Goal: Task Accomplishment & Management: Use online tool/utility

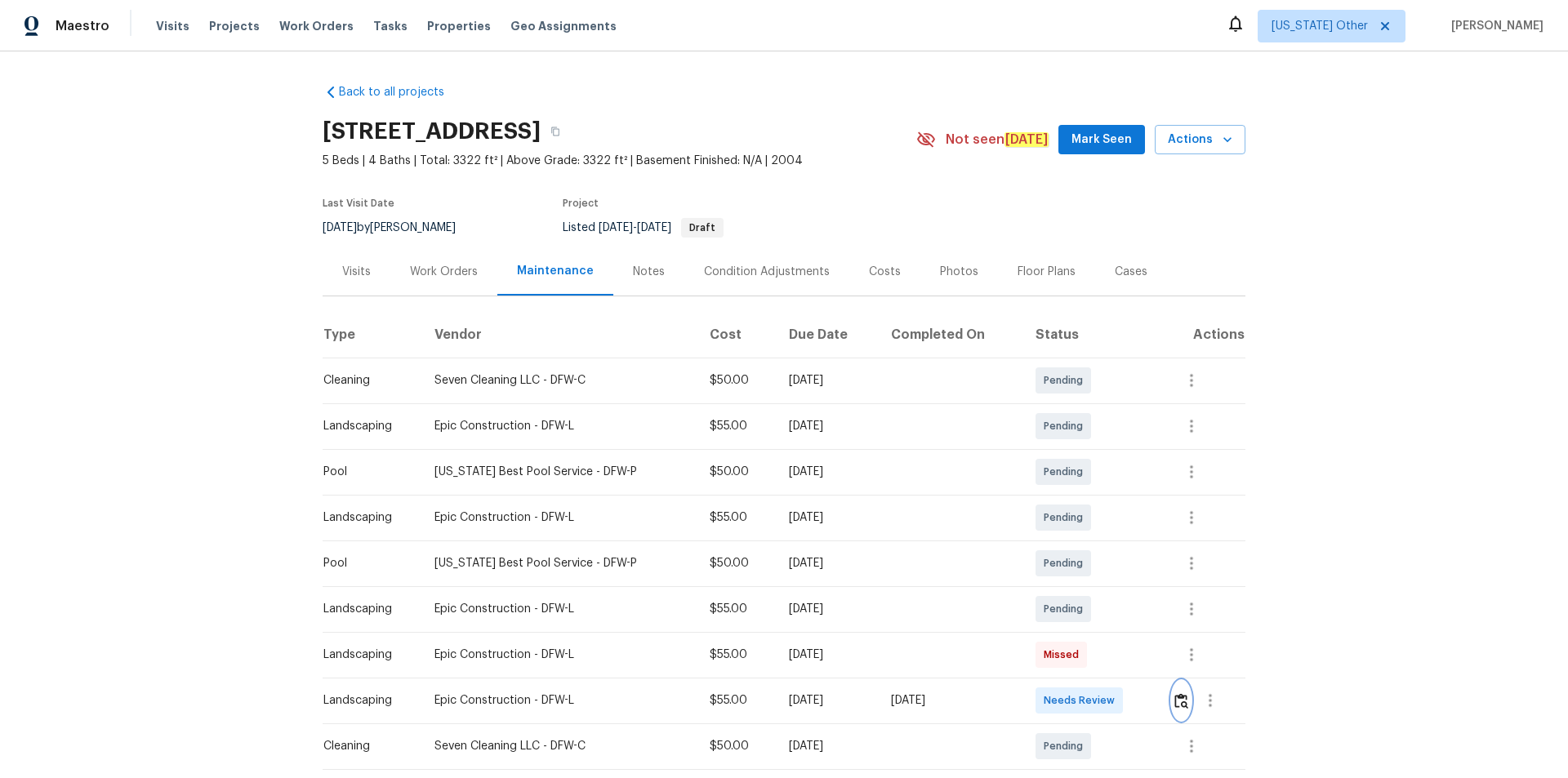
click at [1174, 703] on img "button" at bounding box center [1181, 701] width 14 height 16
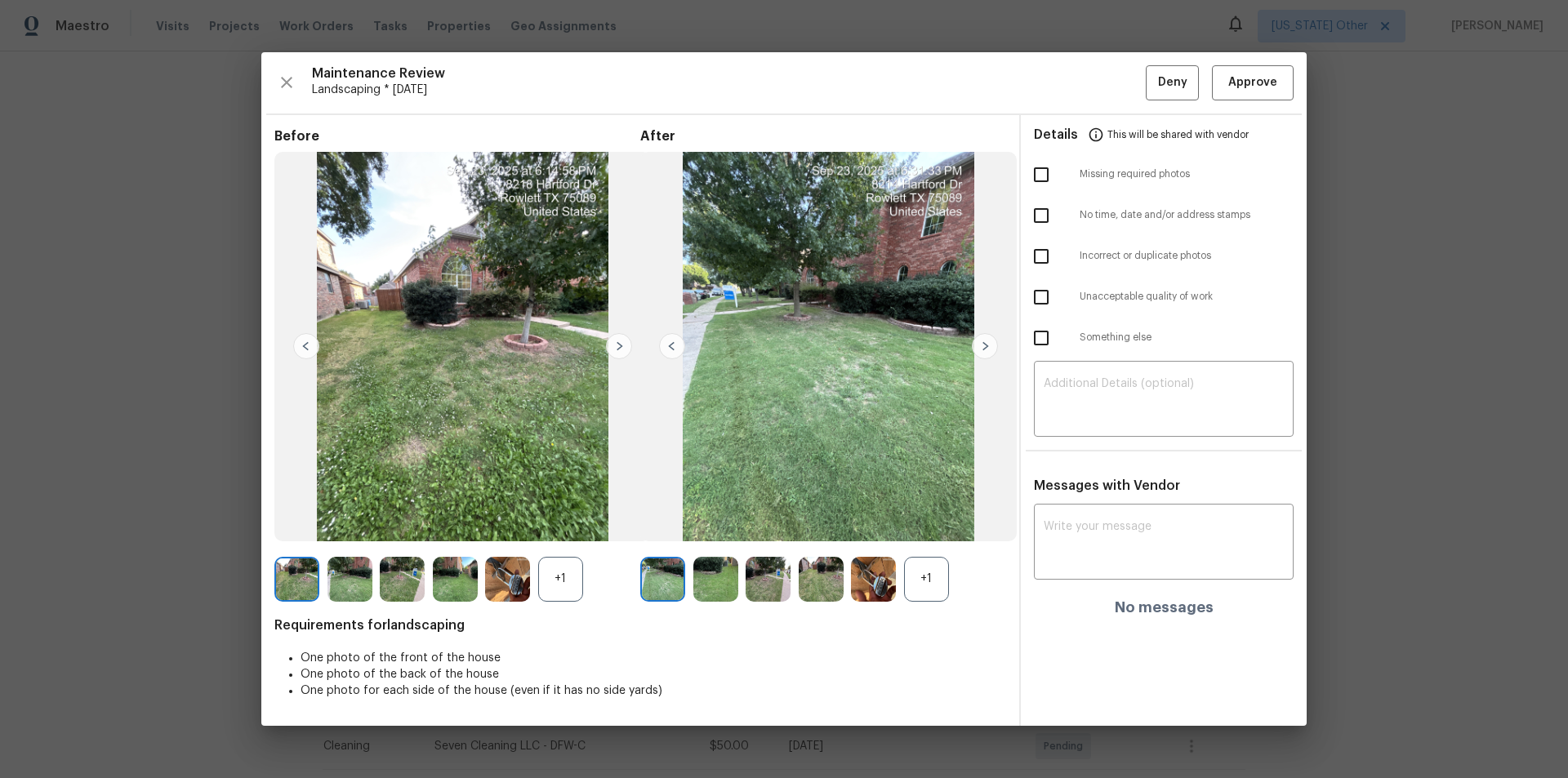
click at [1148, 462] on div "Details This will be shared with vendor Missing required photos No time, date a…" at bounding box center [1164, 421] width 286 height 611
click at [1170, 406] on textarea at bounding box center [1163, 401] width 240 height 46
paste textarea "Maintenance Audit Team: Hello! Unfortunately, this landscaping visit completed …"
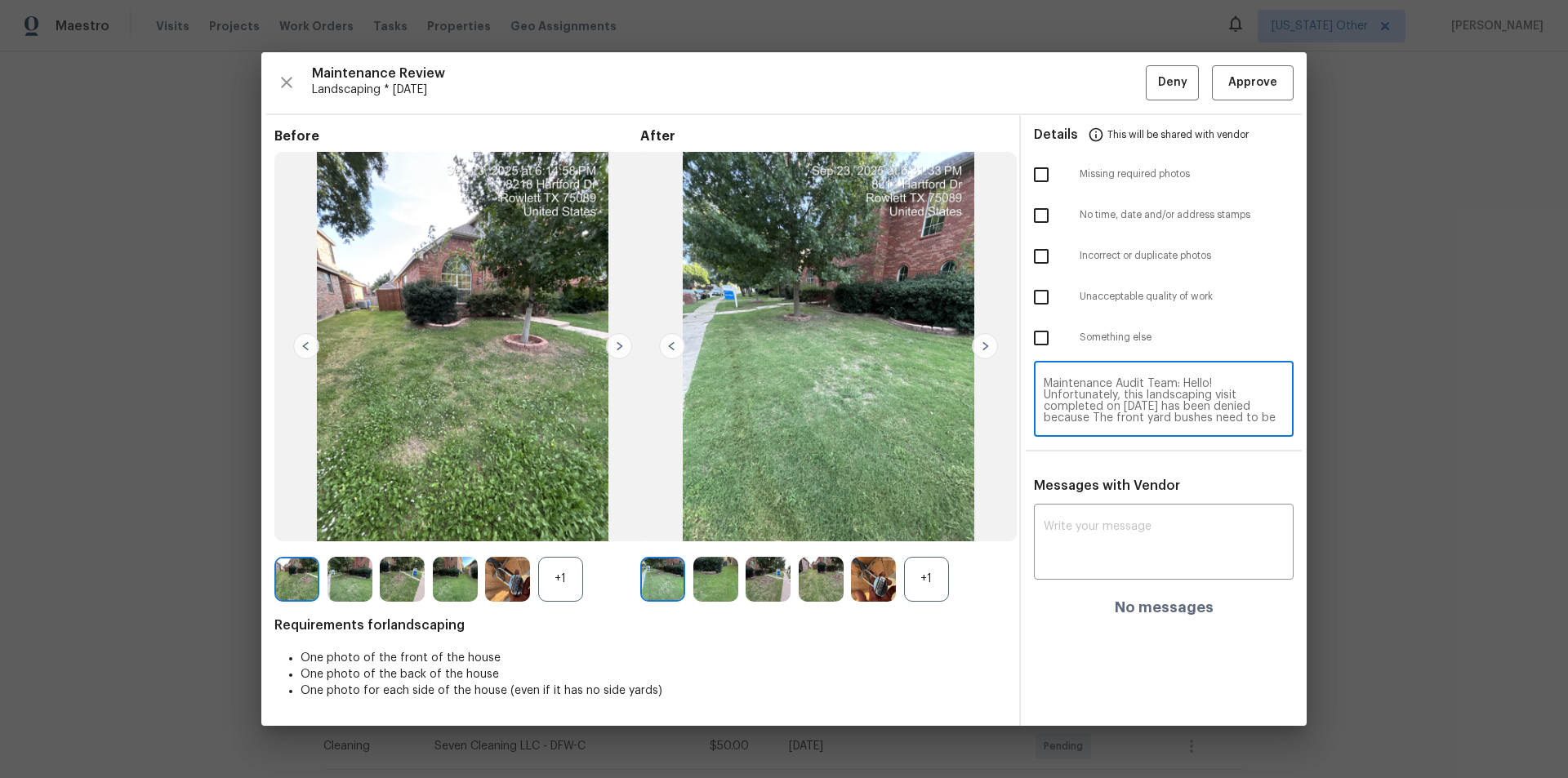
scroll to position [195, 0]
type textarea "Maintenance Audit Team: Hello! Unfortunately, this landscaping visit completed …"
paste textarea "Maintenance Audit Team: Hello! Unfortunately, this landscaping visit completed …"
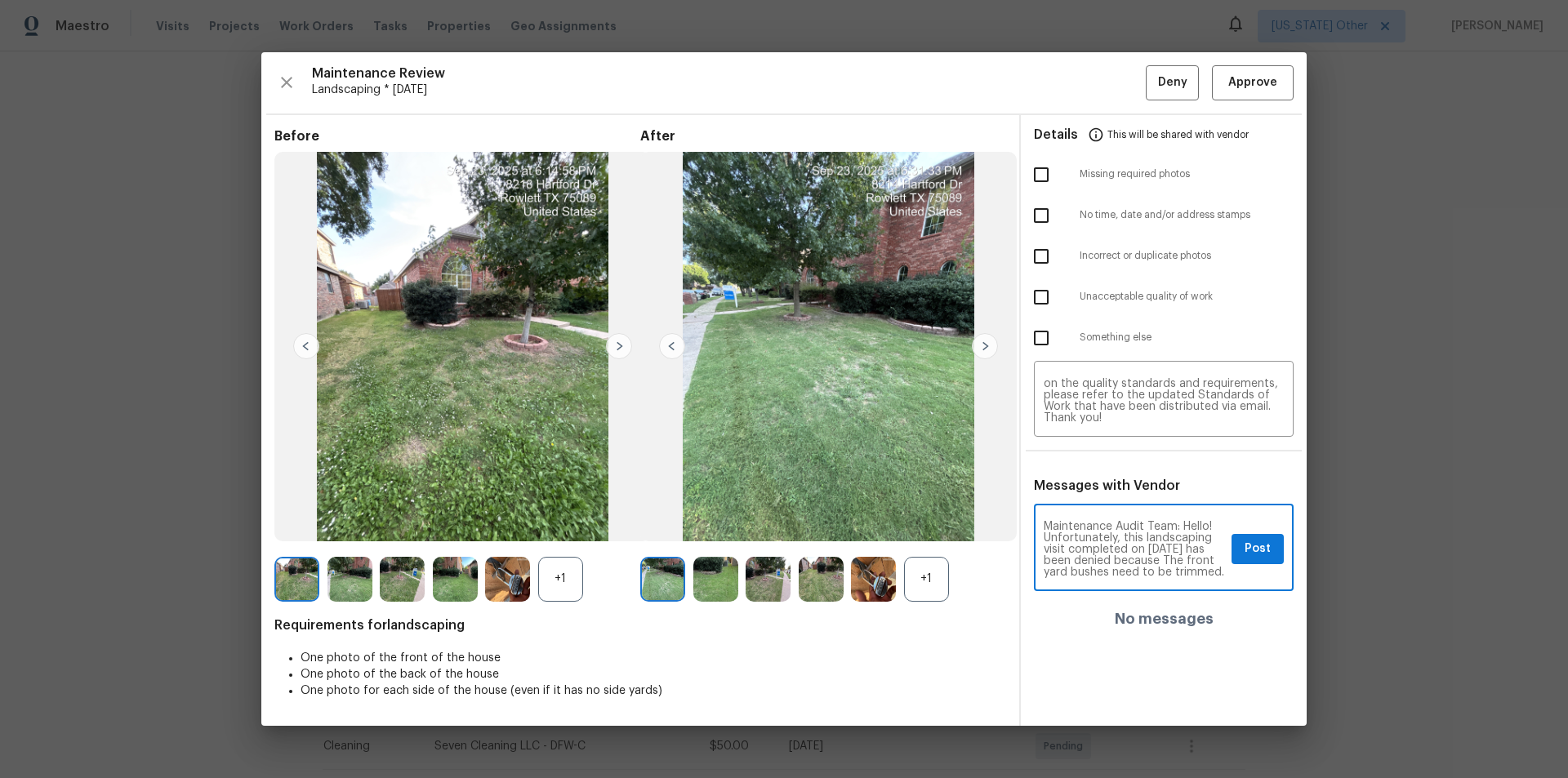
scroll to position [263, 0]
click at [1114, 553] on textarea "Maintenance Audit Team: Hello! Unfortunately, this landscaping visit completed …" at bounding box center [1134, 550] width 181 height 57
type textarea "Maintenance Audit Team: Hello! Unfortunately, this landscaping visit completed …"
drag, startPoint x: 1056, startPoint y: 293, endPoint x: 1065, endPoint y: 297, distance: 9.8
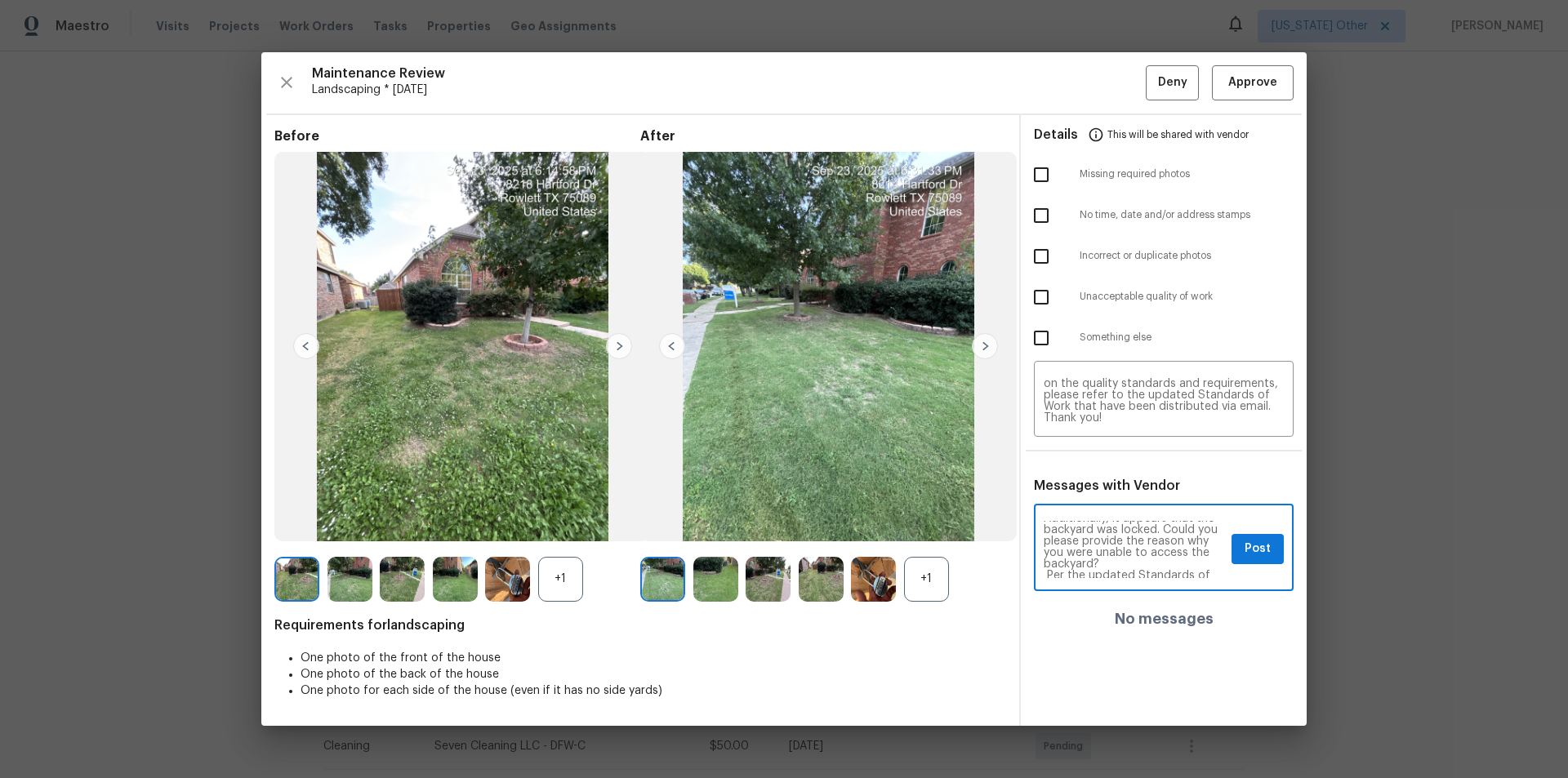
click at [1056, 294] on input "checkbox" at bounding box center [1041, 298] width 35 height 35
checkbox input "true"
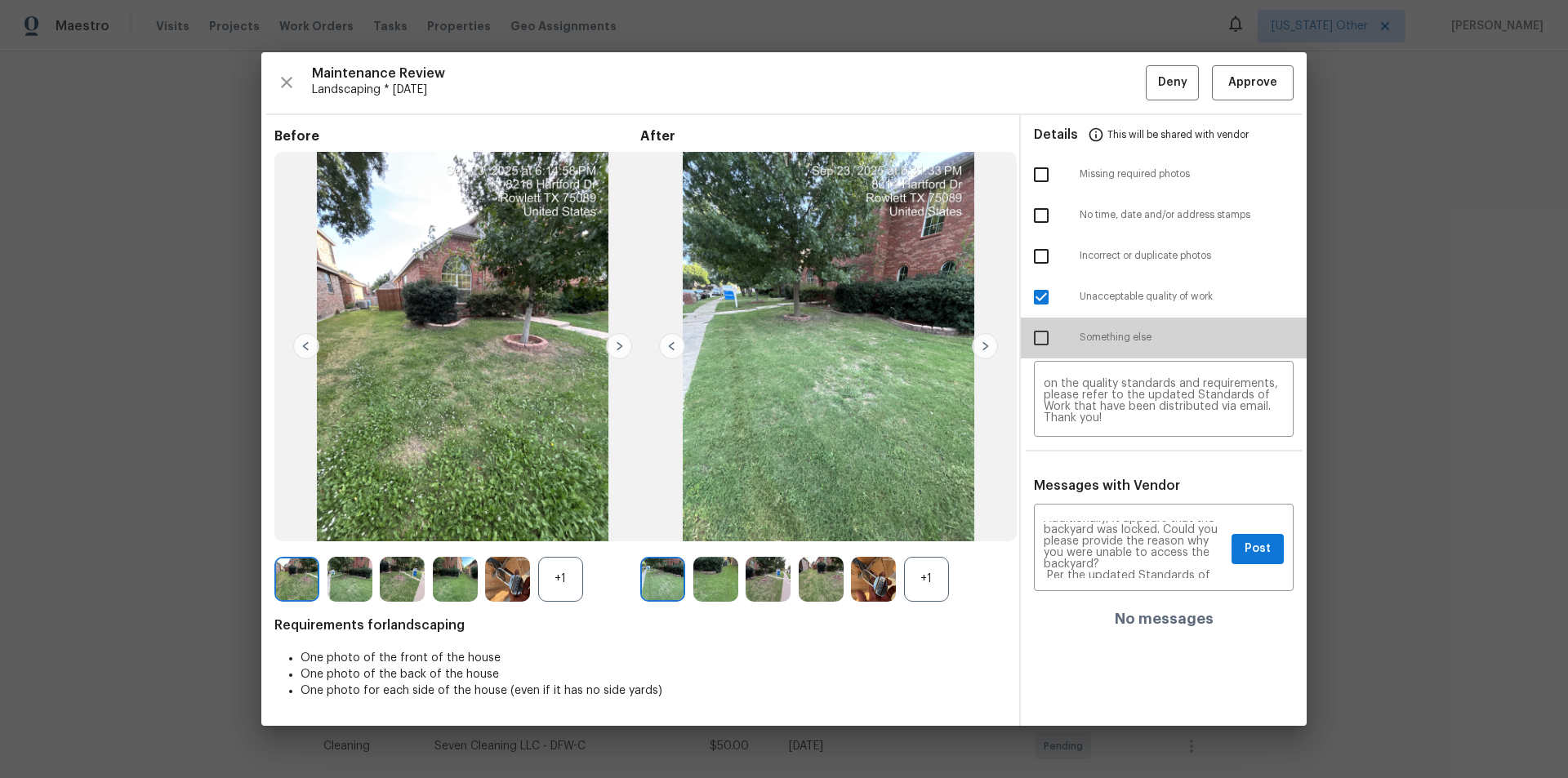
click at [1044, 330] on input "checkbox" at bounding box center [1041, 338] width 35 height 35
checkbox input "true"
click at [1268, 543] on span "Post" at bounding box center [1257, 550] width 26 height 21
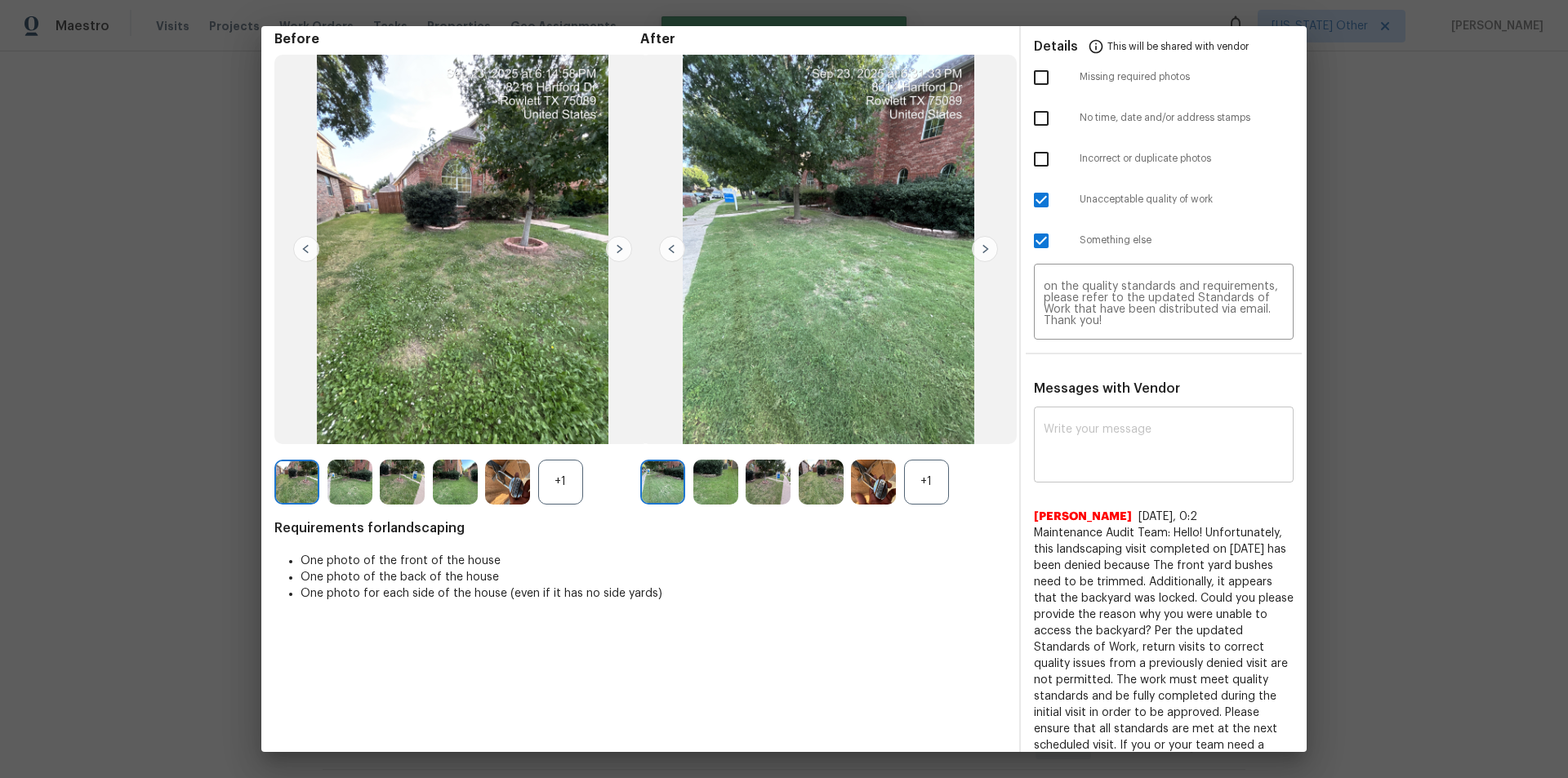
scroll to position [0, 0]
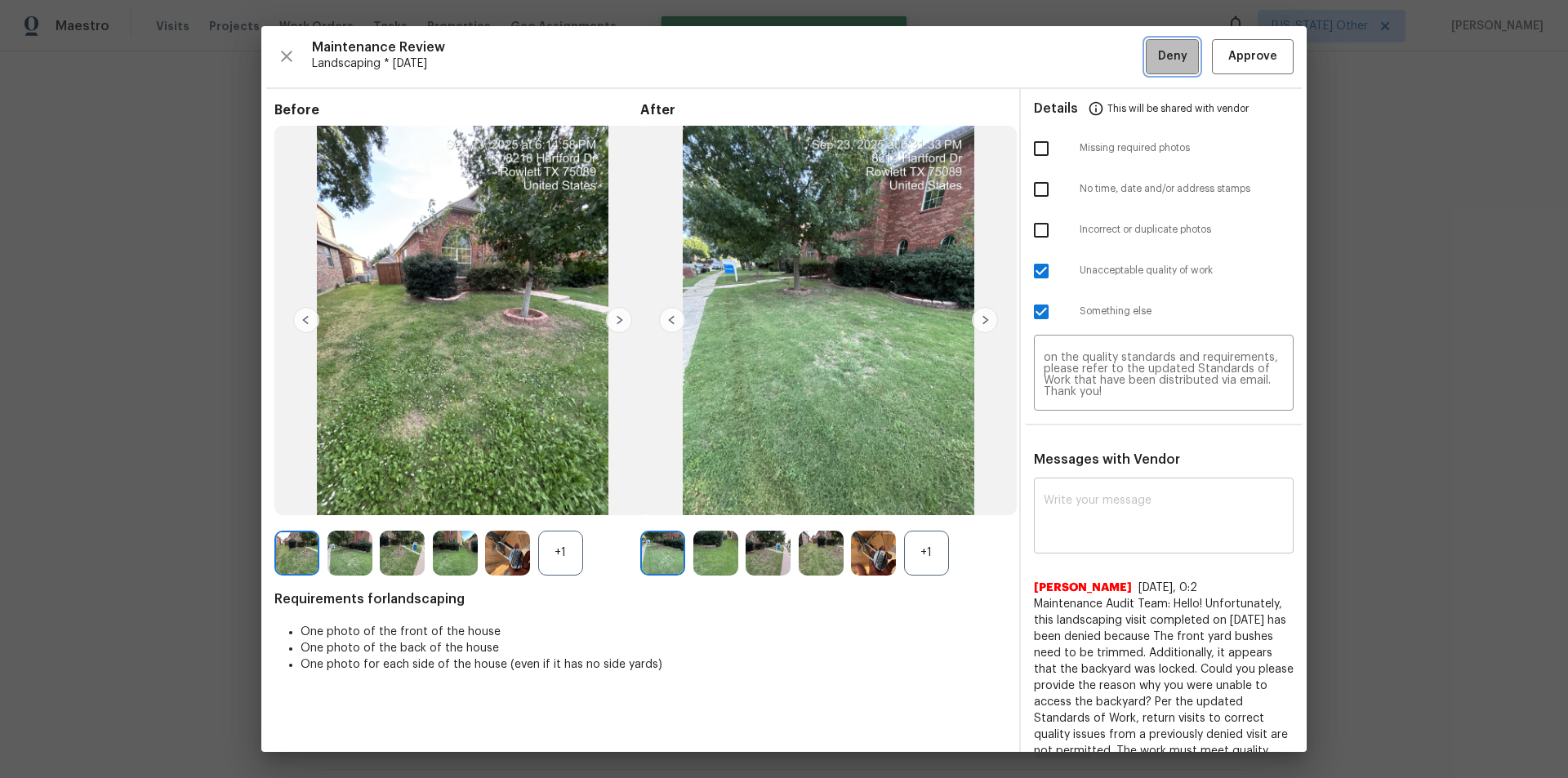
click at [1168, 54] on span "Deny" at bounding box center [1173, 57] width 29 height 21
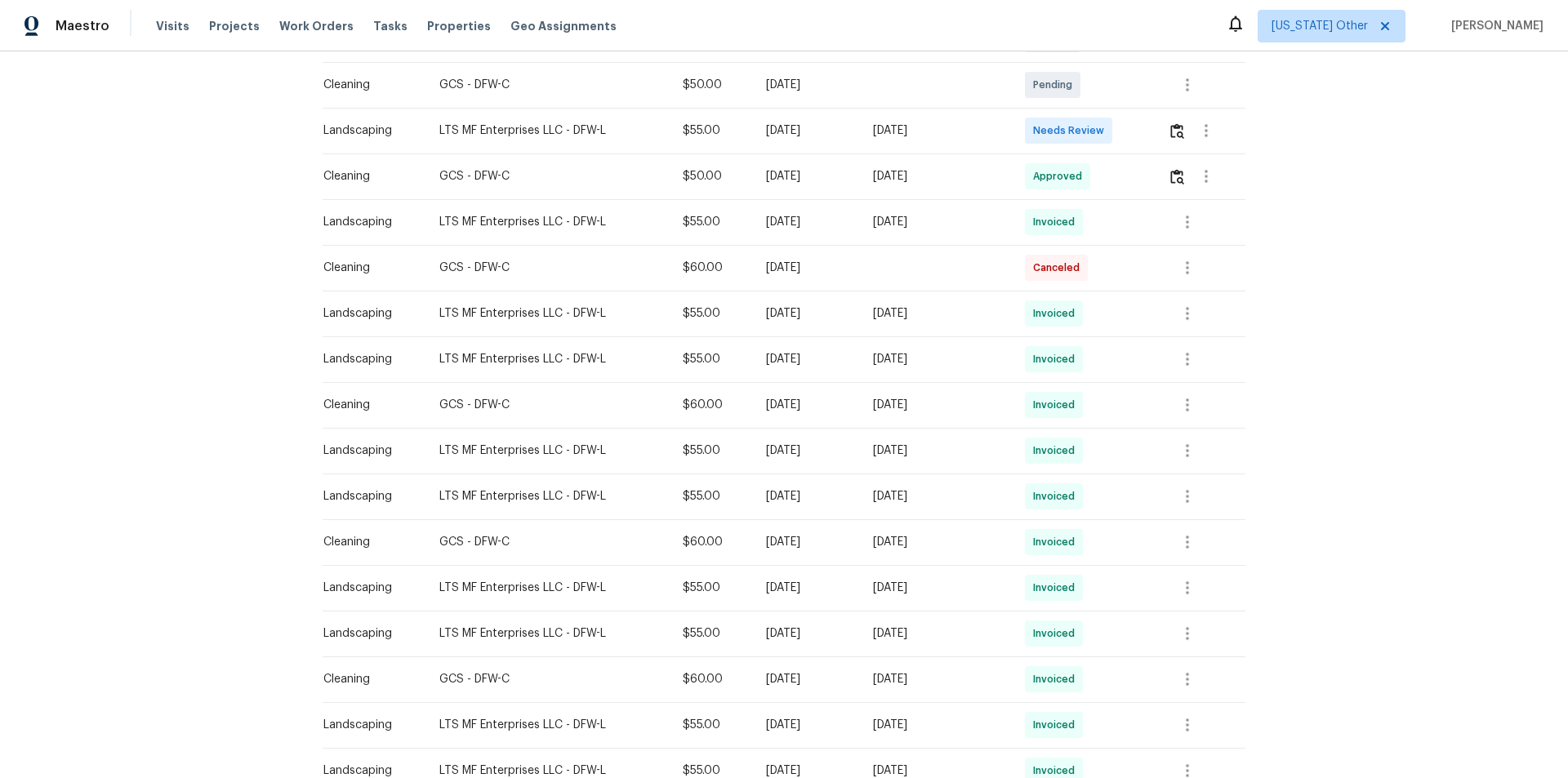
scroll to position [245, 0]
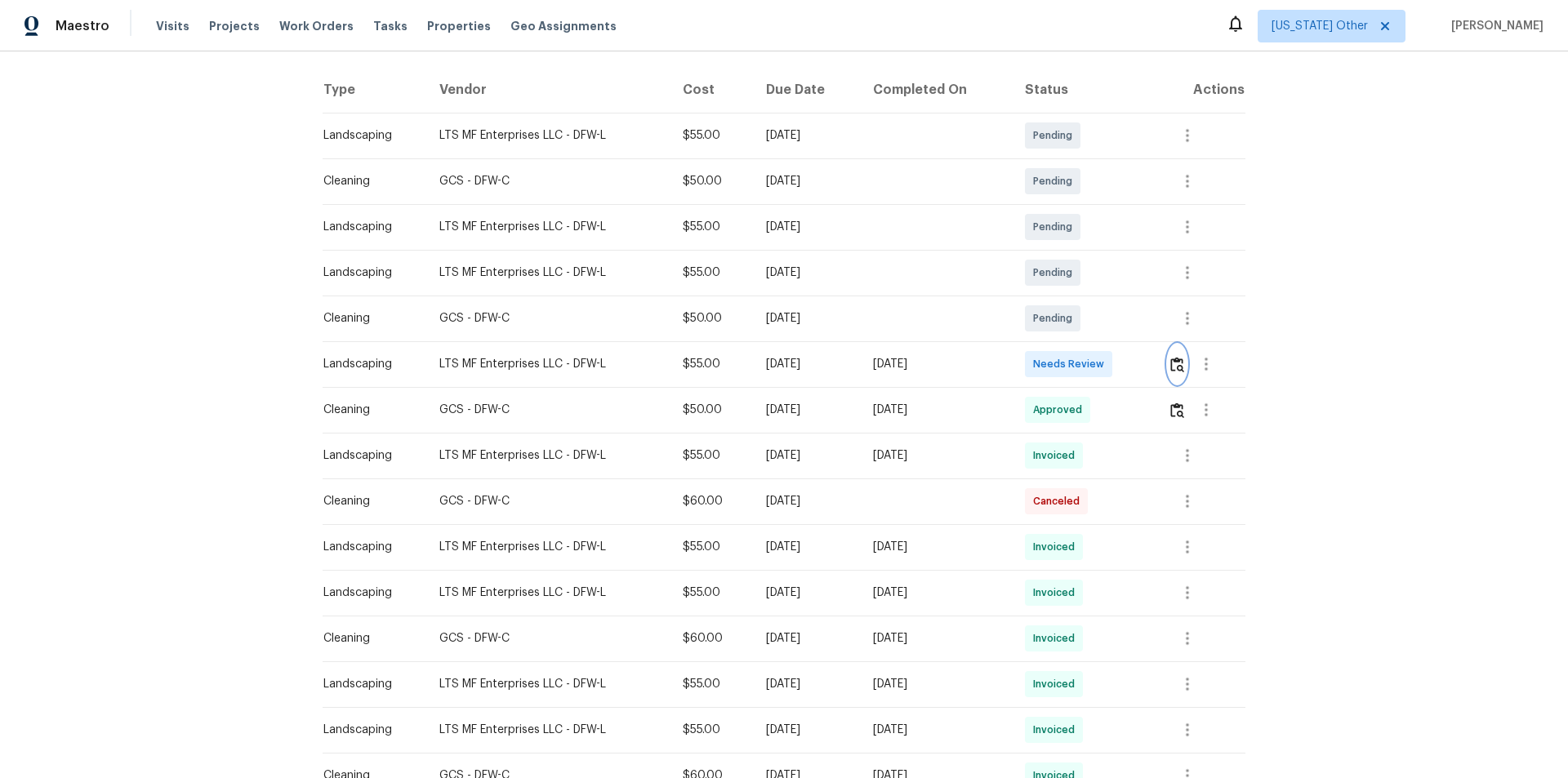
click at [1172, 370] on img "button" at bounding box center [1177, 364] width 14 height 16
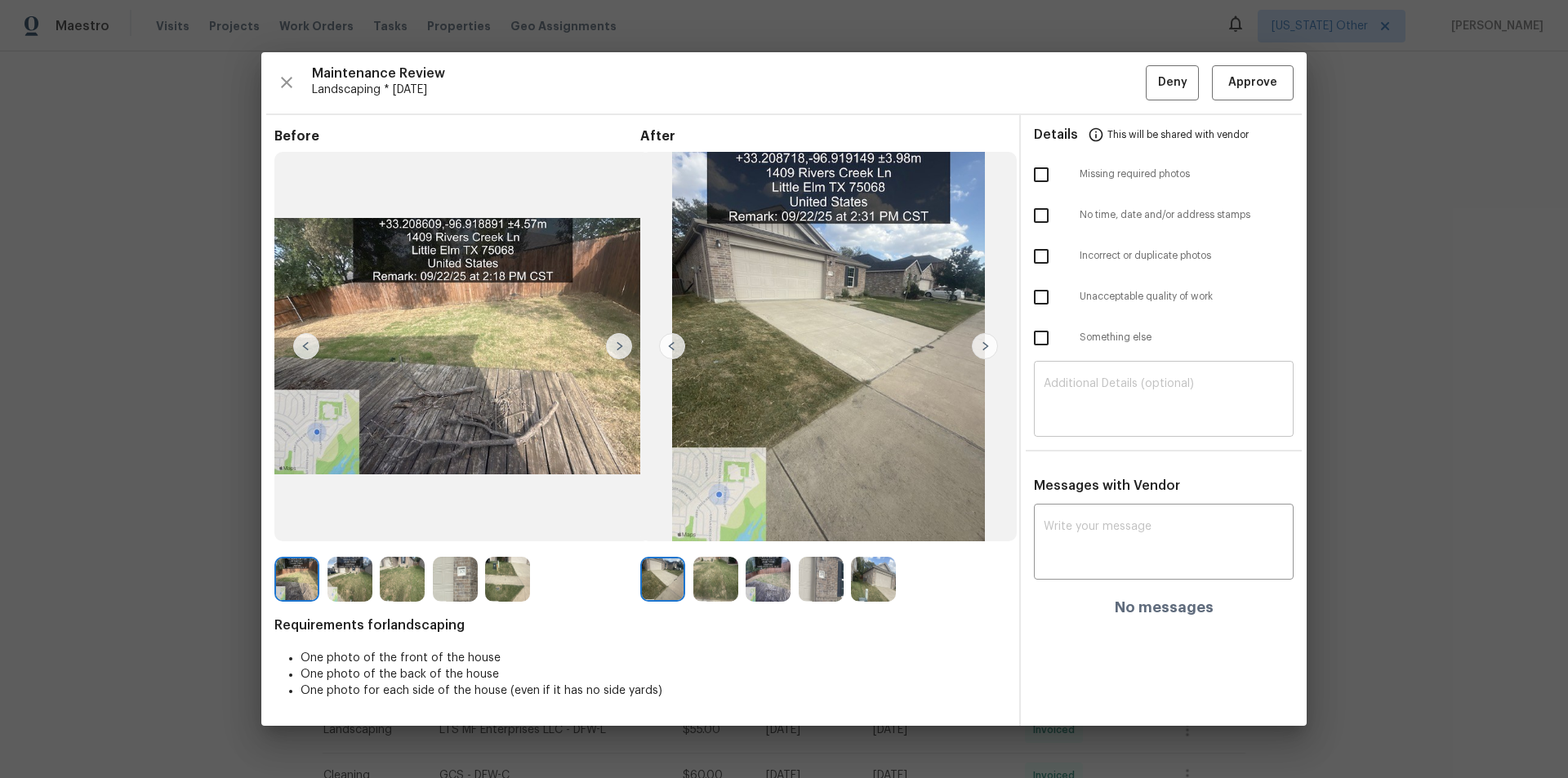
click at [1122, 415] on textarea at bounding box center [1163, 401] width 240 height 46
paste textarea "Maintenance Audit Team: Hello! Unfortunately, this landscaping visit completed …"
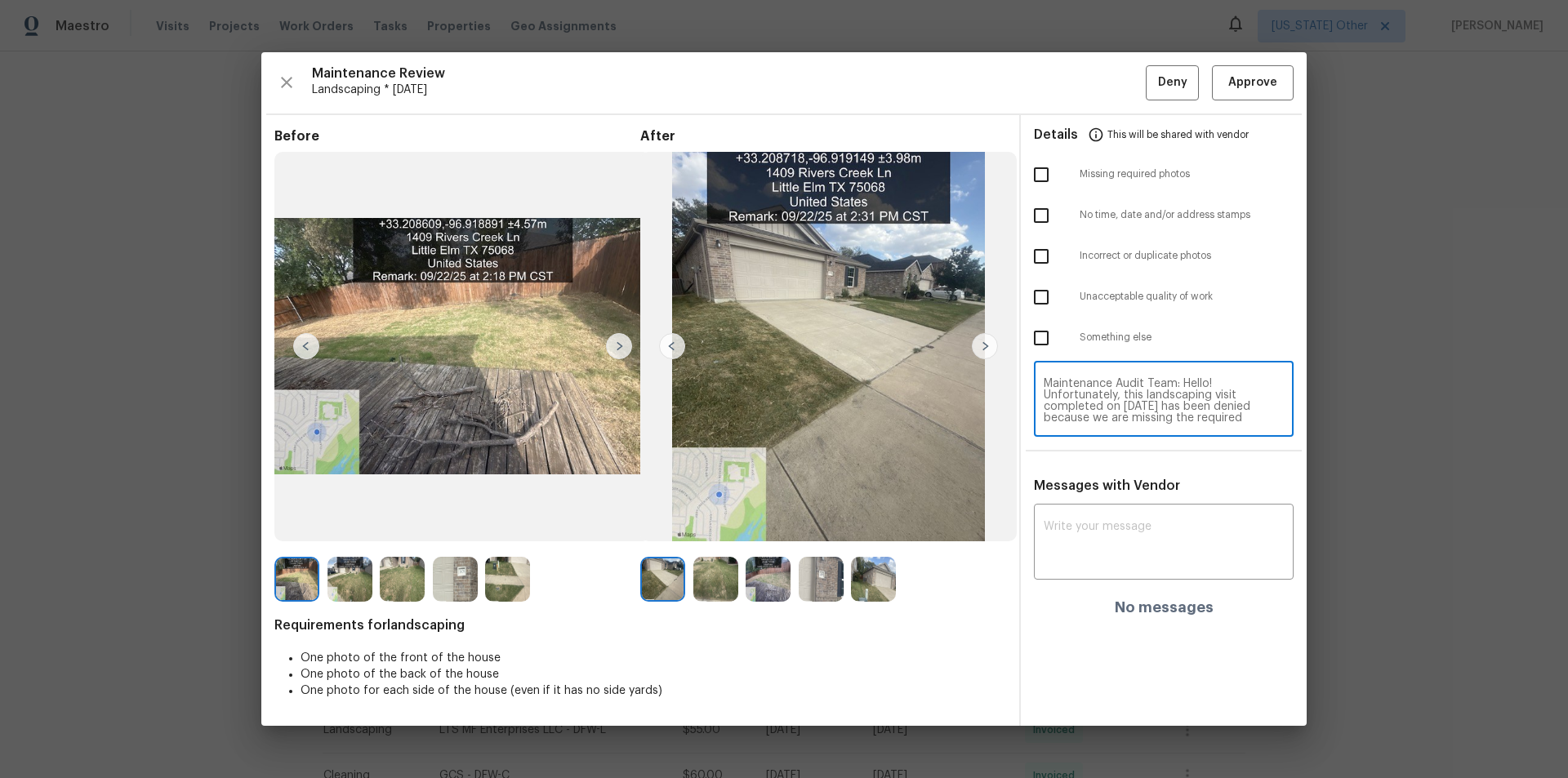
scroll to position [160, 0]
type textarea "Maintenance Audit Team: Hello! Unfortunately, this landscaping visit completed …"
click at [1086, 555] on textarea at bounding box center [1163, 543] width 240 height 46
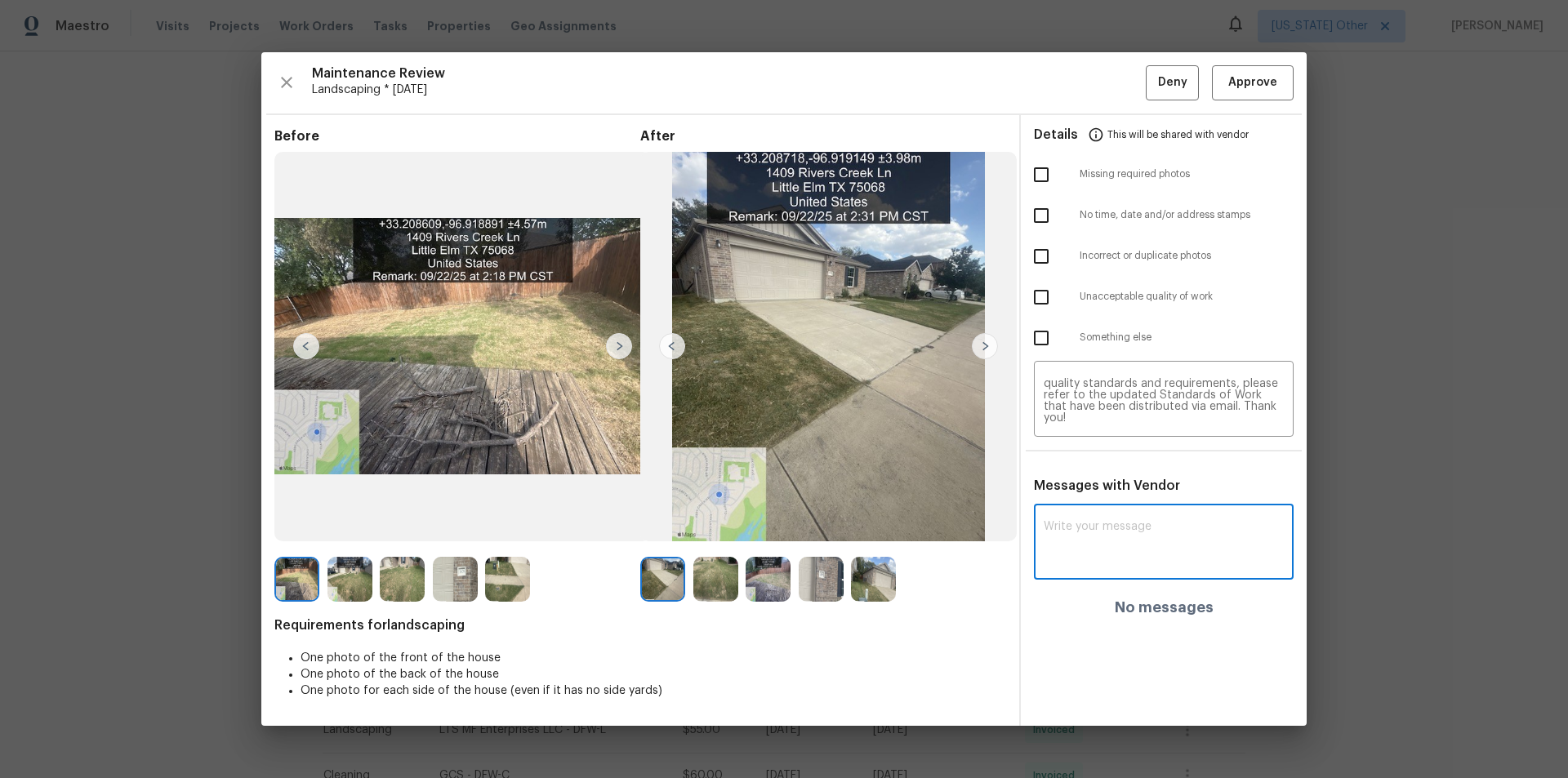
paste textarea "Maintenance Audit Team: Hello! Unfortunately, this landscaping visit completed …"
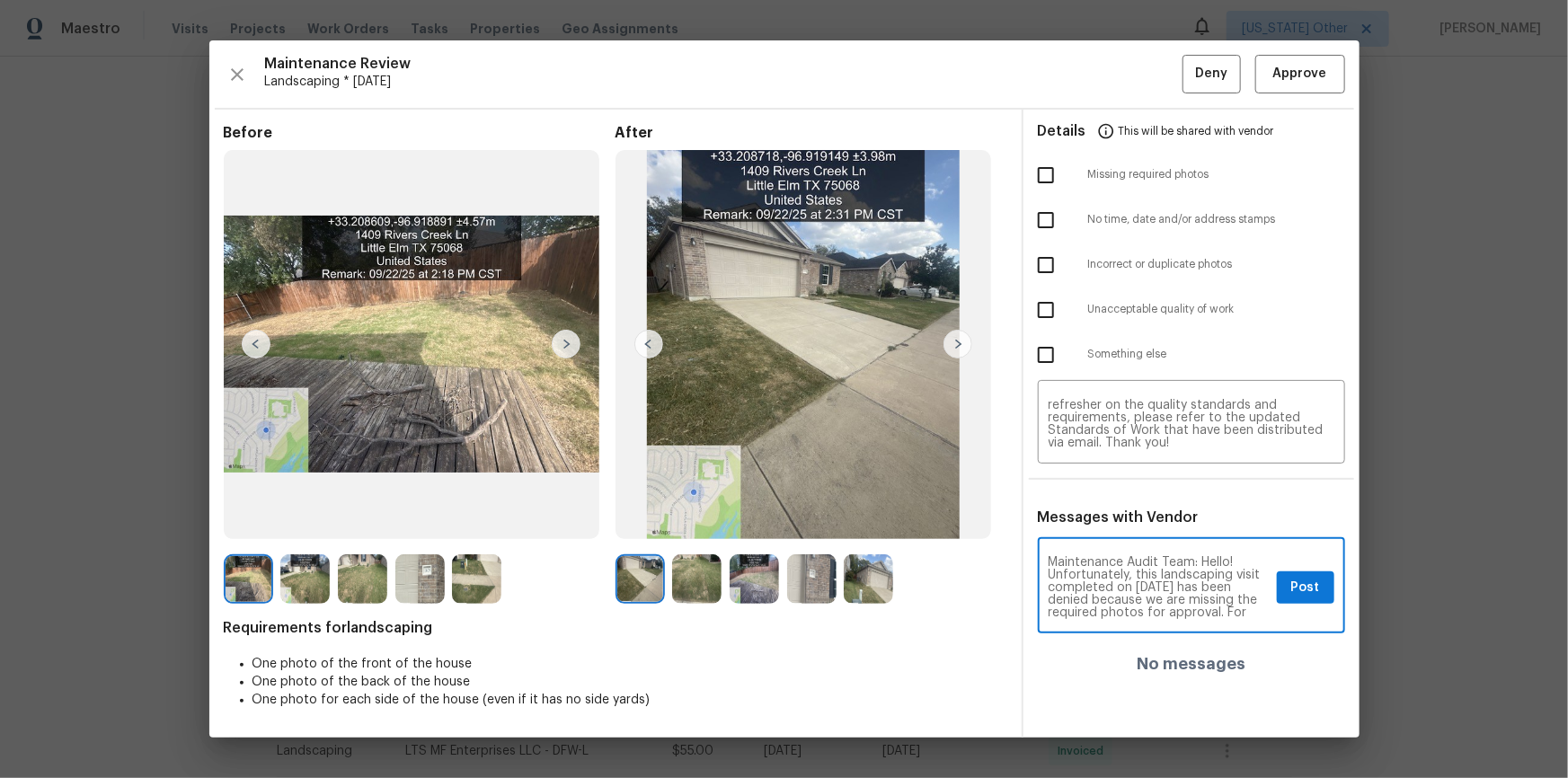
scroll to position [32, 0]
click at [1121, 602] on textarea "Maintenance Audit Team: Hello! Unfortunately, this landscaping visit completed …" at bounding box center [1159, 588] width 221 height 63
click at [1212, 598] on textarea "Maintenance Audit Team: Hello! Unfortunately, this landscaping visit completed …" at bounding box center [1159, 588] width 221 height 63
type textarea "Maintenance Audit Team: Hello! Unfortunately, this landscaping visit completed …"
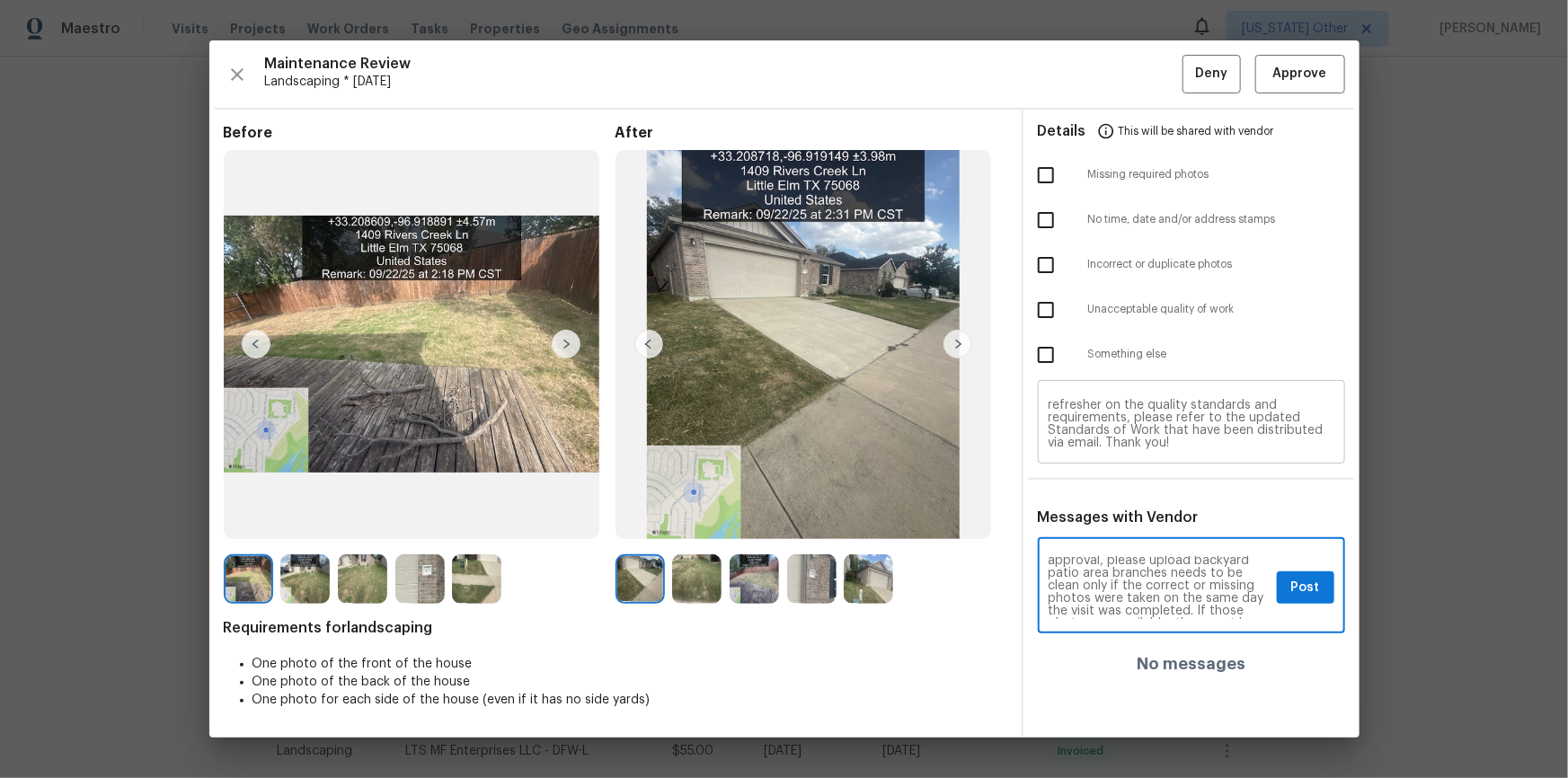
click at [1260, 449] on div "Maintenance Audit Team: Hello! Unfortunately, this landscaping visit completed …" at bounding box center [1191, 424] width 308 height 79
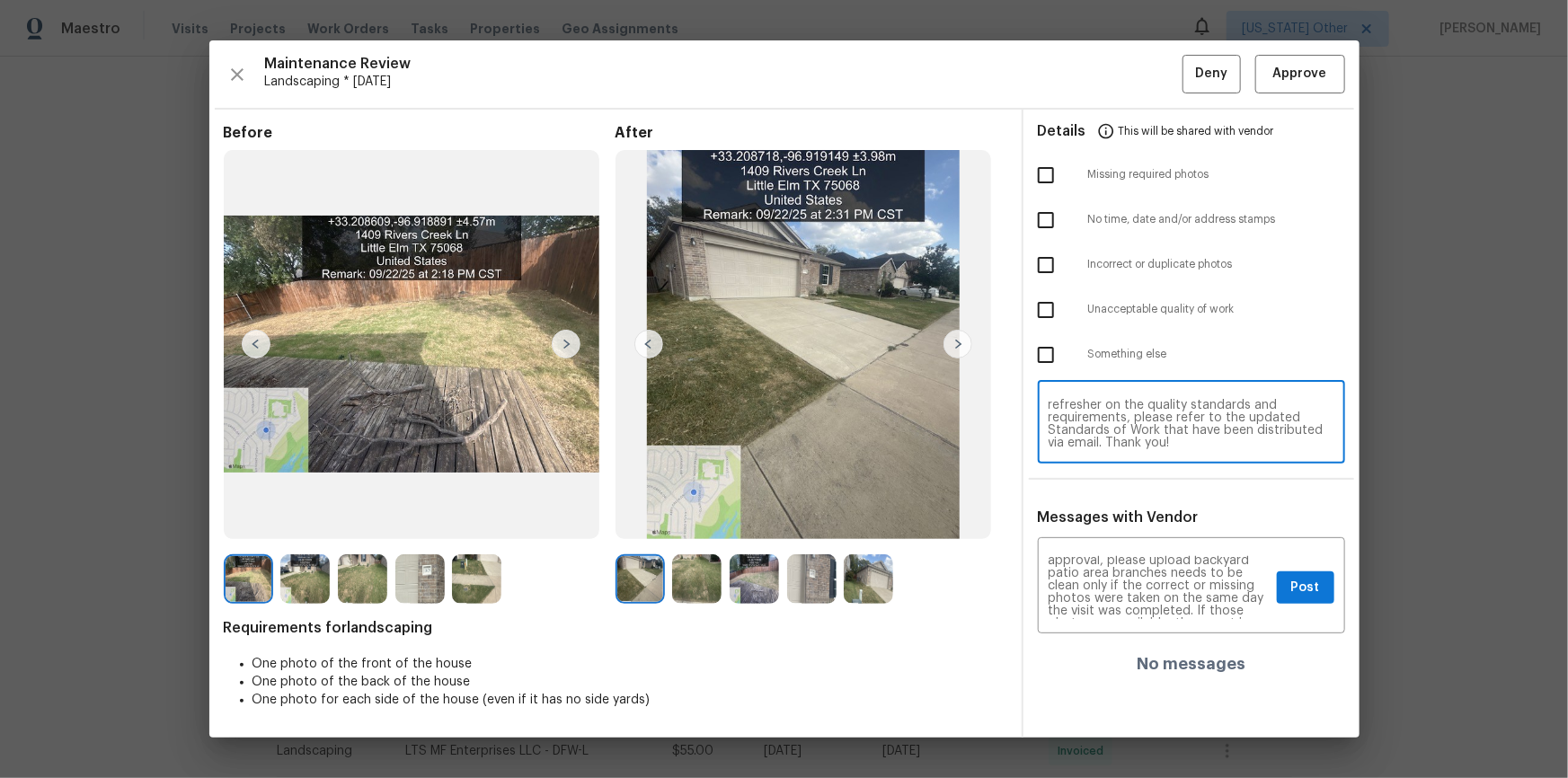
paste textarea
type textarea "Maintenance Audit Team: Hello! Unfortunately, this landscaping visit completed …"
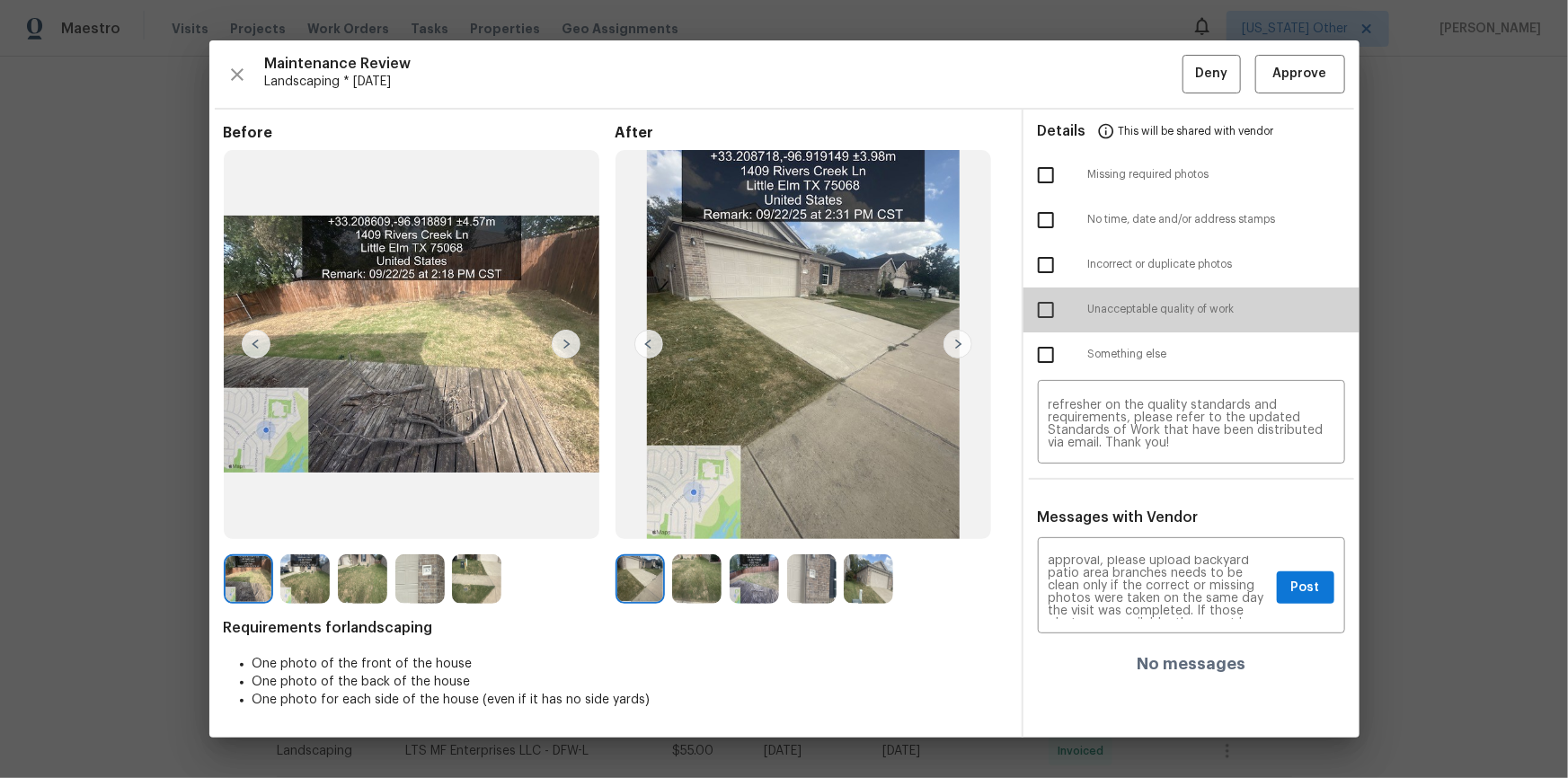
drag, startPoint x: 1045, startPoint y: 308, endPoint x: 1175, endPoint y: 359, distance: 139.6
click at [1055, 310] on input "checkbox" at bounding box center [1046, 310] width 38 height 38
checkbox input "true"
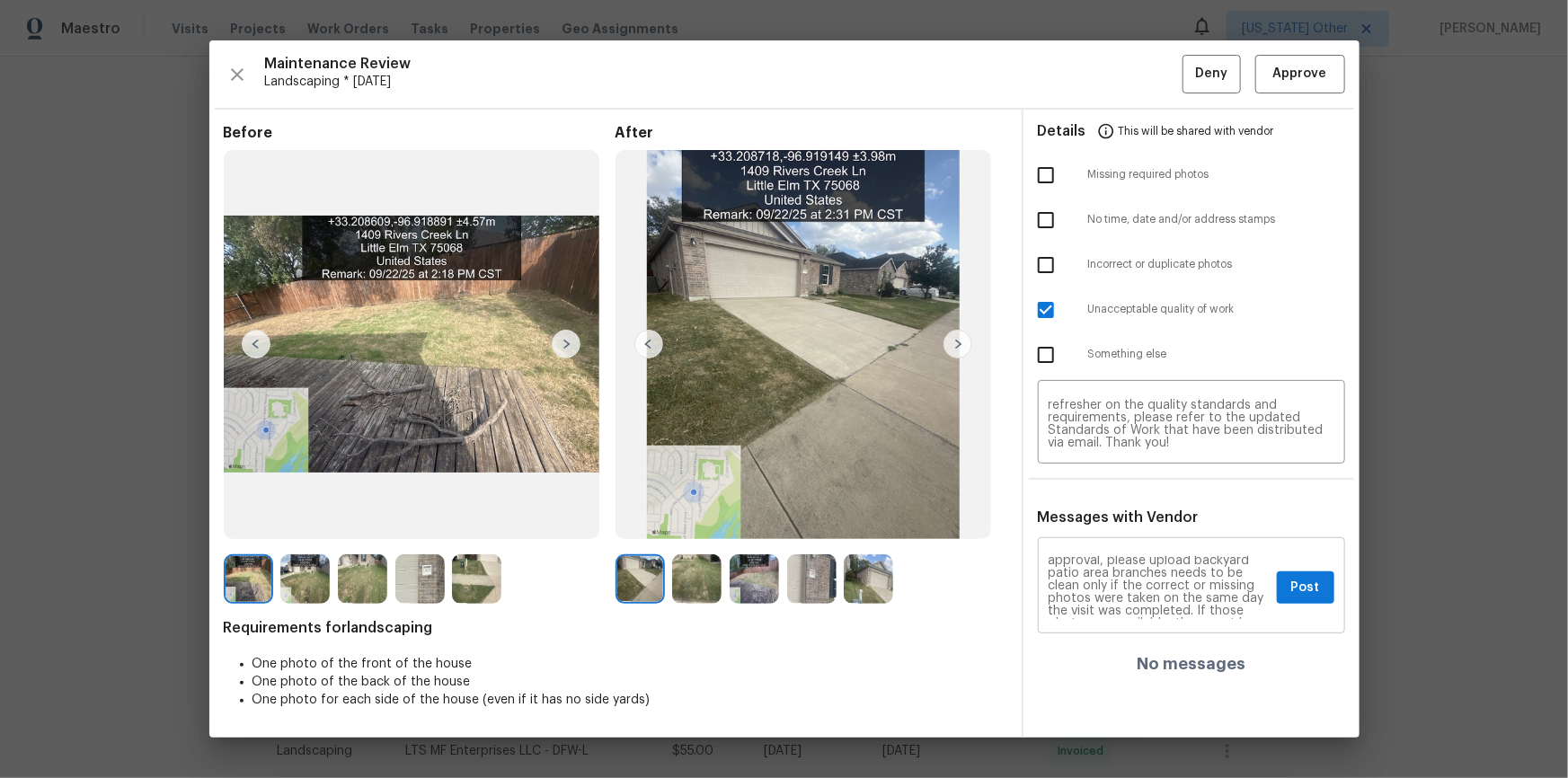
click at [1272, 581] on div "Maintenance Audit Team: Hello! Unfortunately, this landscaping visit completed …" at bounding box center [1191, 588] width 308 height 91
drag, startPoint x: 1299, startPoint y: 592, endPoint x: 1329, endPoint y: 646, distance: 61.8
click at [1300, 592] on span "Post" at bounding box center [1305, 588] width 29 height 23
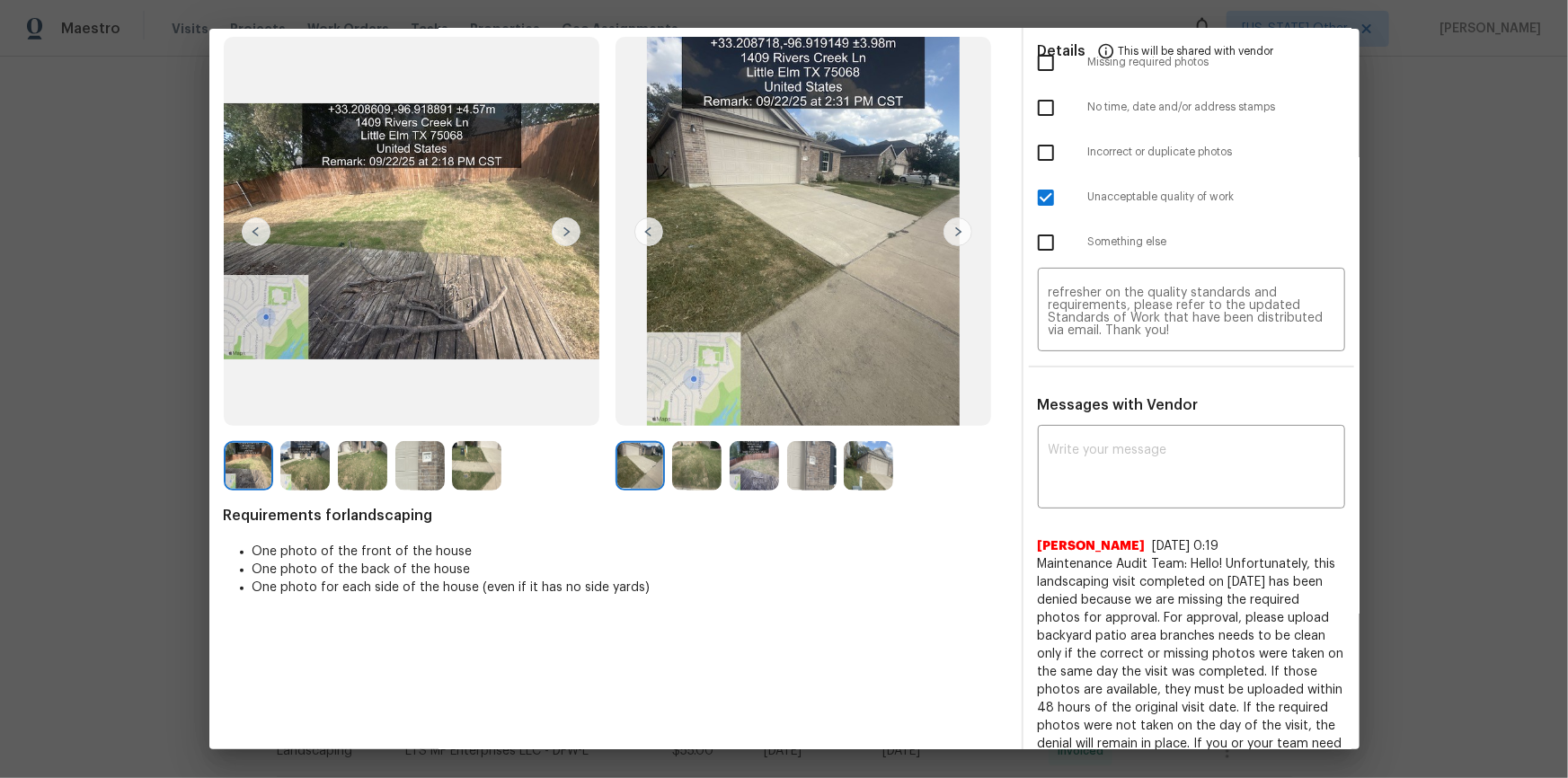
scroll to position [0, 0]
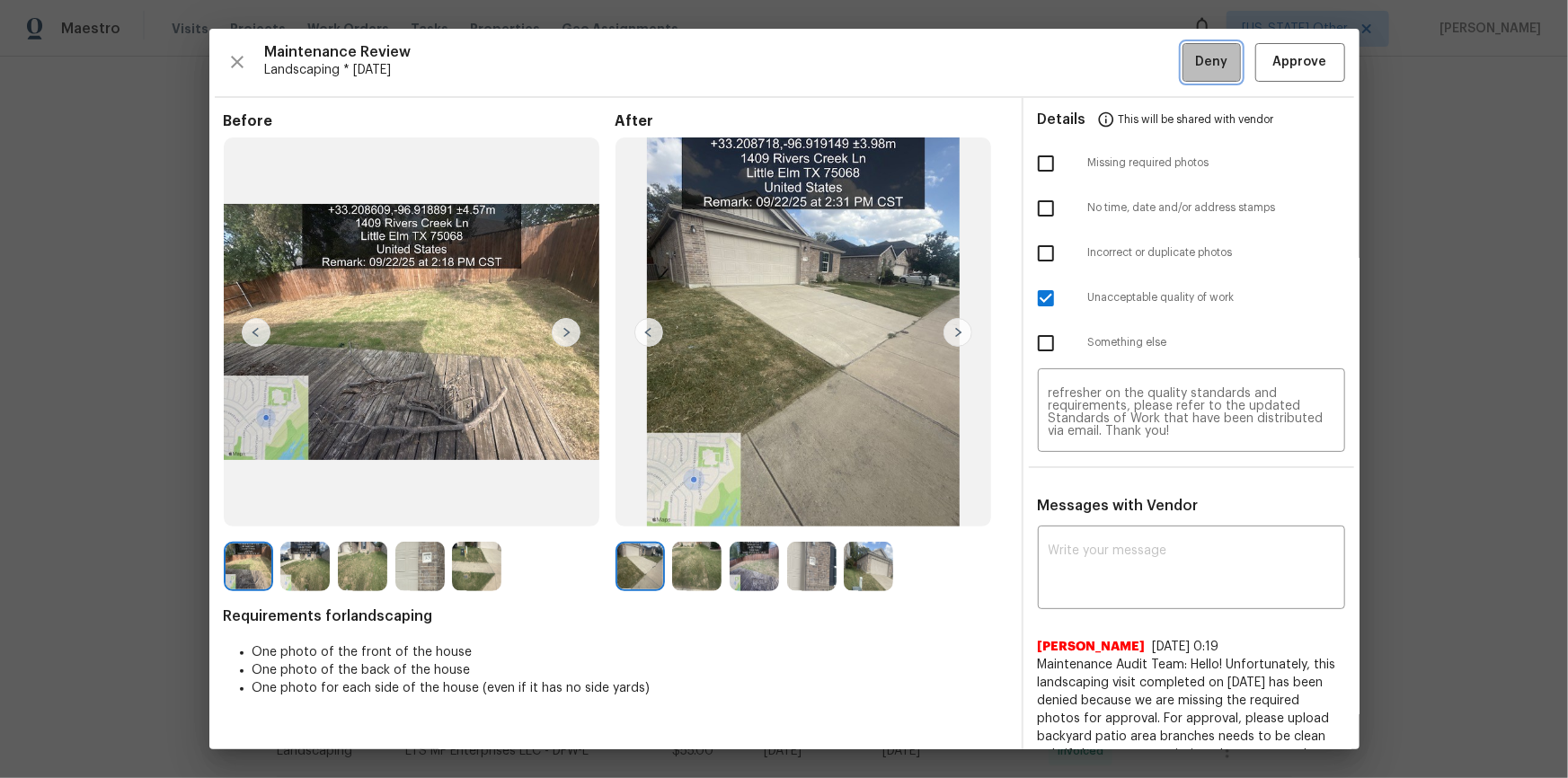
click at [1182, 75] on button "Deny" at bounding box center [1211, 62] width 58 height 39
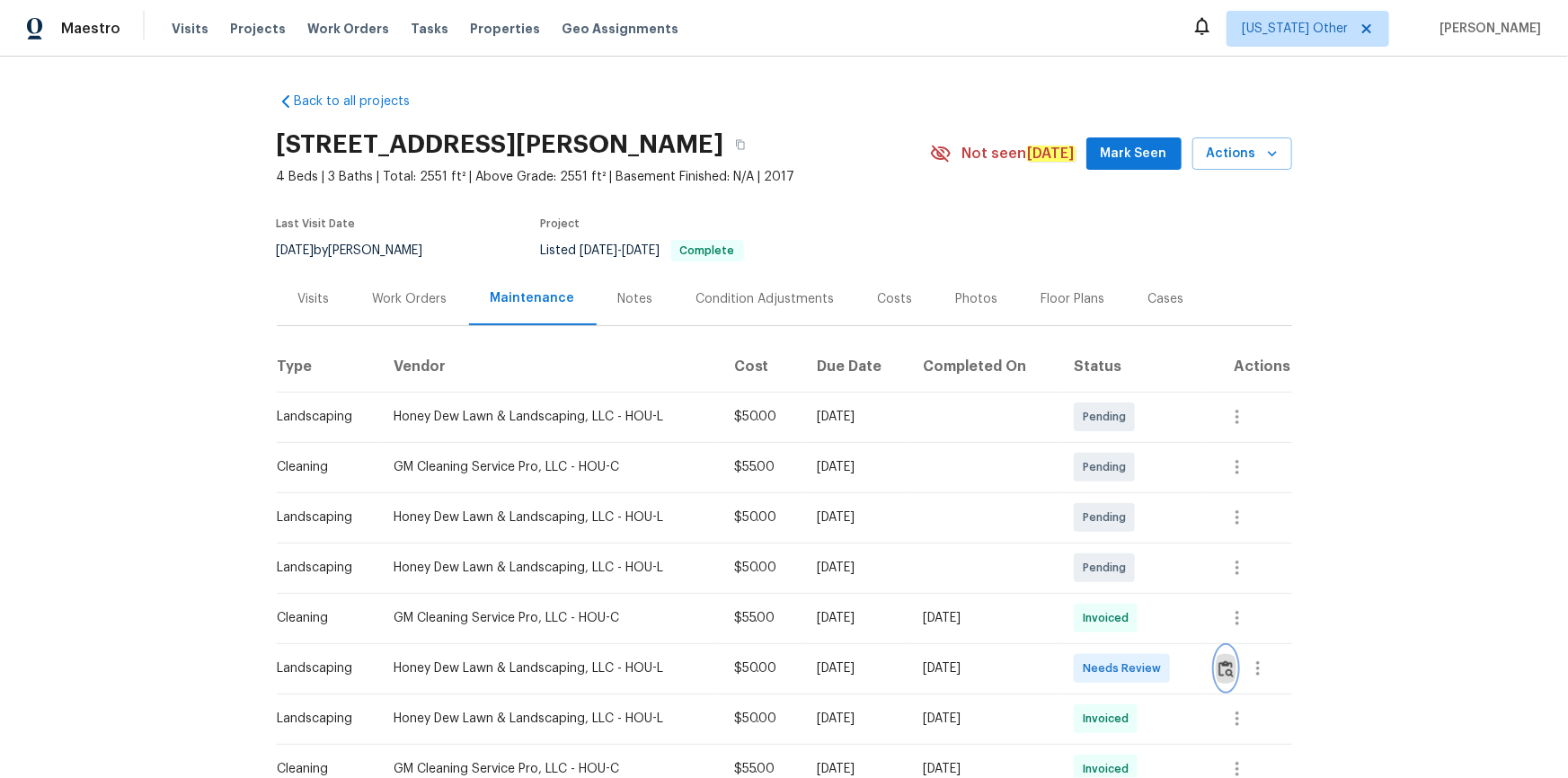
click at [1229, 669] on img "button" at bounding box center [1226, 669] width 15 height 17
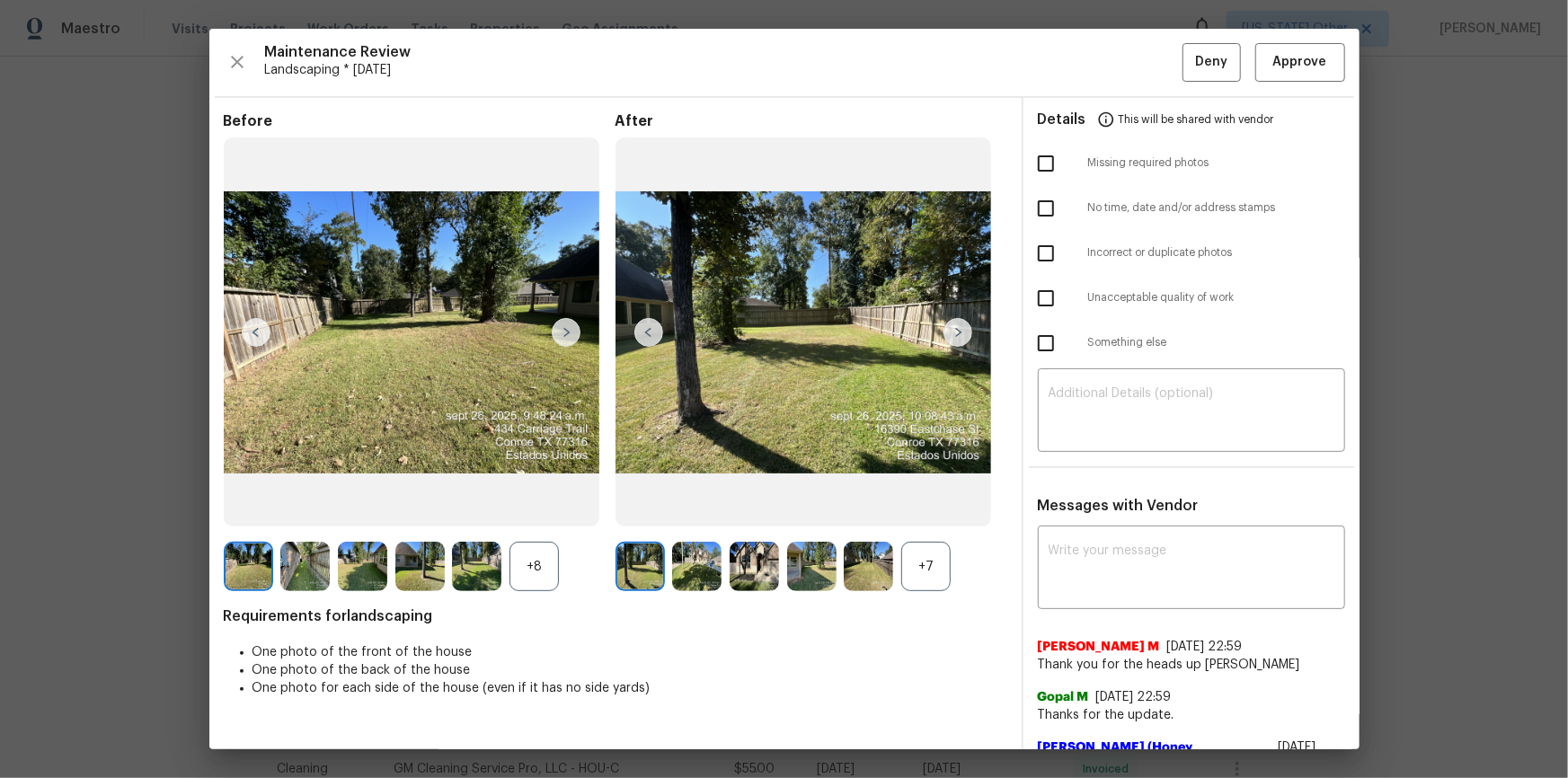
click at [1339, 55] on div "Maintenance Review Landscaping * Mon, Sep 22 Deny Approve Before +8 After +7 Re…" at bounding box center [784, 389] width 1150 height 721
click at [1311, 67] on span "Approve" at bounding box center [1300, 63] width 54 height 23
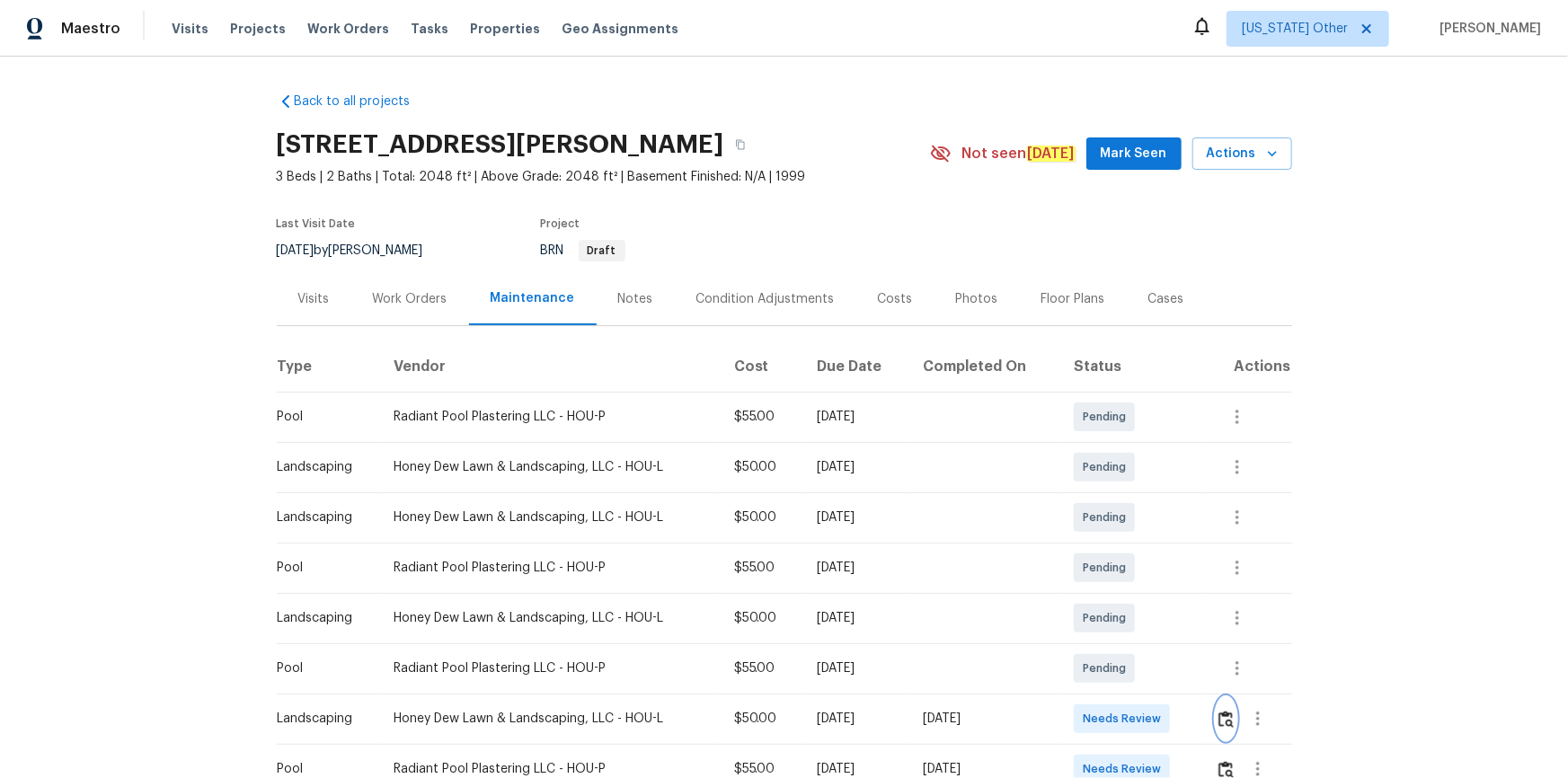
click at [1115, 523] on img "button" at bounding box center [1226, 719] width 15 height 17
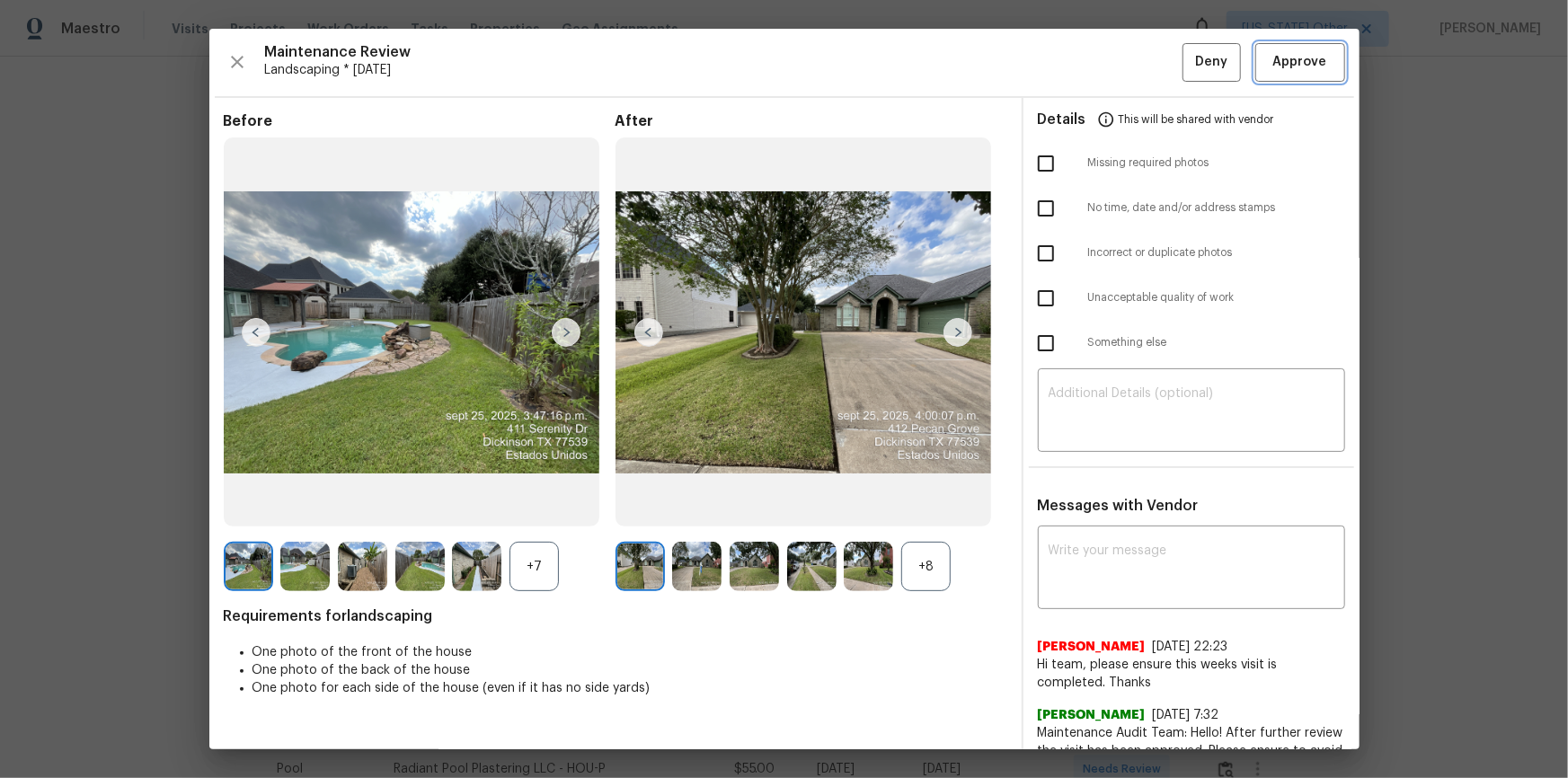
click at [1115, 55] on span "Approve" at bounding box center [1300, 63] width 54 height 23
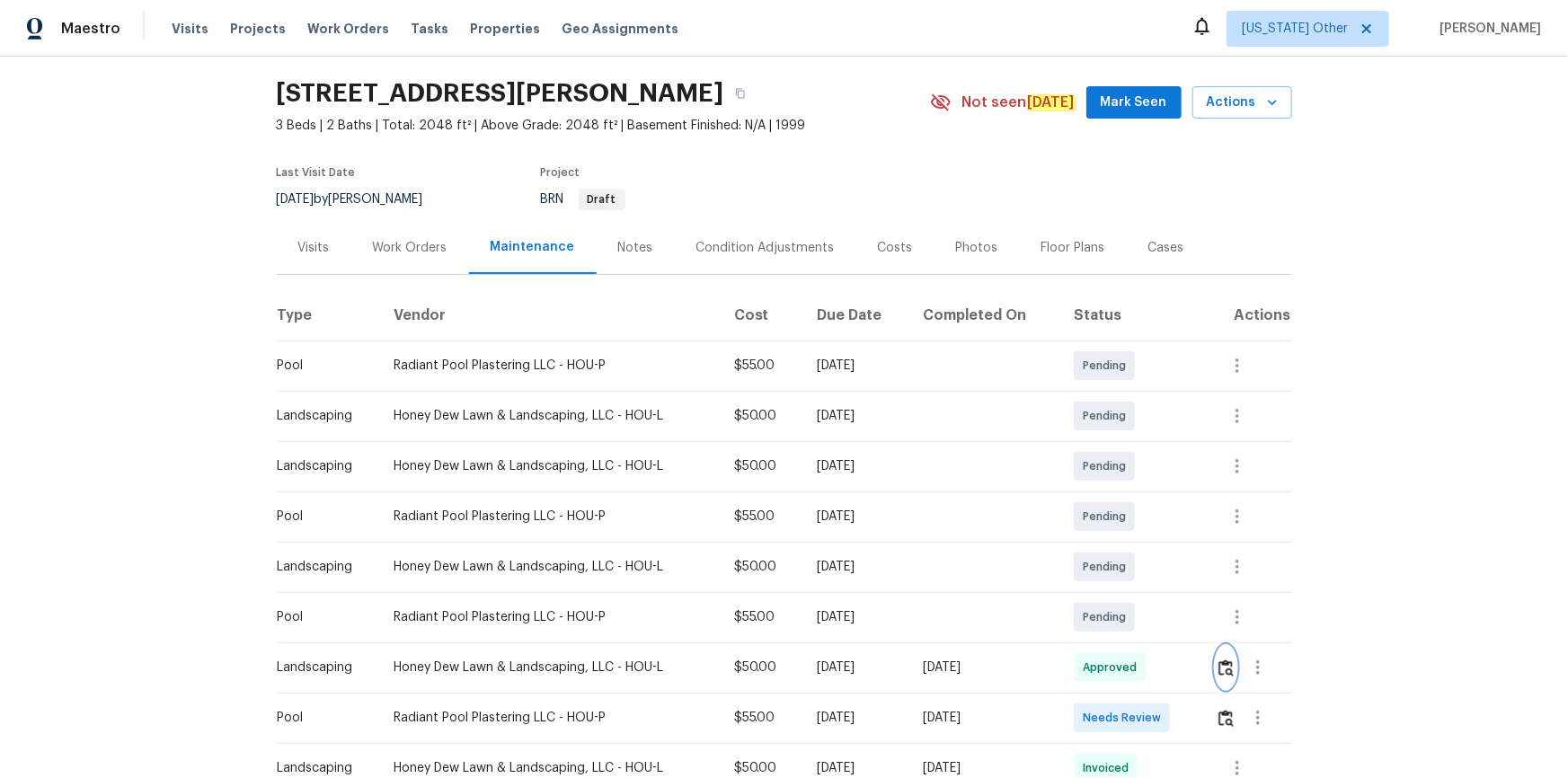
scroll to position [163, 0]
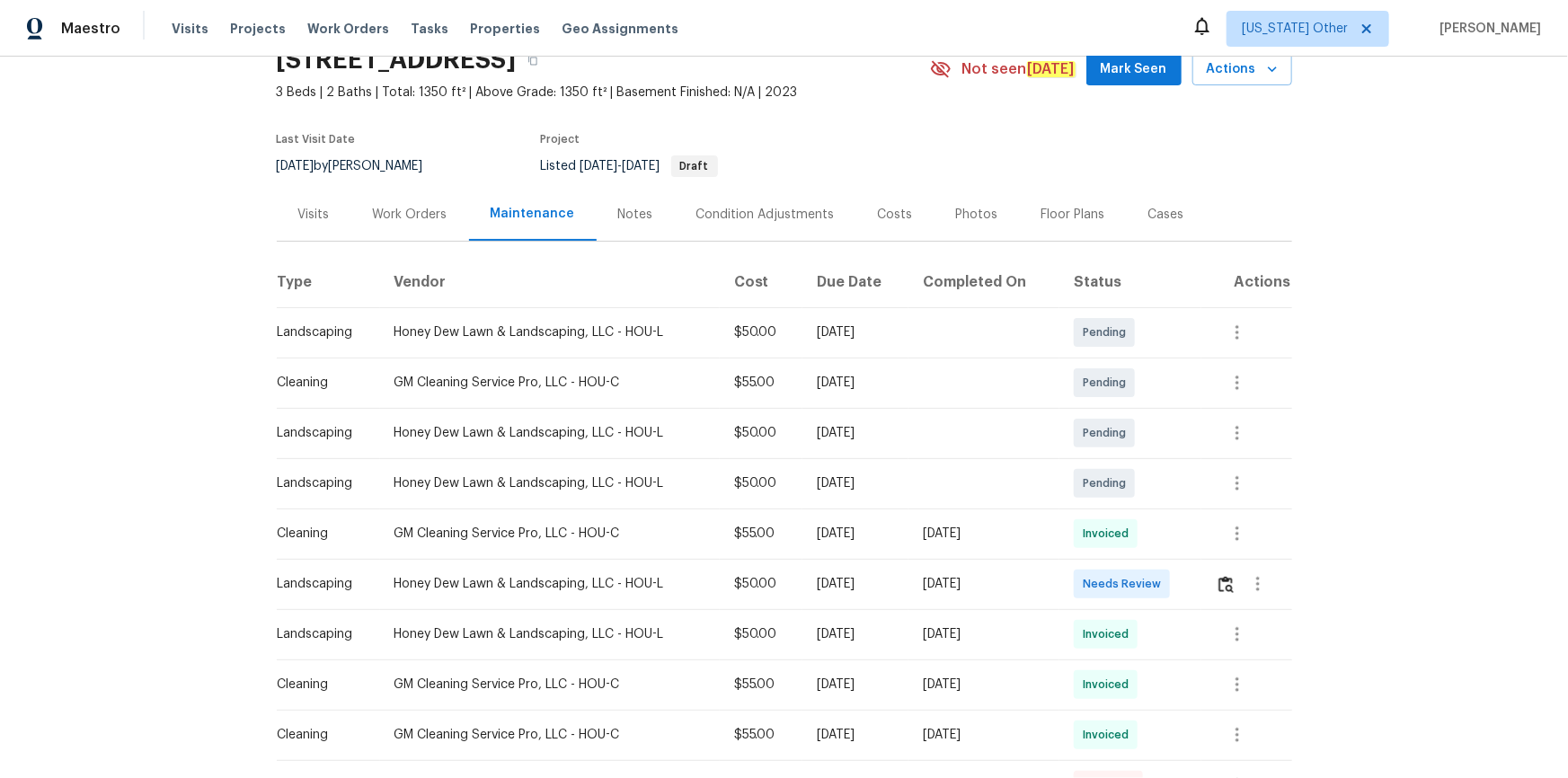
scroll to position [163, 0]
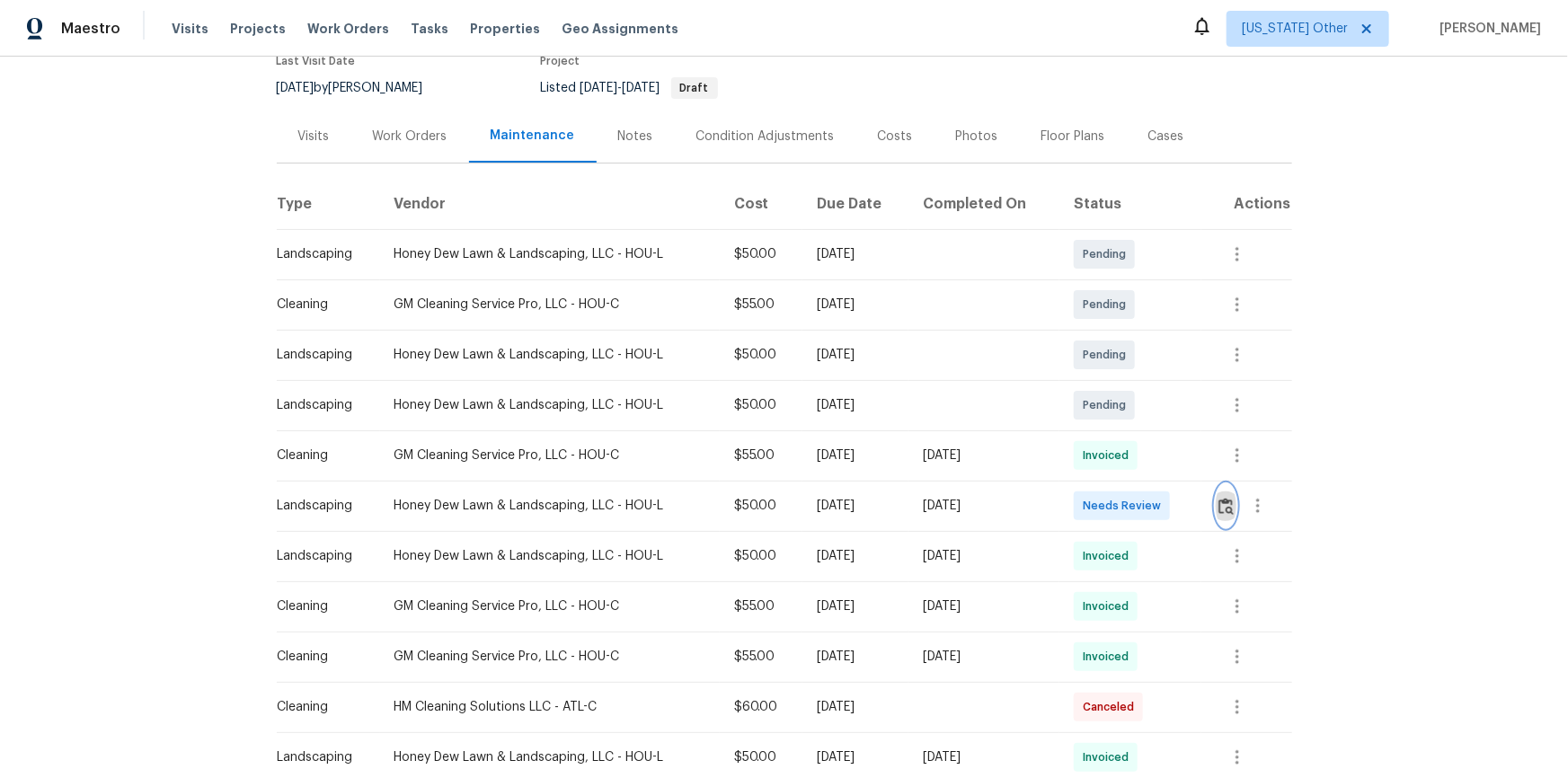
click at [1222, 503] on img "button" at bounding box center [1226, 507] width 15 height 17
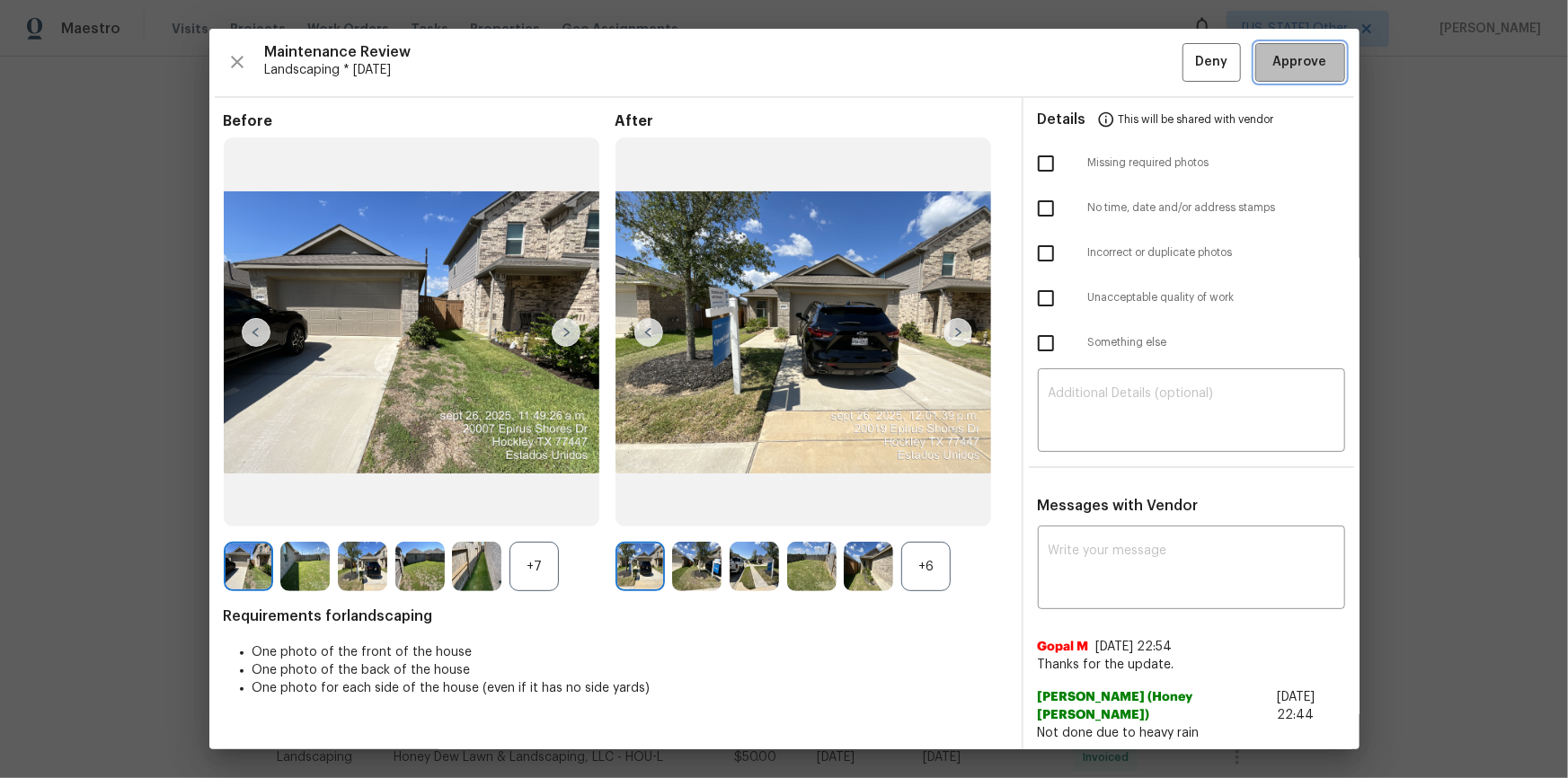
drag, startPoint x: 1300, startPoint y: 82, endPoint x: 1284, endPoint y: 129, distance: 49.6
click at [1300, 82] on button "Approve" at bounding box center [1300, 62] width 89 height 39
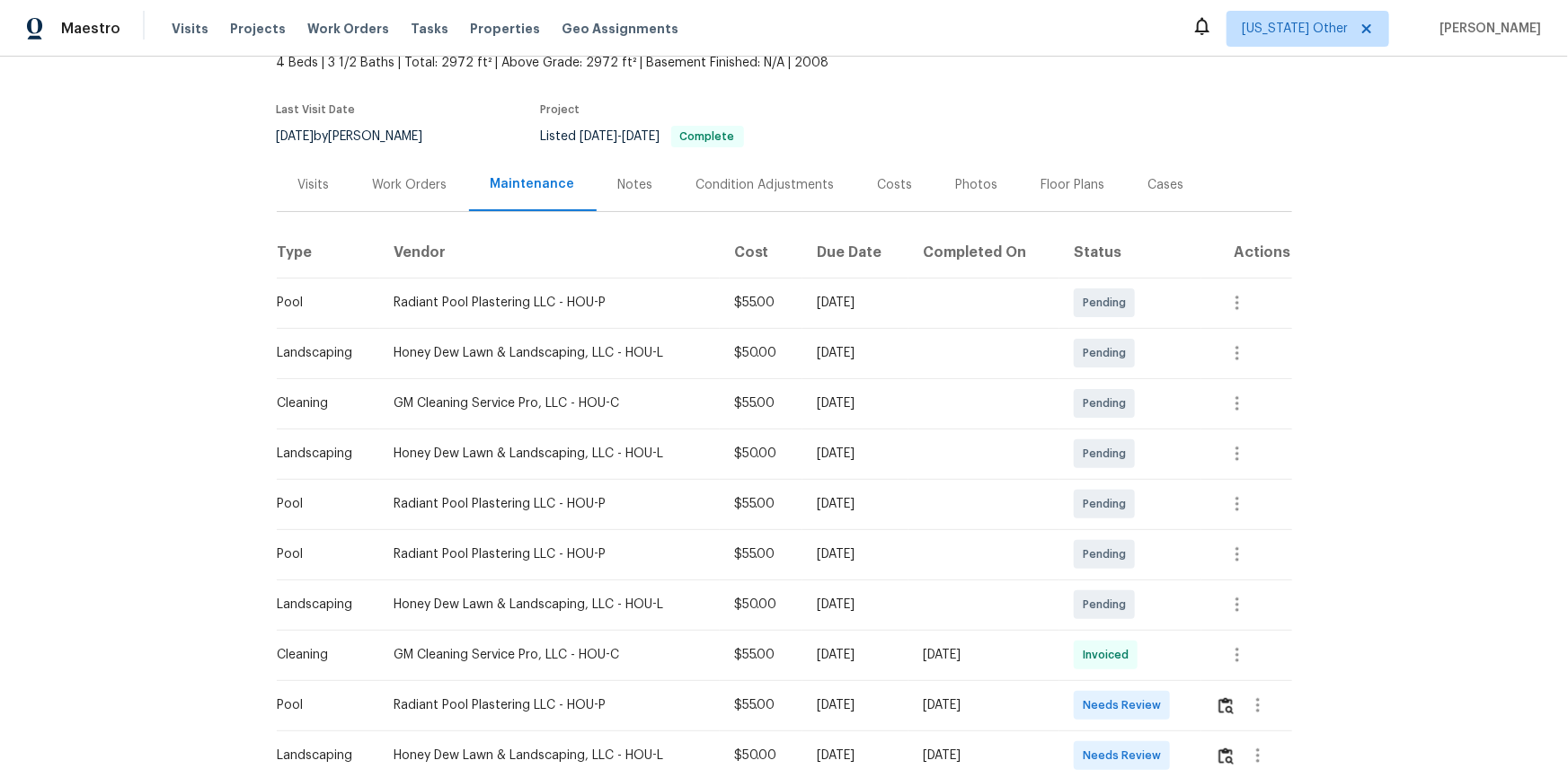
scroll to position [245, 0]
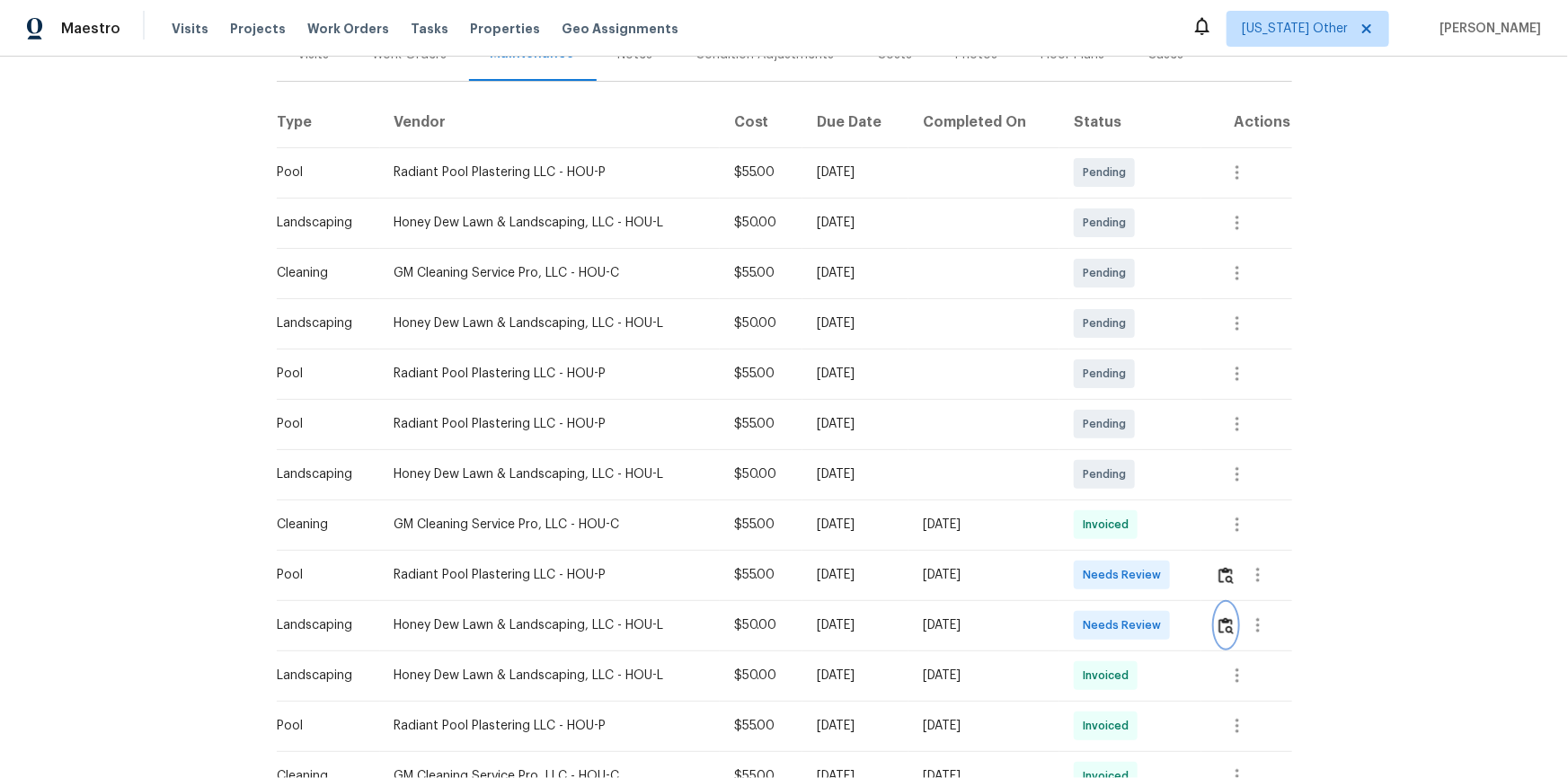
click at [1115, 523] on button "button" at bounding box center [1226, 625] width 21 height 43
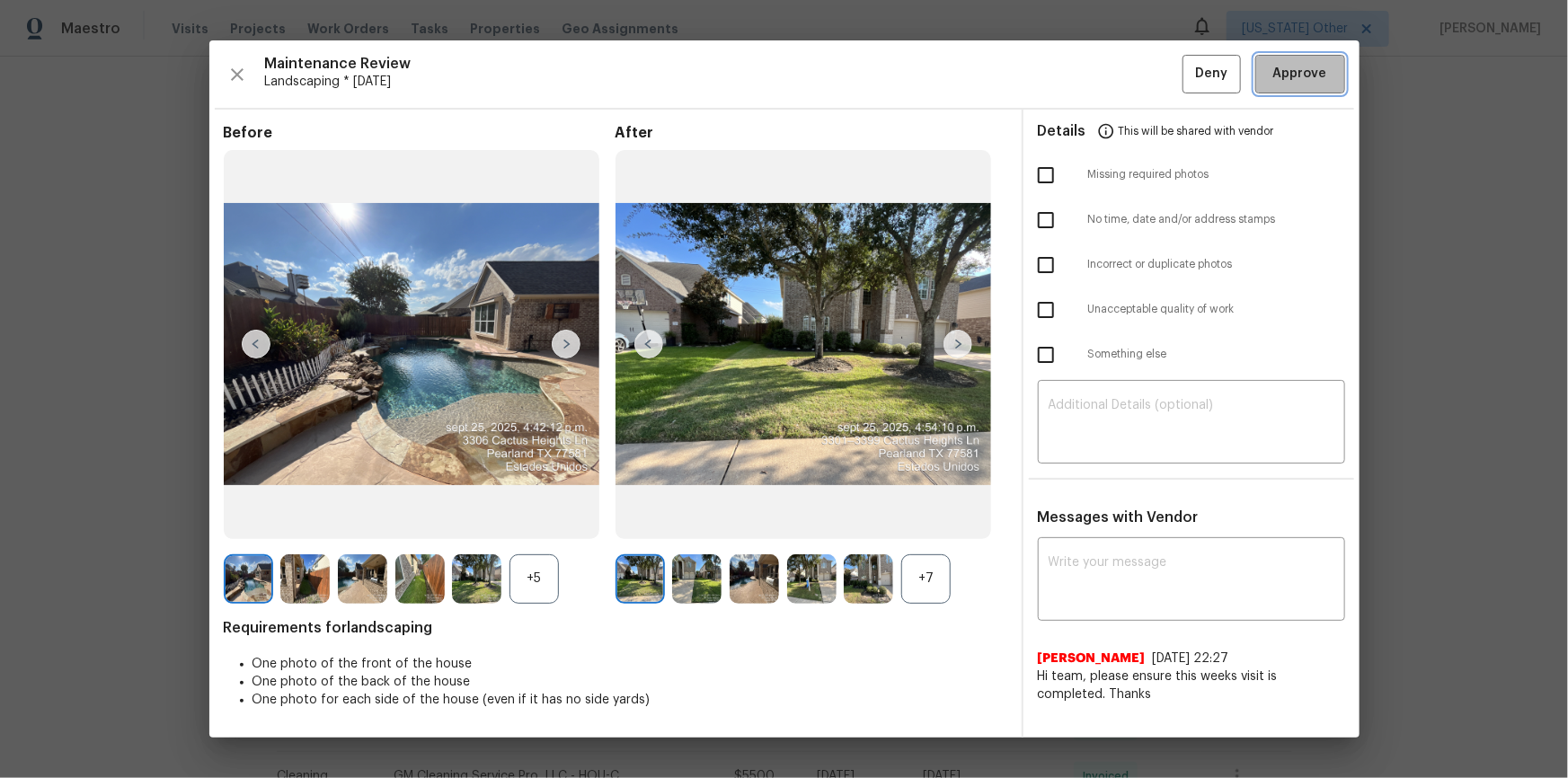
drag, startPoint x: 1306, startPoint y: 70, endPoint x: 1303, endPoint y: 81, distance: 11.4
click at [1115, 70] on span "Approve" at bounding box center [1300, 74] width 54 height 23
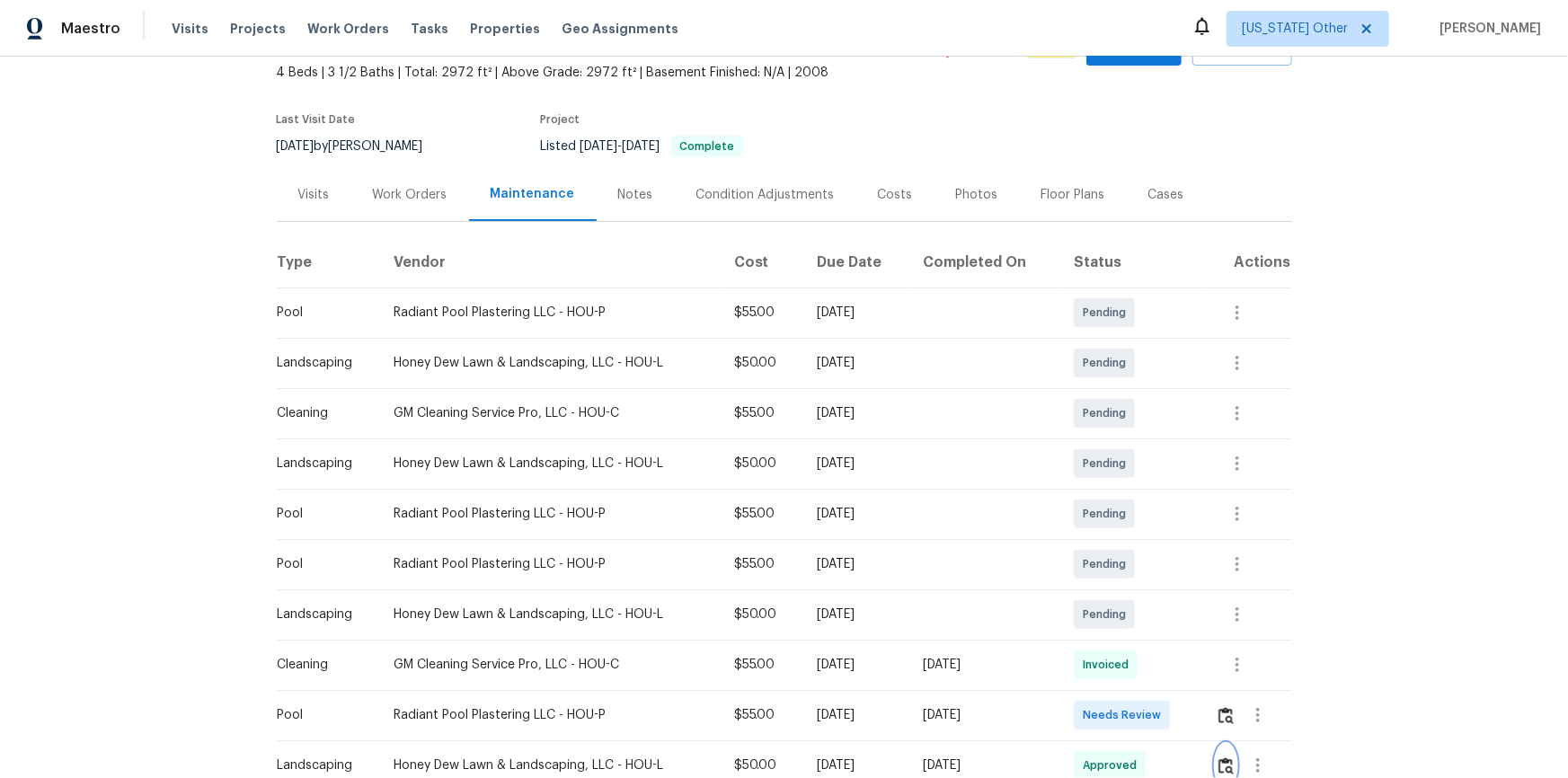
scroll to position [0, 0]
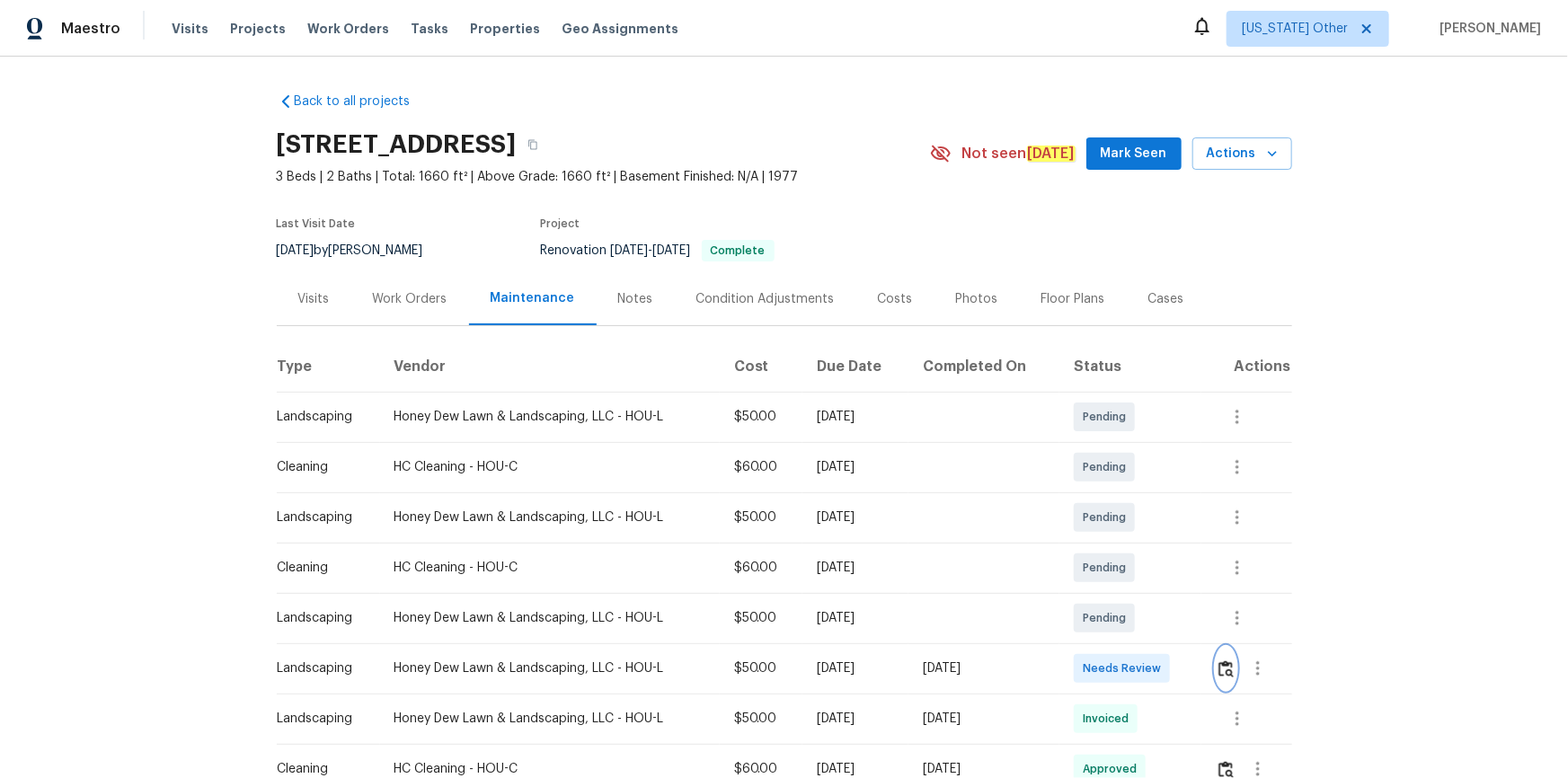
click at [1115, 523] on img "button" at bounding box center [1226, 669] width 15 height 17
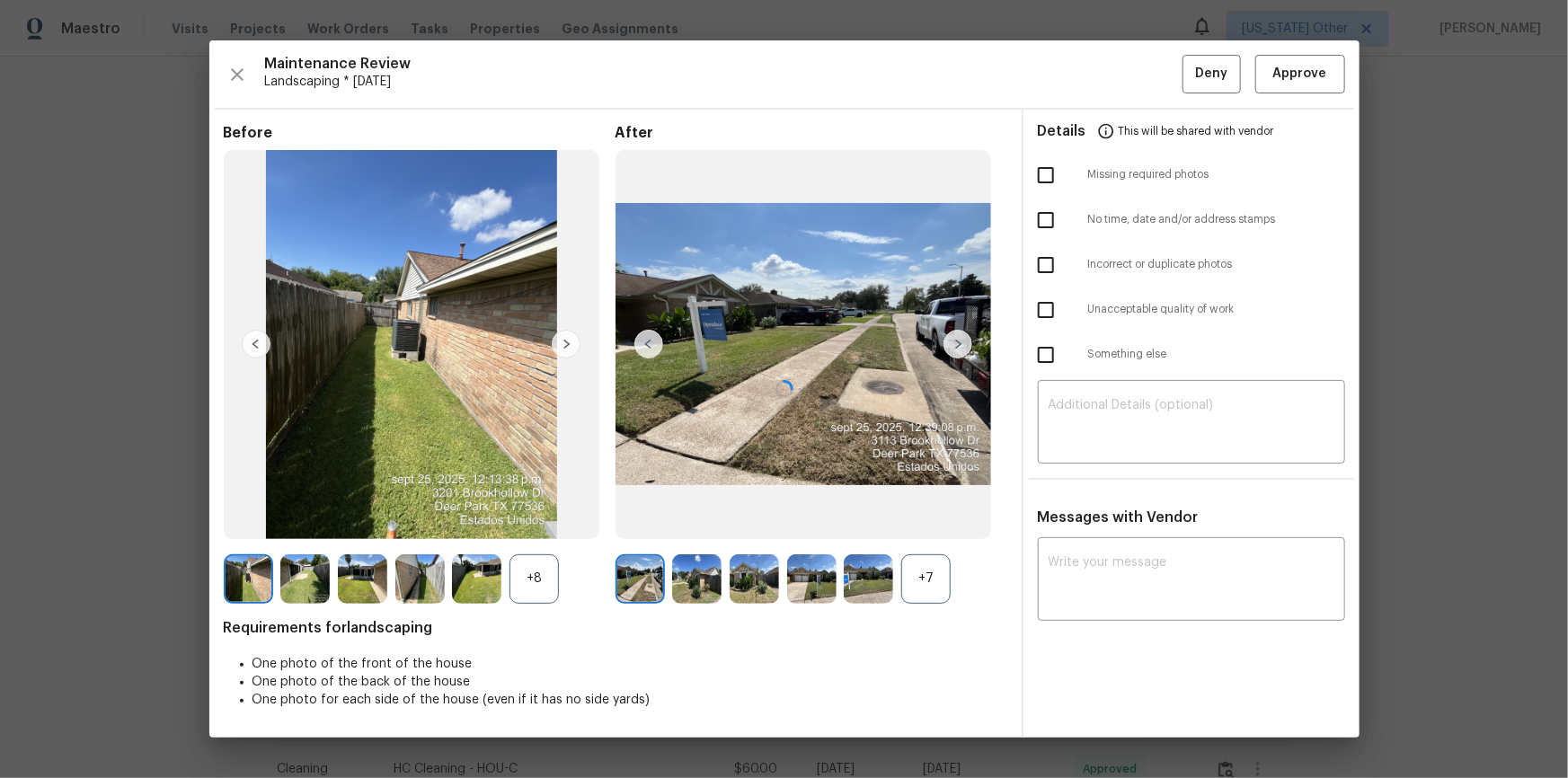
click at [1115, 80] on div at bounding box center [784, 388] width 1150 height 696
click at [1115, 74] on span "Approve" at bounding box center [1300, 74] width 54 height 23
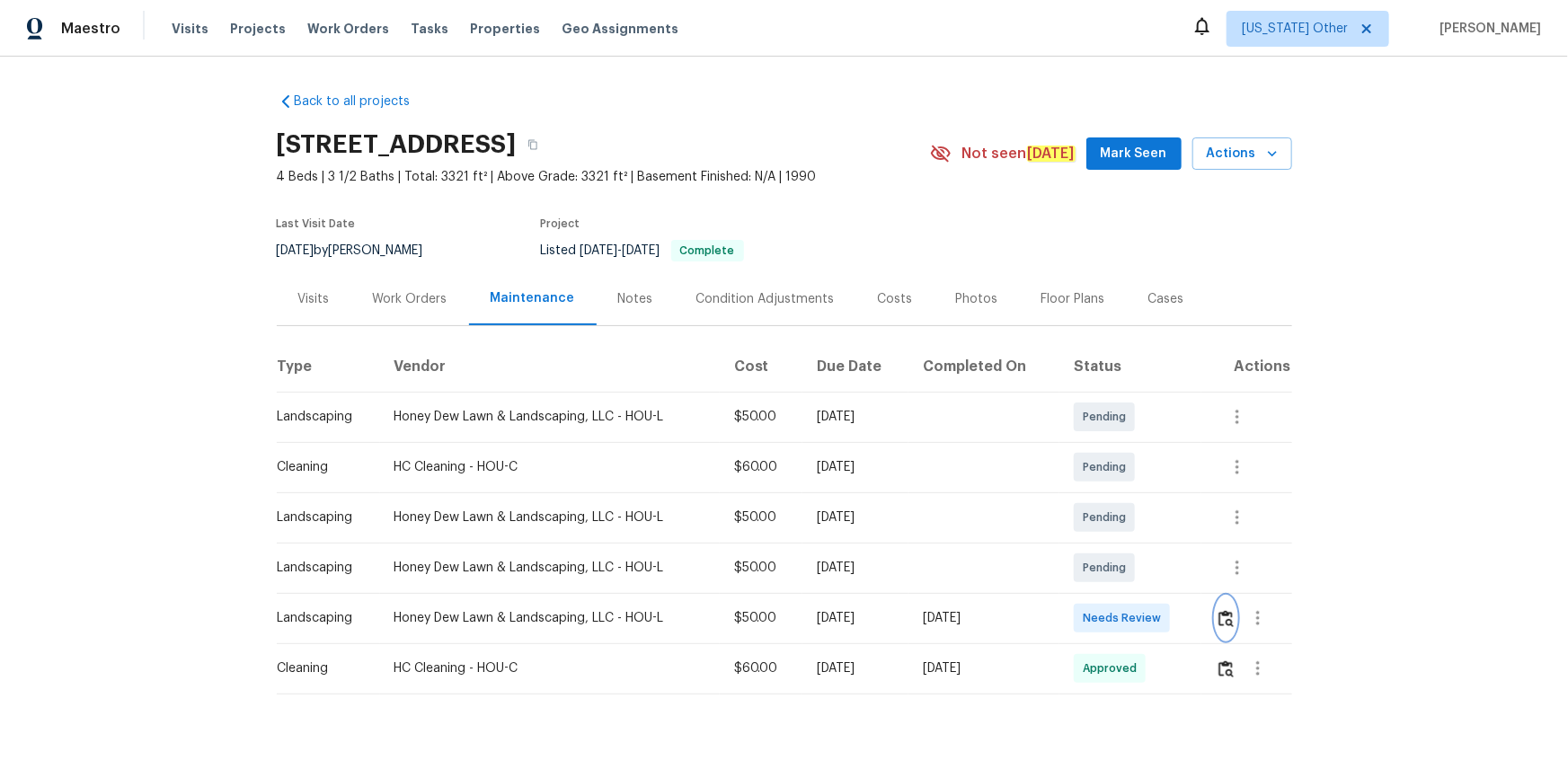
click at [1115, 523] on img "button" at bounding box center [1226, 619] width 15 height 17
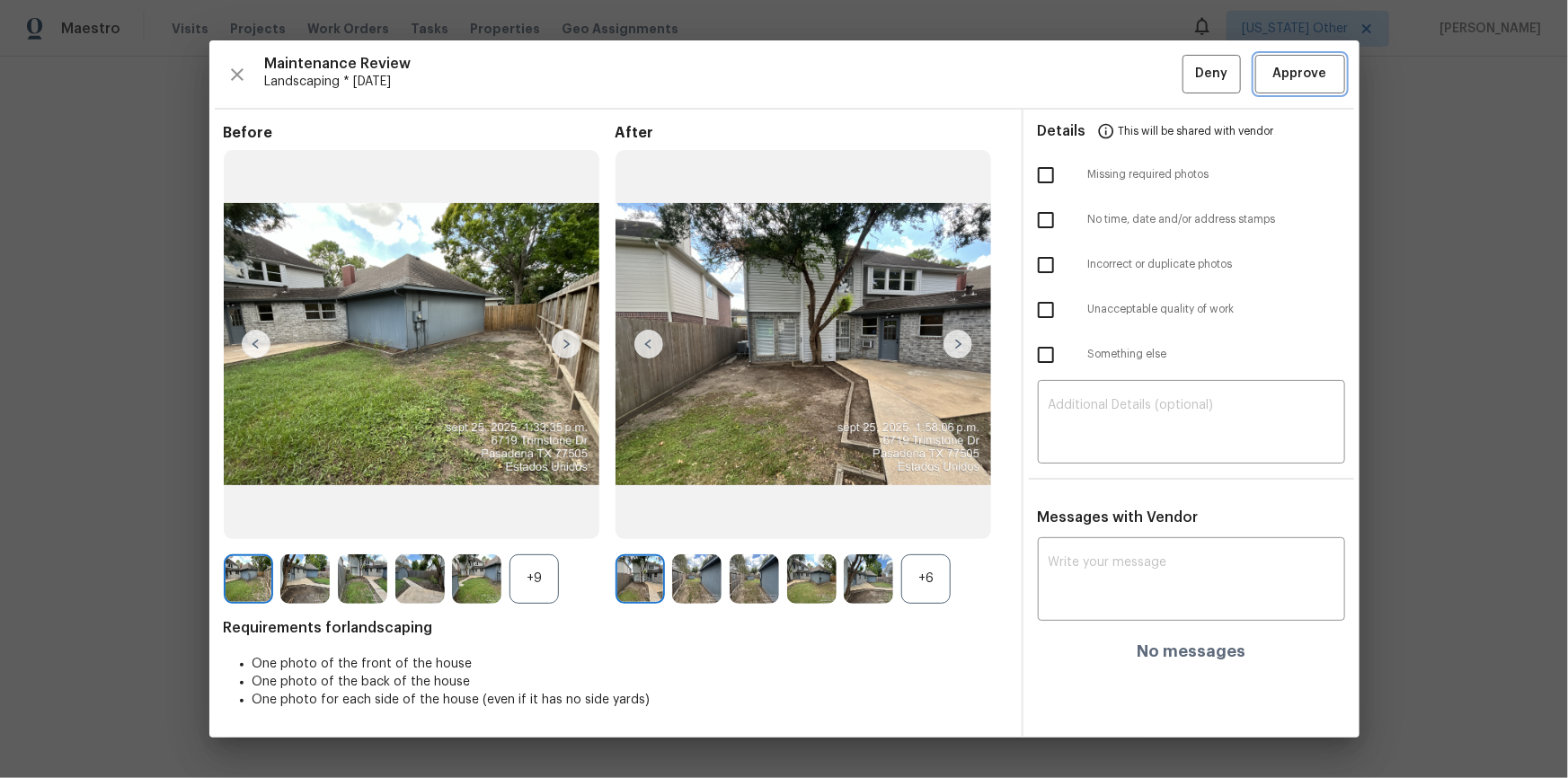
click at [1115, 62] on button "Approve" at bounding box center [1300, 74] width 89 height 39
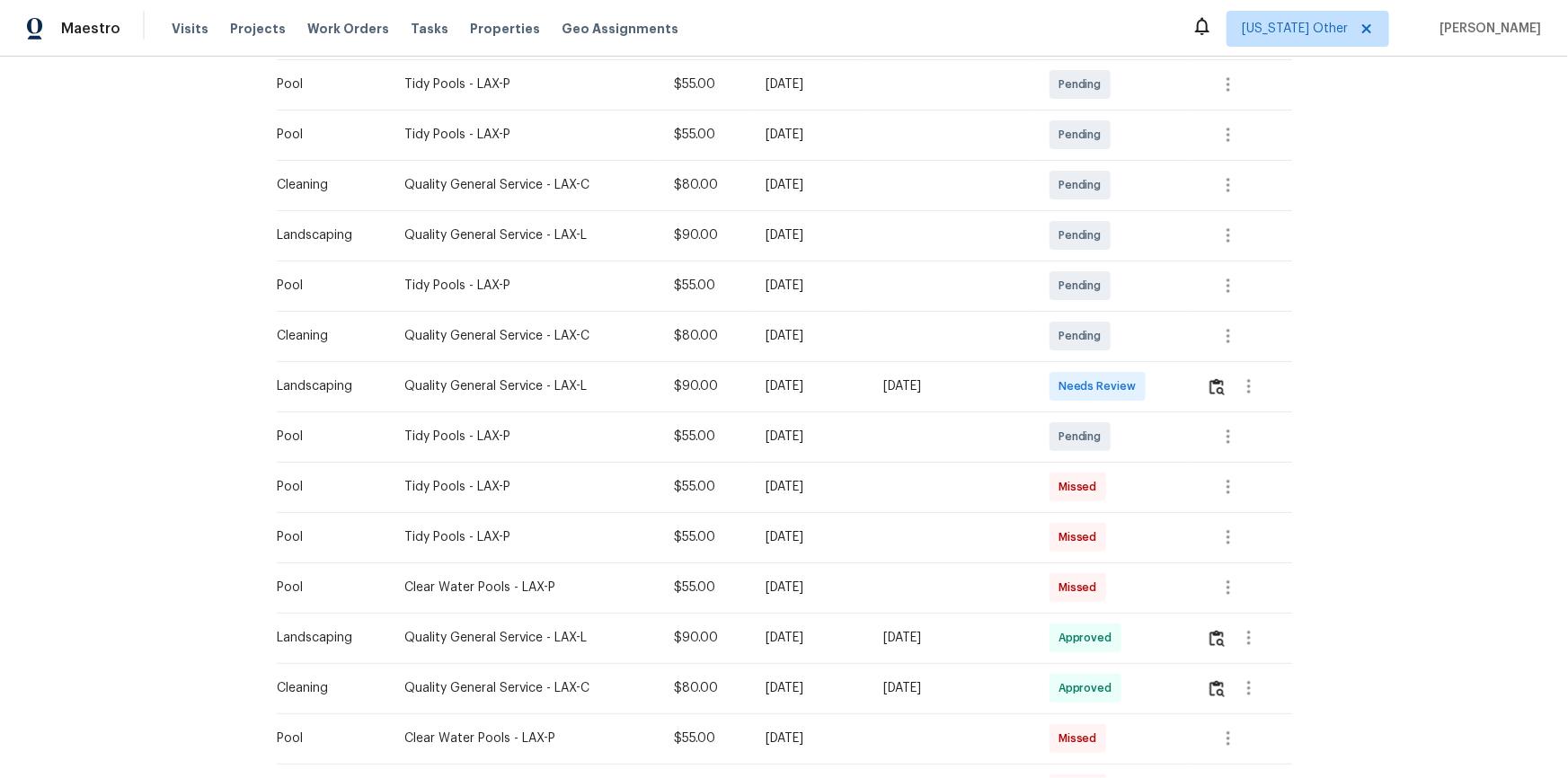
scroll to position [408, 0]
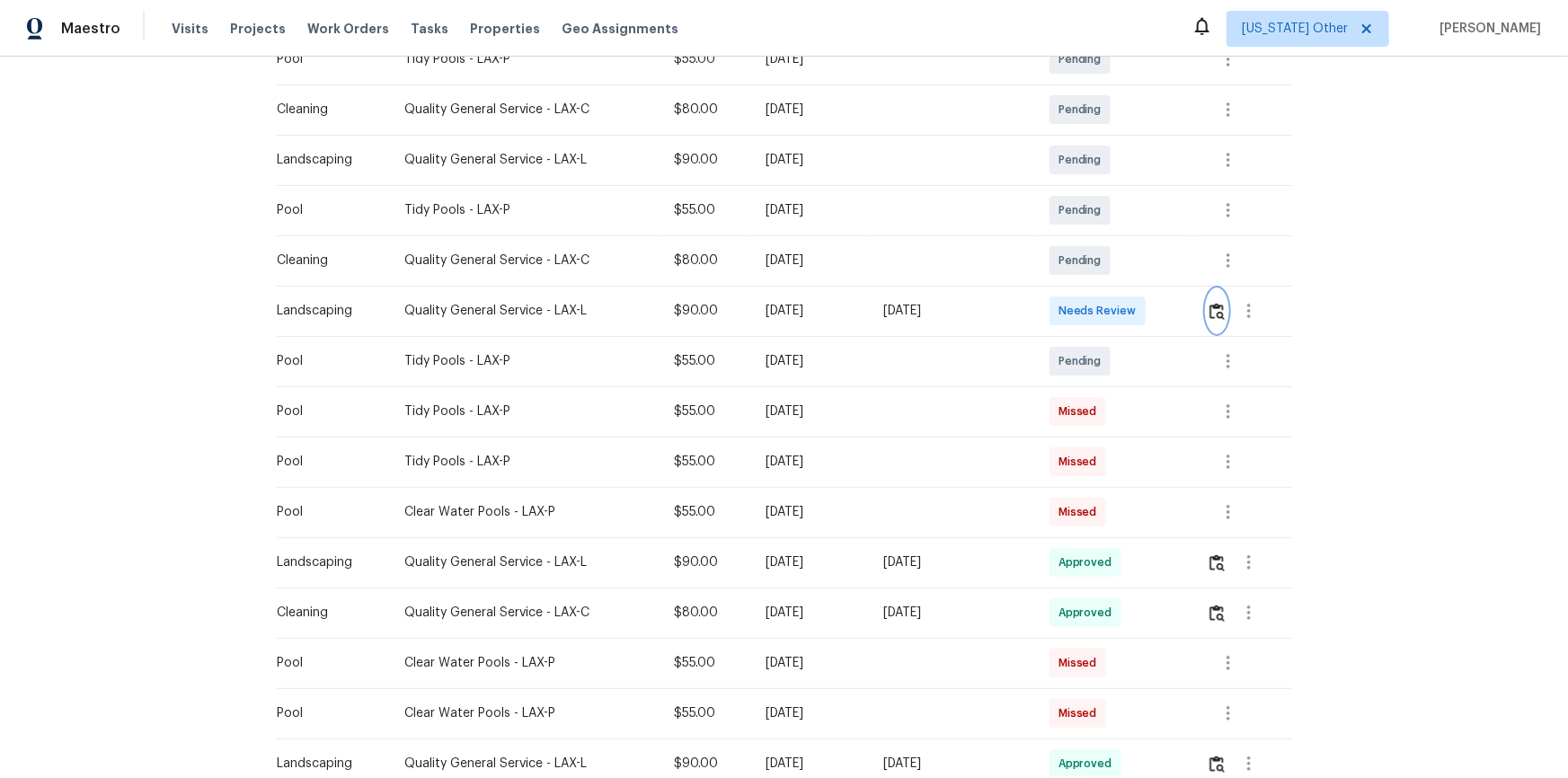
click at [1115, 309] on img "button" at bounding box center [1217, 311] width 15 height 17
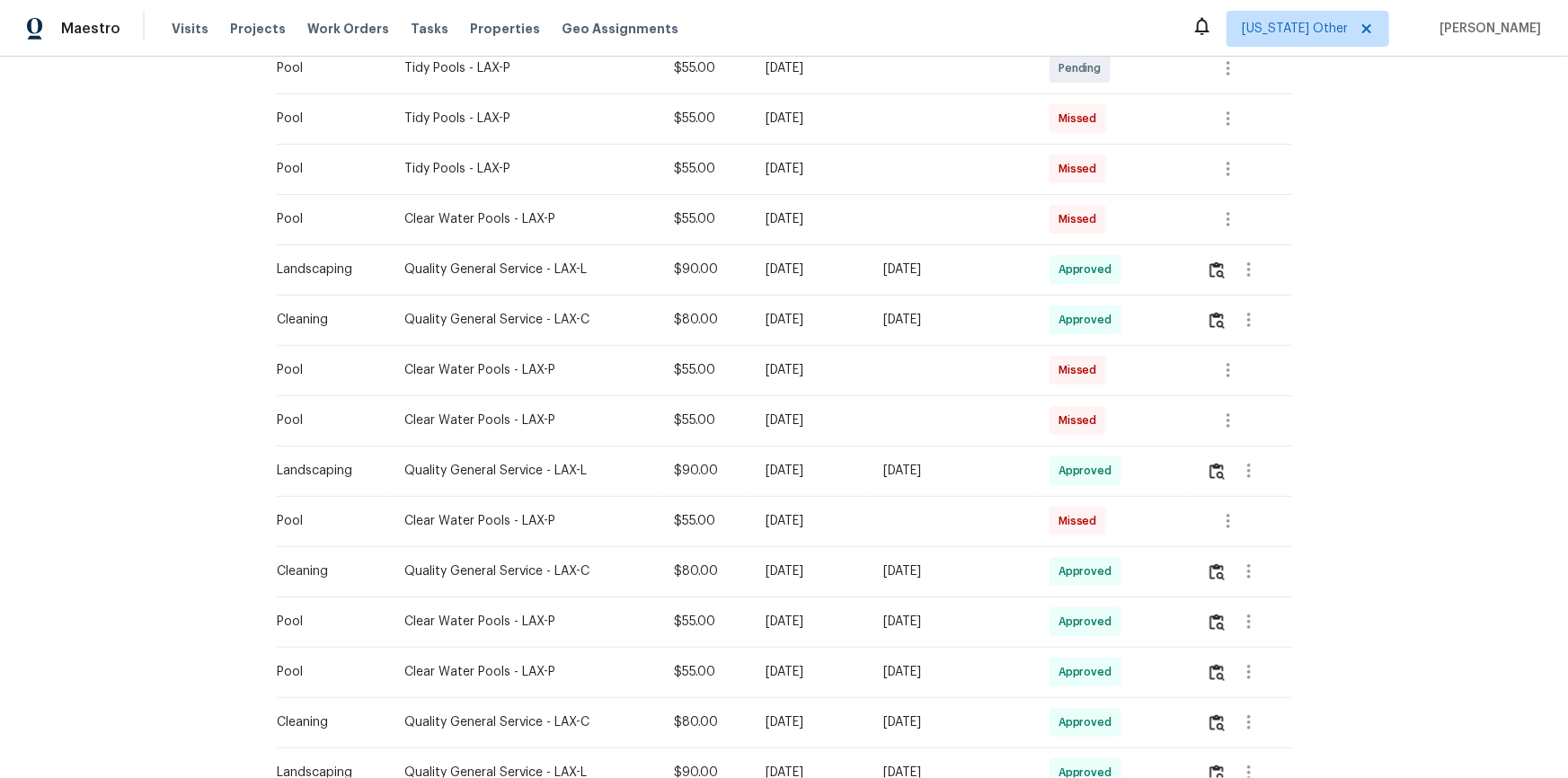
scroll to position [735, 0]
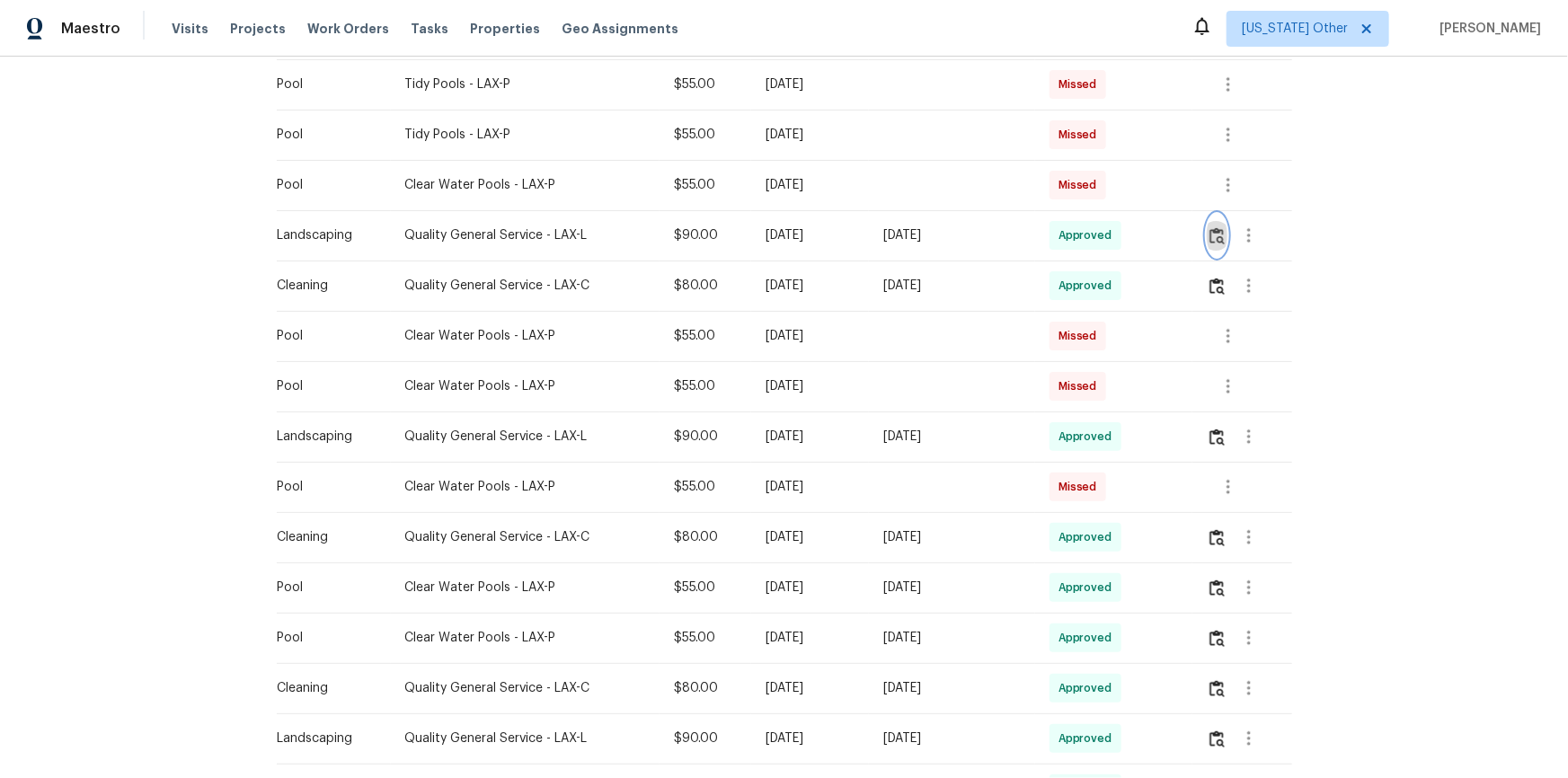
click at [1115, 232] on img "button" at bounding box center [1217, 236] width 15 height 17
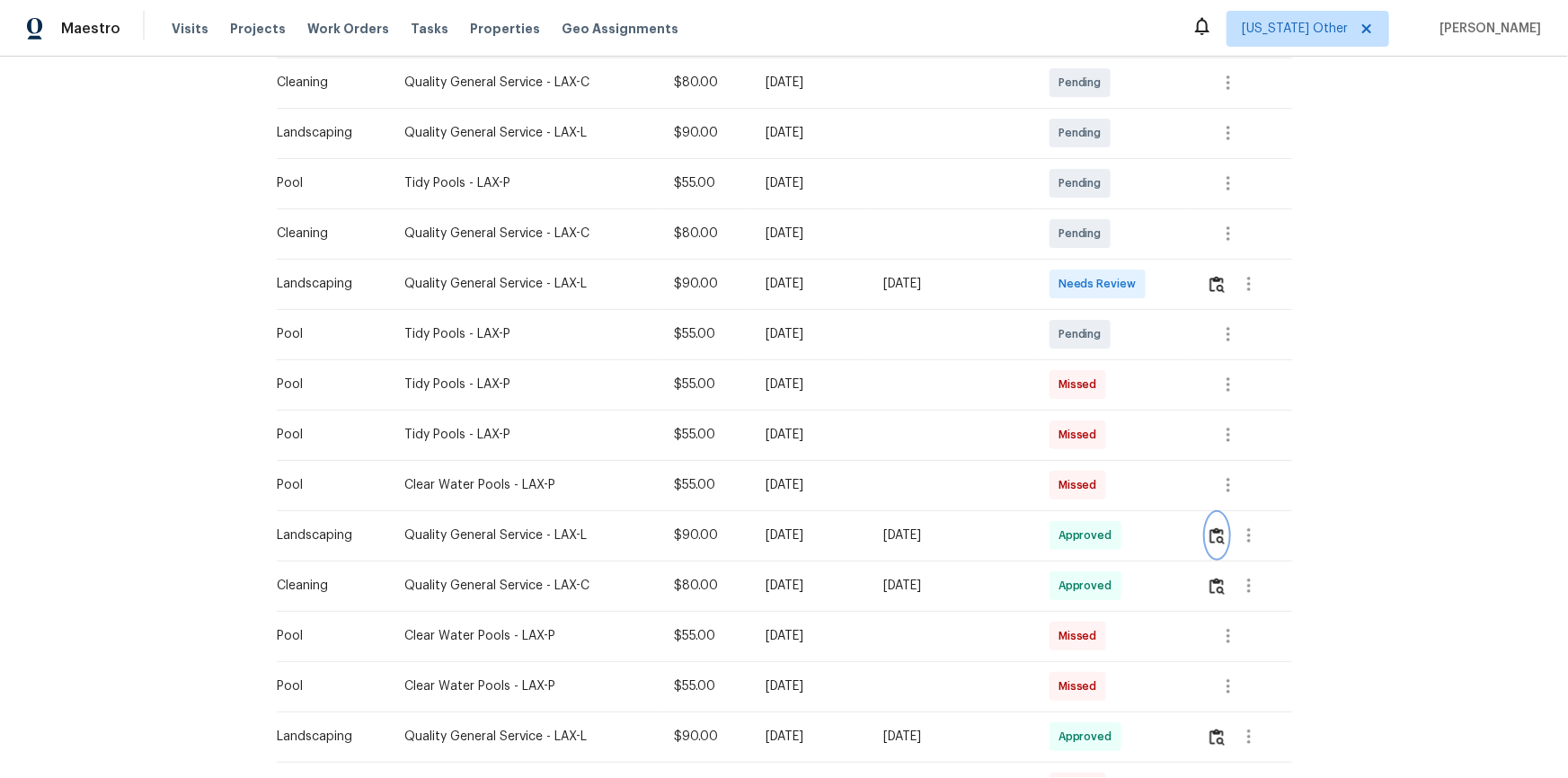
scroll to position [408, 0]
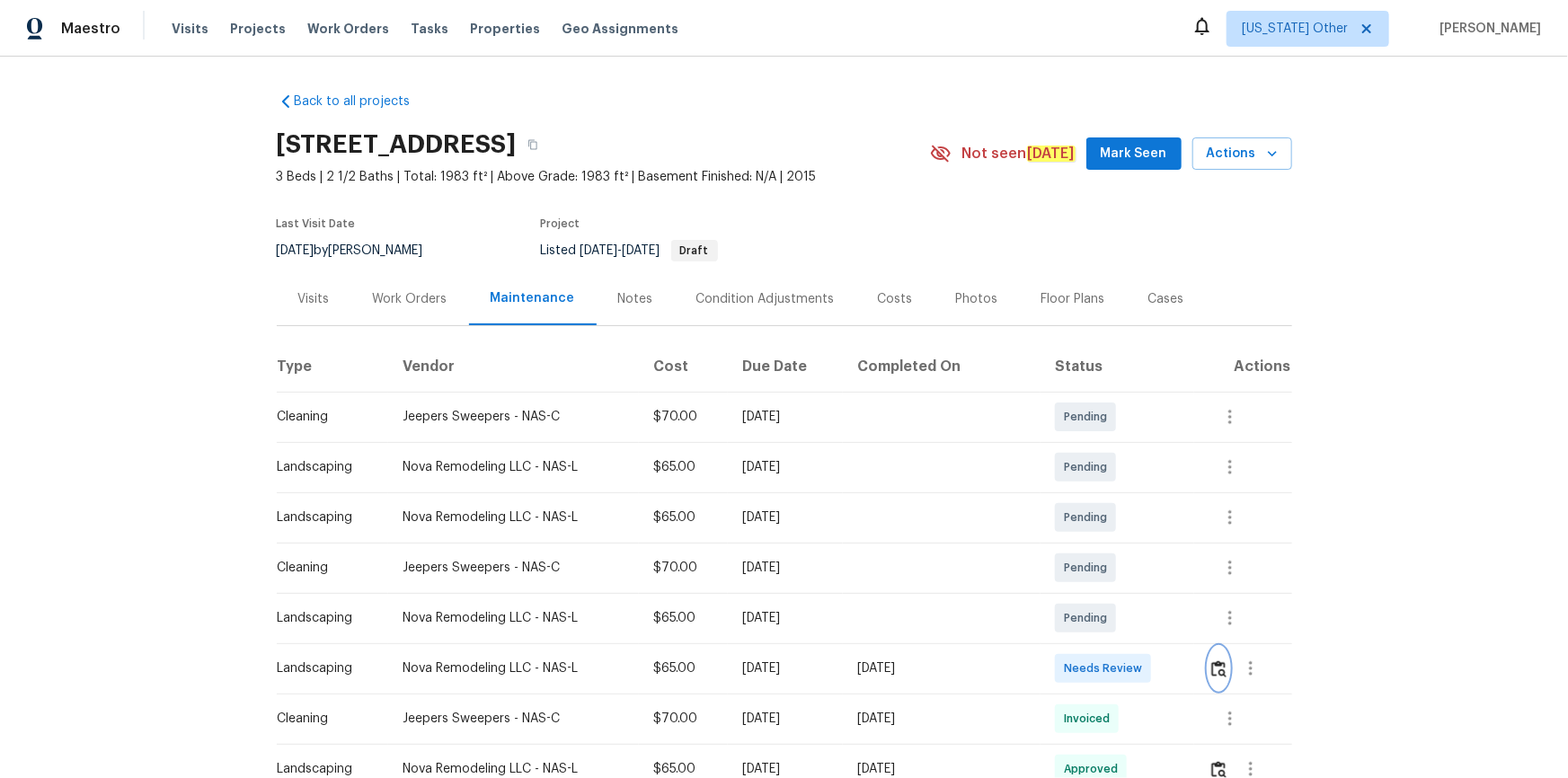
click at [1115, 523] on img "button" at bounding box center [1219, 669] width 15 height 17
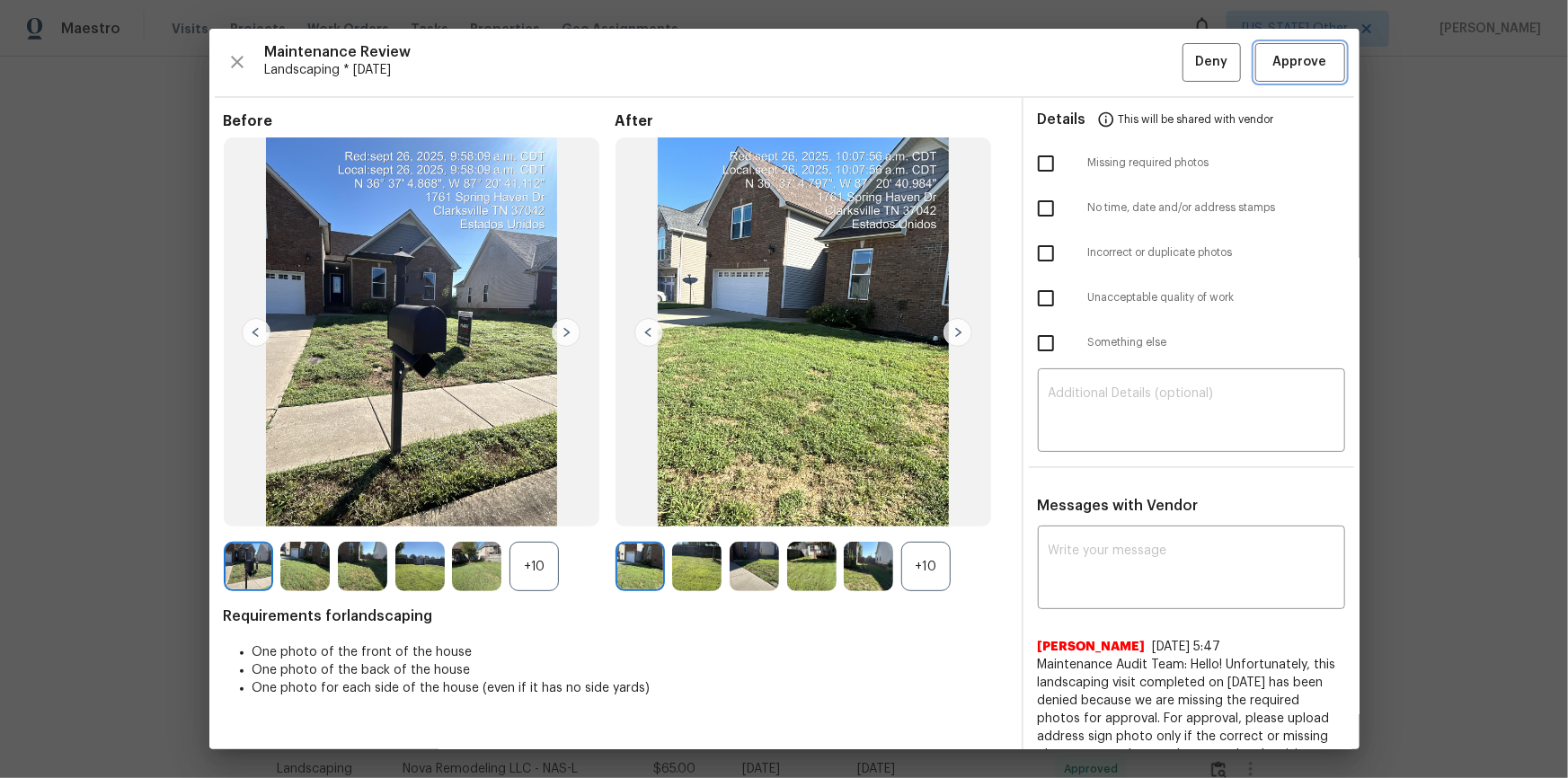
click at [1115, 73] on button "Approve" at bounding box center [1300, 62] width 89 height 39
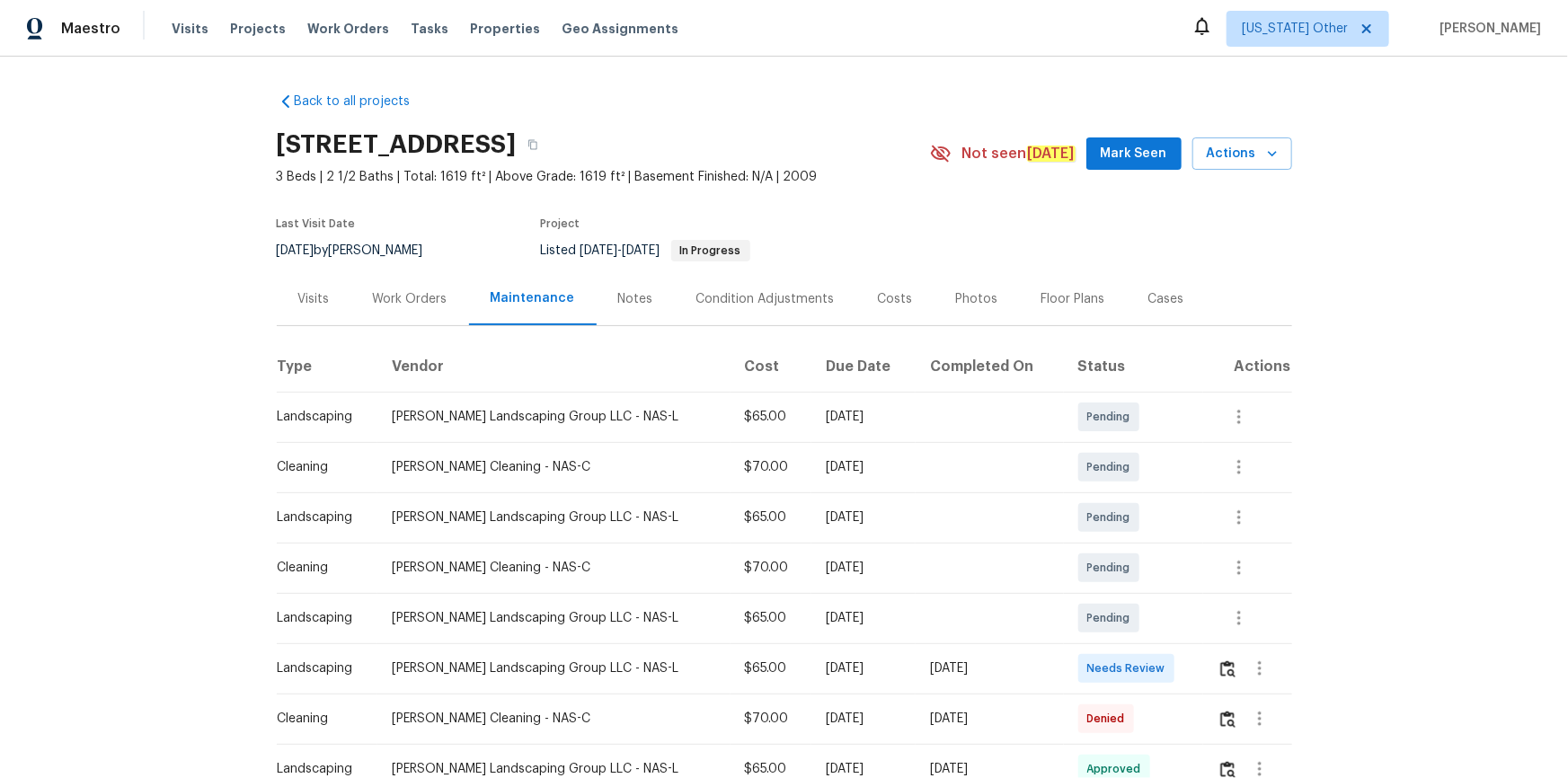
click at [1210, 660] on td at bounding box center [1247, 668] width 88 height 50
click at [1224, 674] on img "button" at bounding box center [1228, 669] width 15 height 17
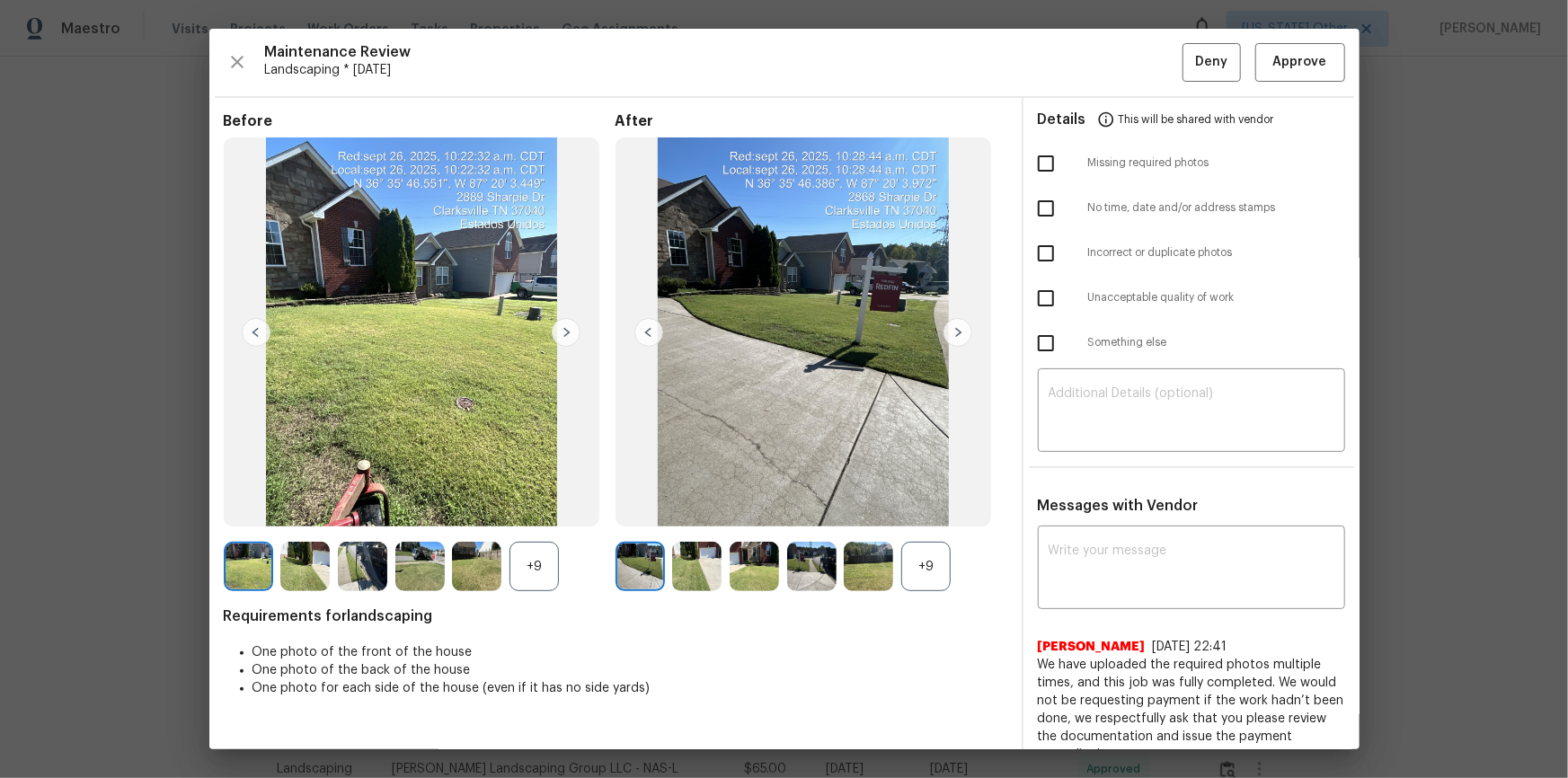
click at [1338, 58] on div "Maintenance Review Landscaping * [DATE] Deny Approve Before +9 After +9 Require…" at bounding box center [784, 389] width 1150 height 721
click at [1305, 61] on span "Approve" at bounding box center [1300, 63] width 54 height 23
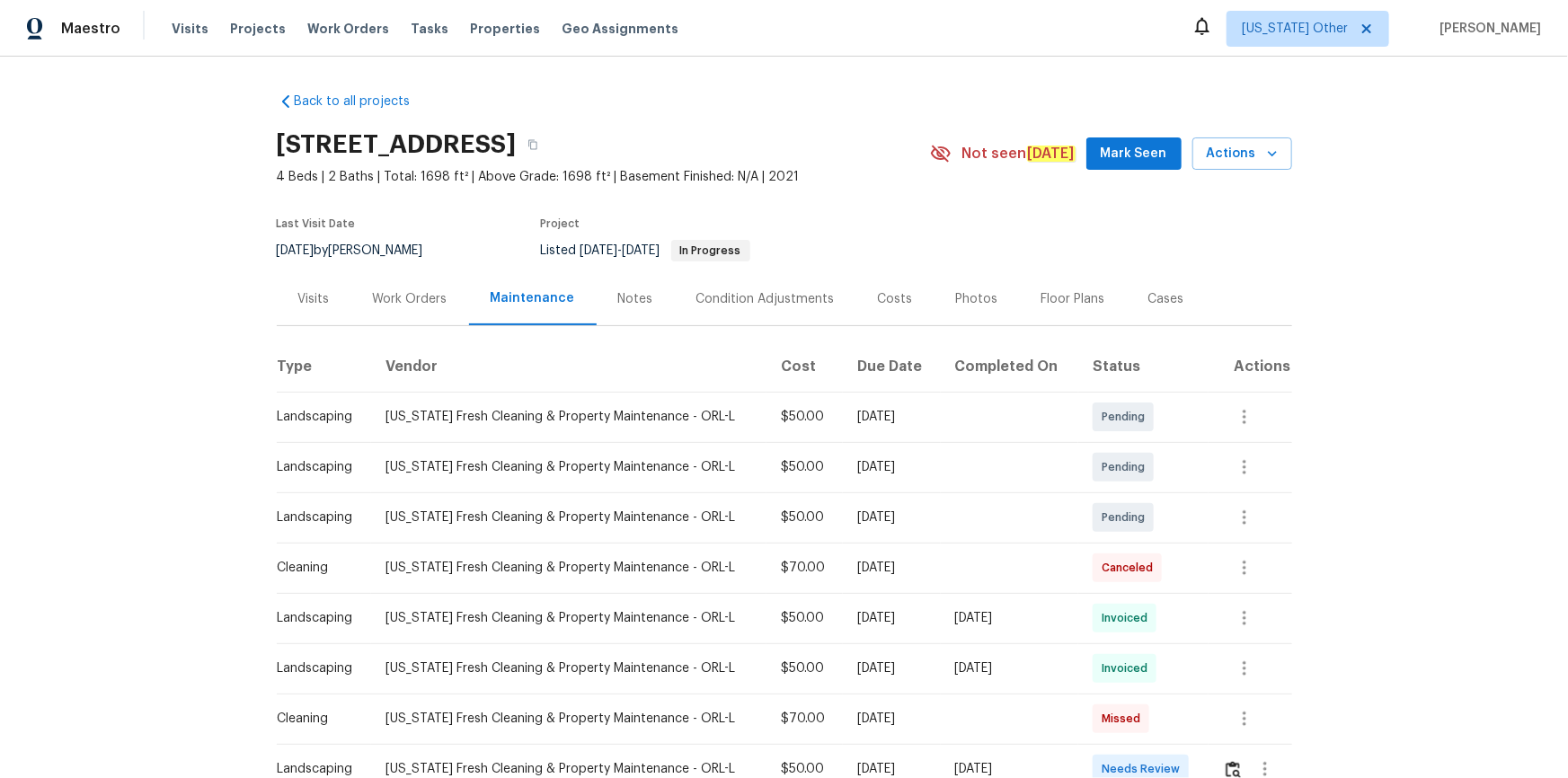
scroll to position [245, 0]
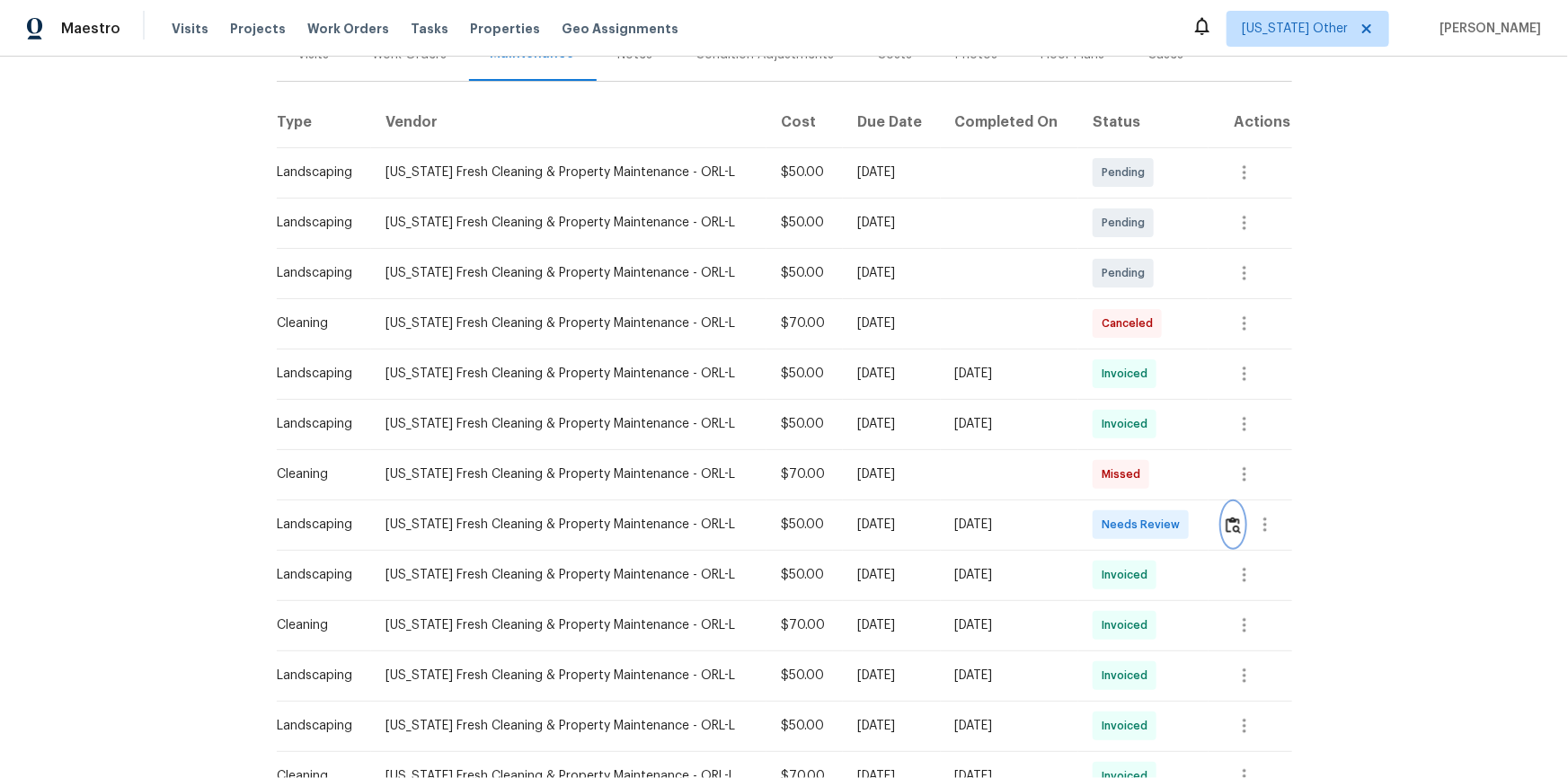
click at [1115, 523] on img "button" at bounding box center [1233, 526] width 15 height 17
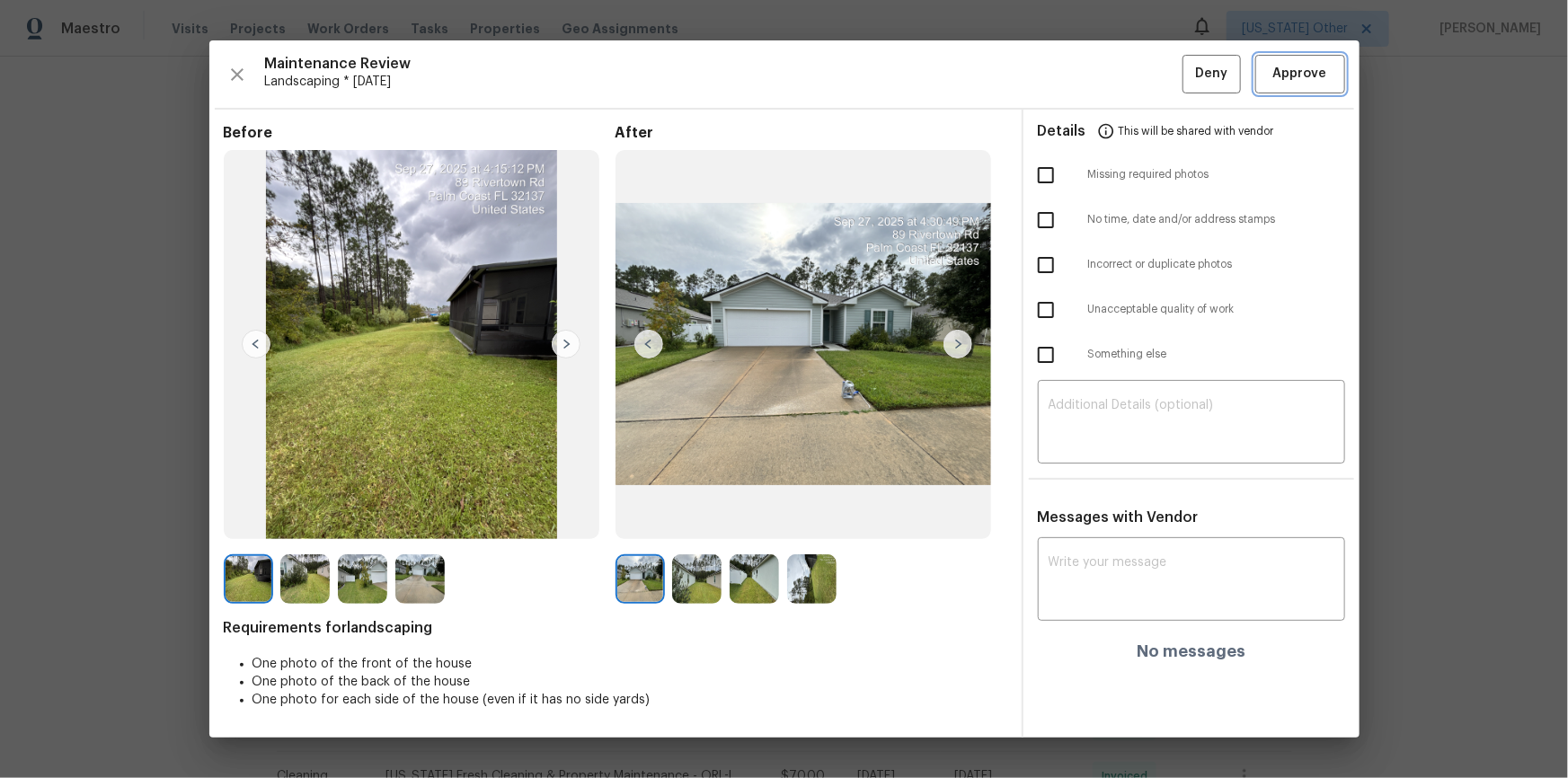
drag, startPoint x: 1312, startPoint y: 66, endPoint x: 1338, endPoint y: 113, distance: 53.7
click at [1115, 68] on span "Approve" at bounding box center [1300, 74] width 54 height 23
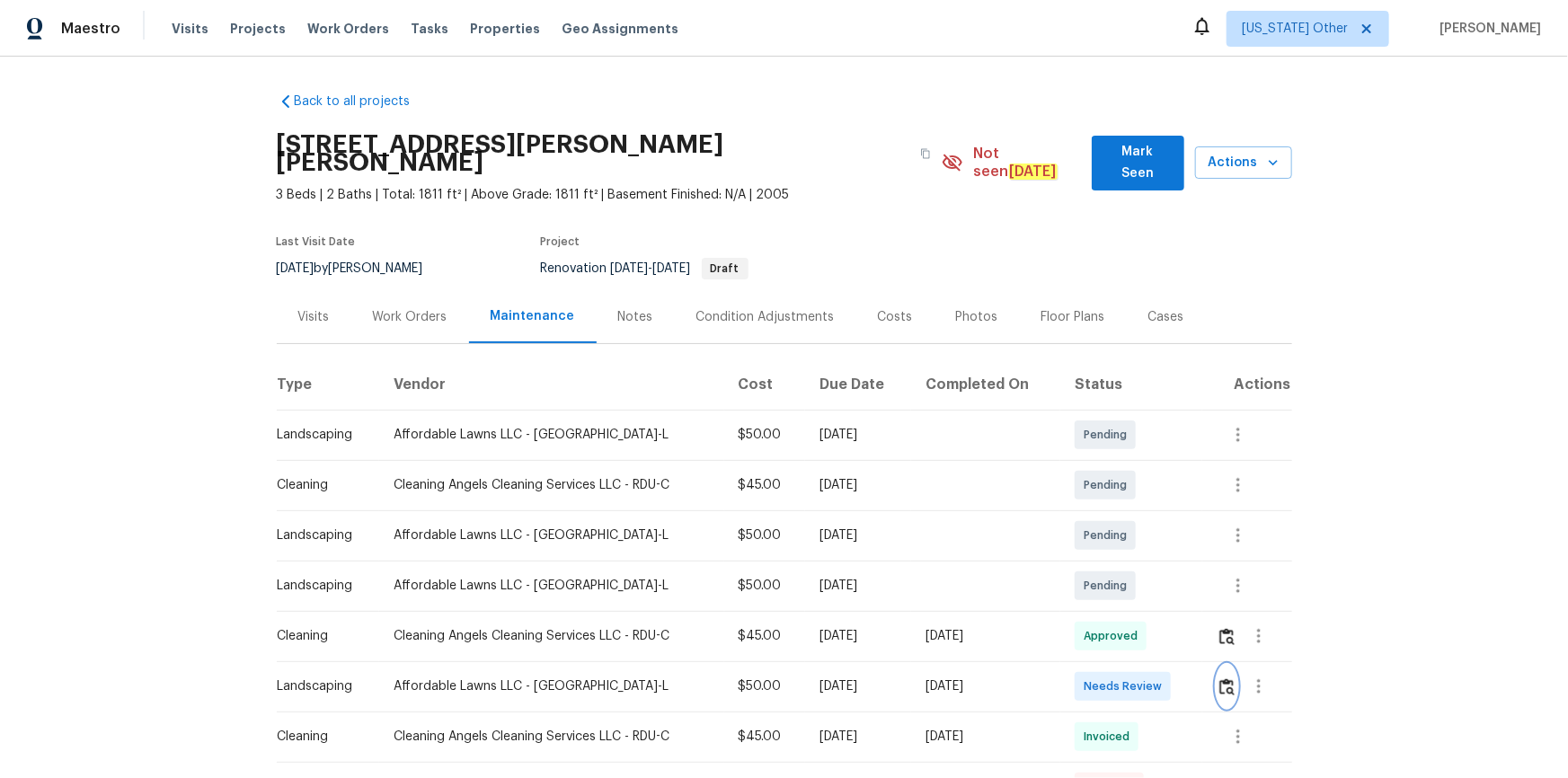
click at [1115, 523] on img "button" at bounding box center [1227, 687] width 15 height 17
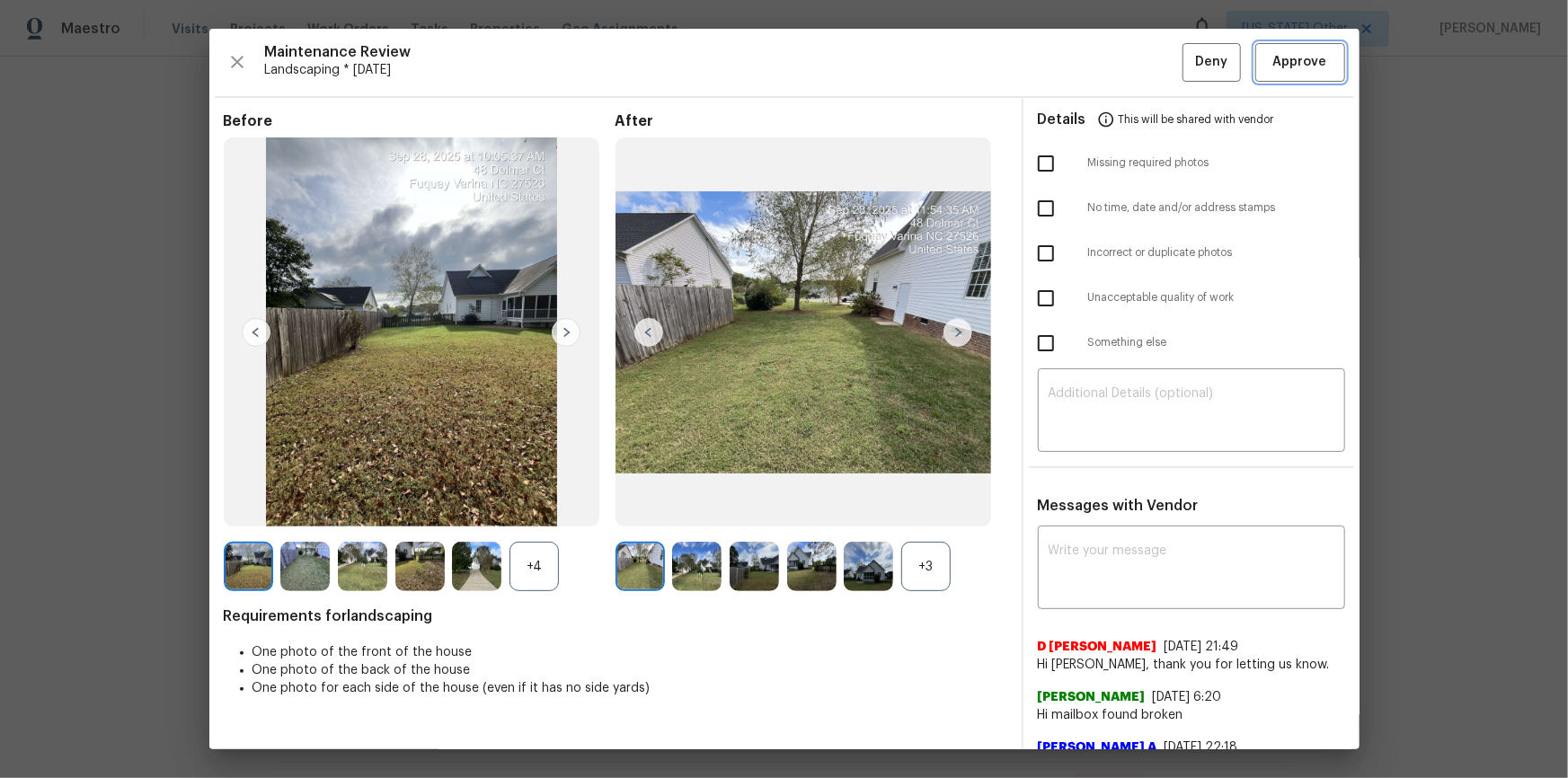
drag, startPoint x: 1310, startPoint y: 62, endPoint x: 1333, endPoint y: 126, distance: 68.0
click at [1115, 63] on span "Approve" at bounding box center [1300, 63] width 54 height 23
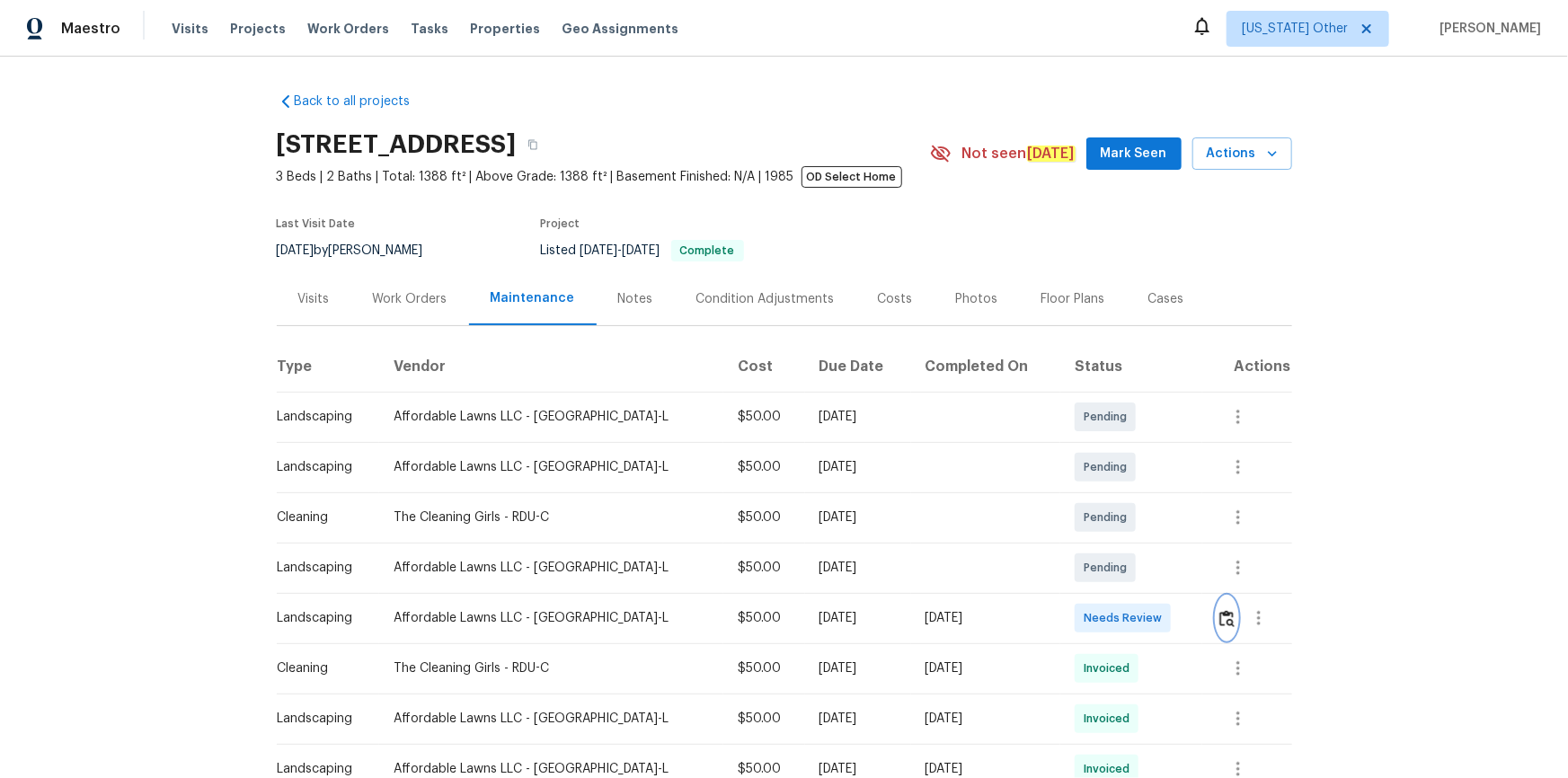
click at [1115, 523] on img "button" at bounding box center [1227, 619] width 15 height 17
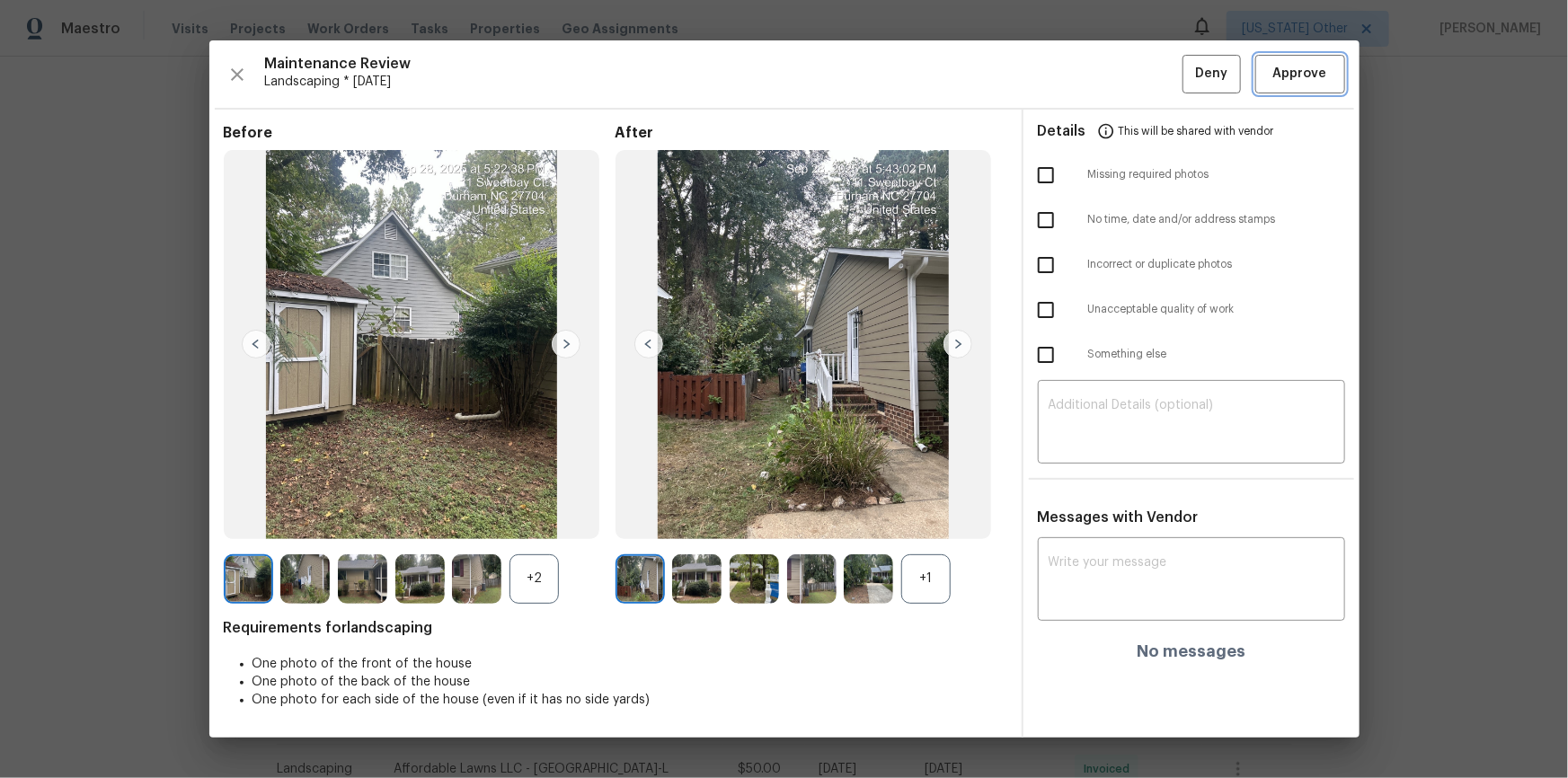
click at [1115, 75] on span "Approve" at bounding box center [1300, 74] width 54 height 23
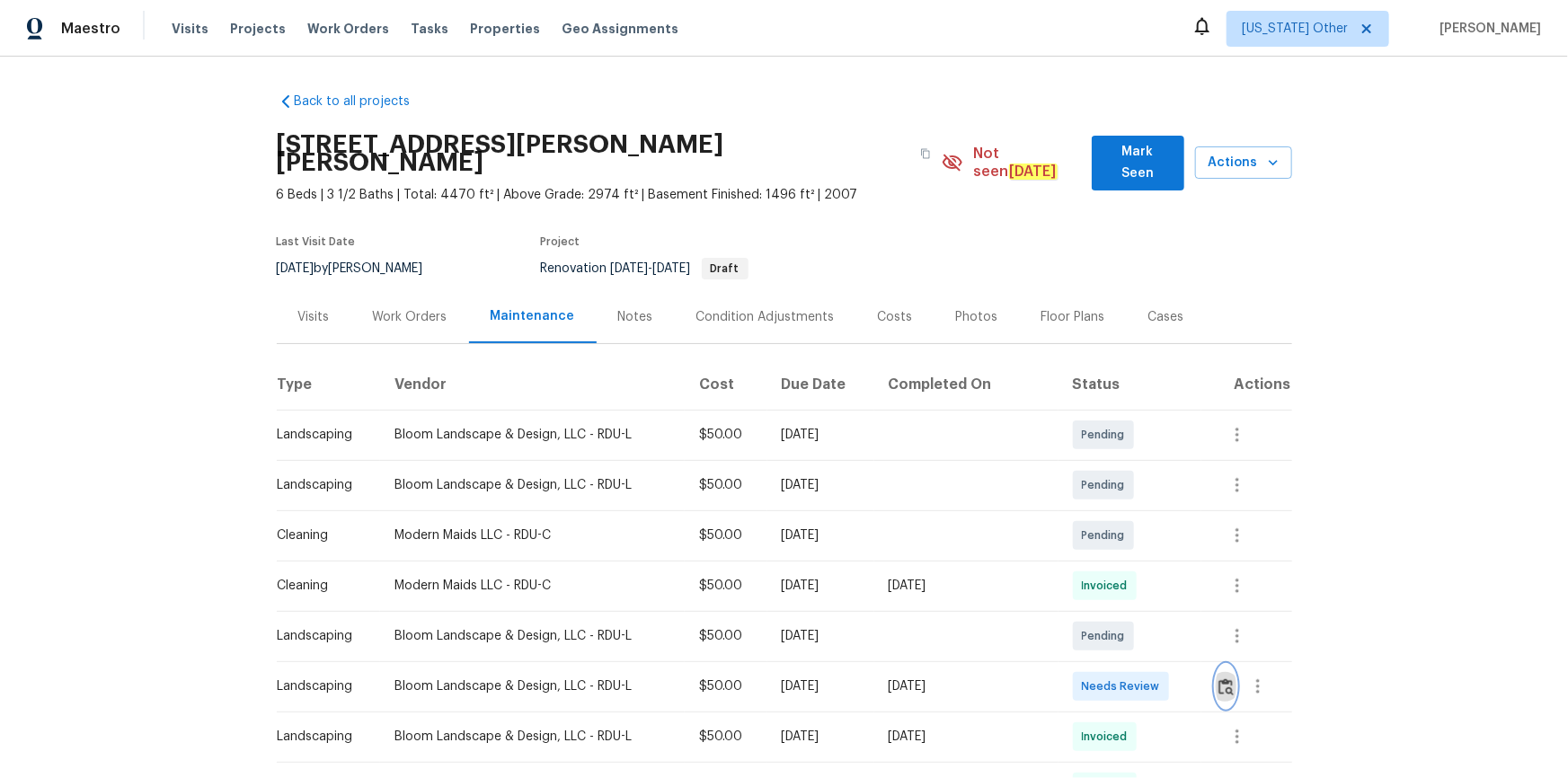
click at [1115, 523] on img "button" at bounding box center [1226, 687] width 15 height 17
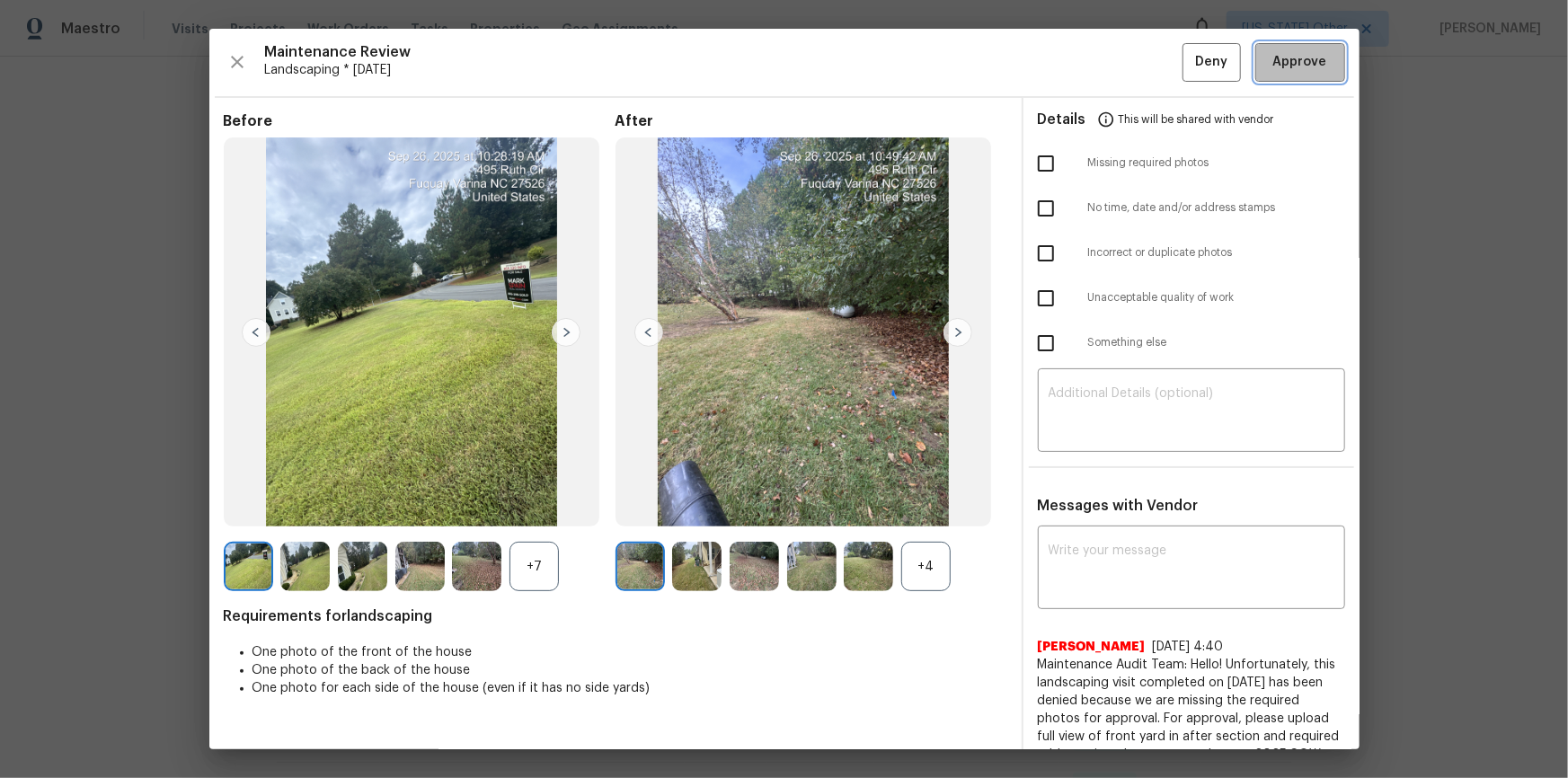
click at [1115, 64] on span "Approve" at bounding box center [1300, 63] width 54 height 23
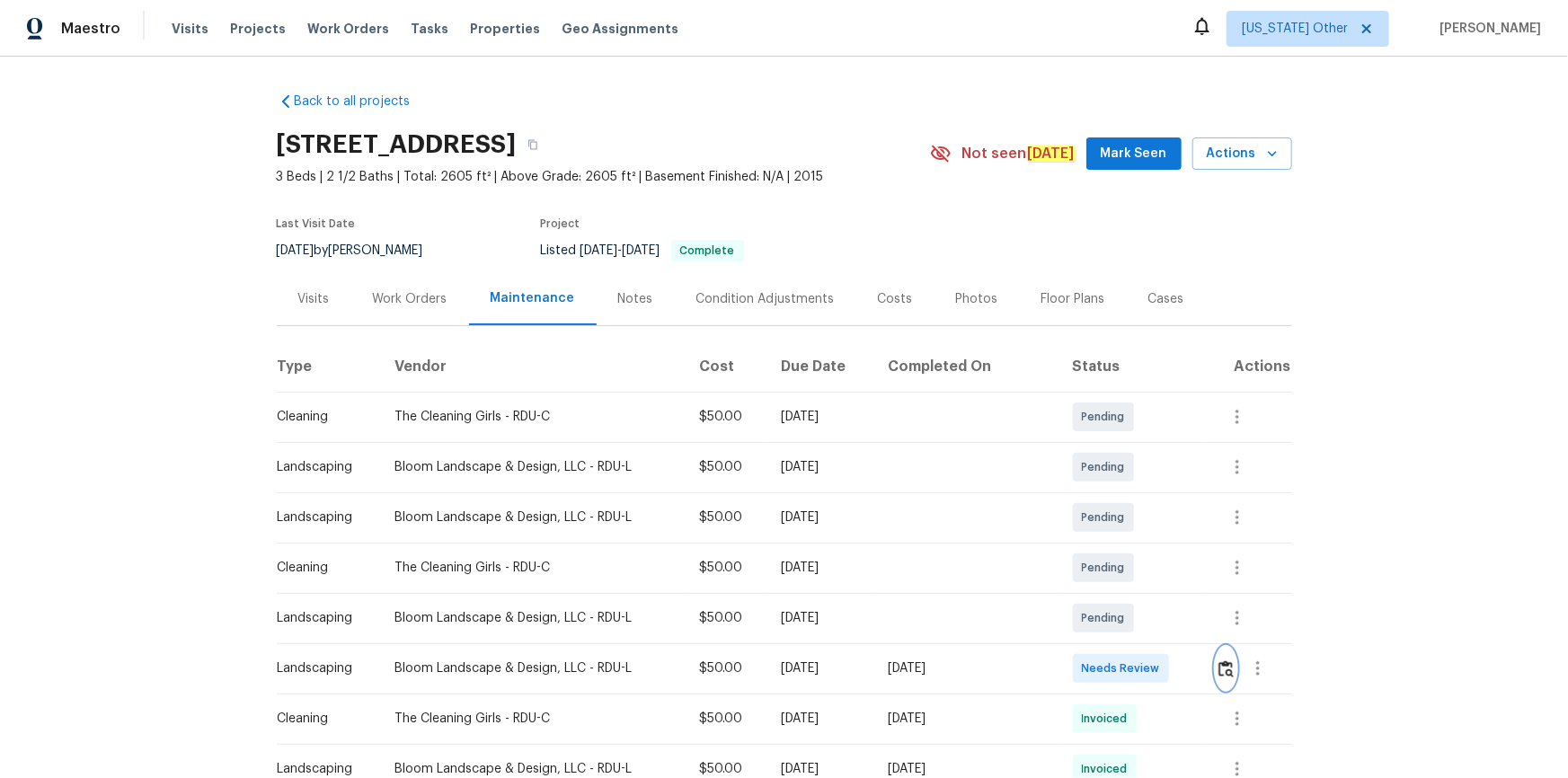
click at [1115, 523] on img "button" at bounding box center [1226, 669] width 15 height 17
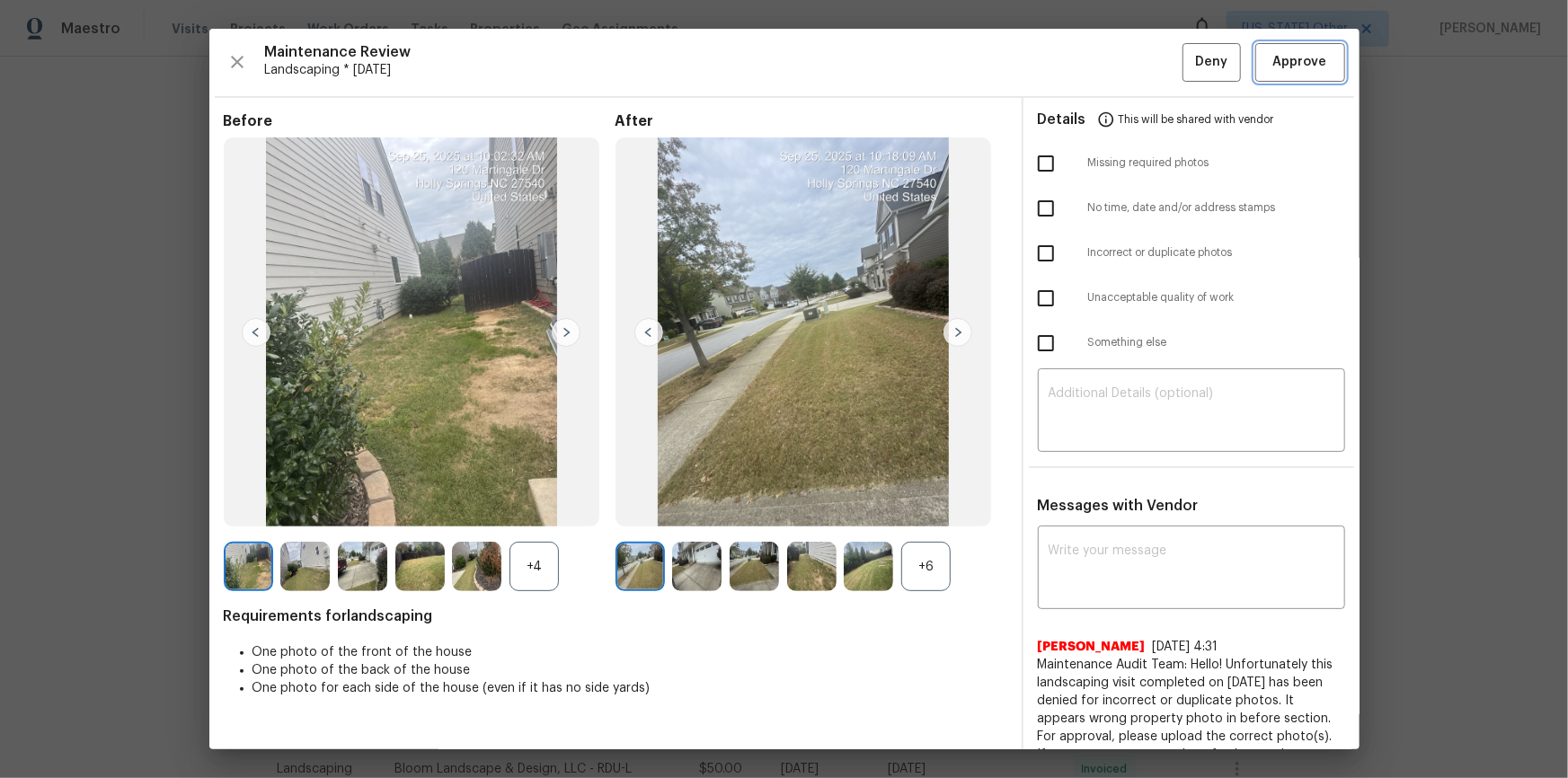
click at [1115, 52] on span "Approve" at bounding box center [1300, 63] width 54 height 23
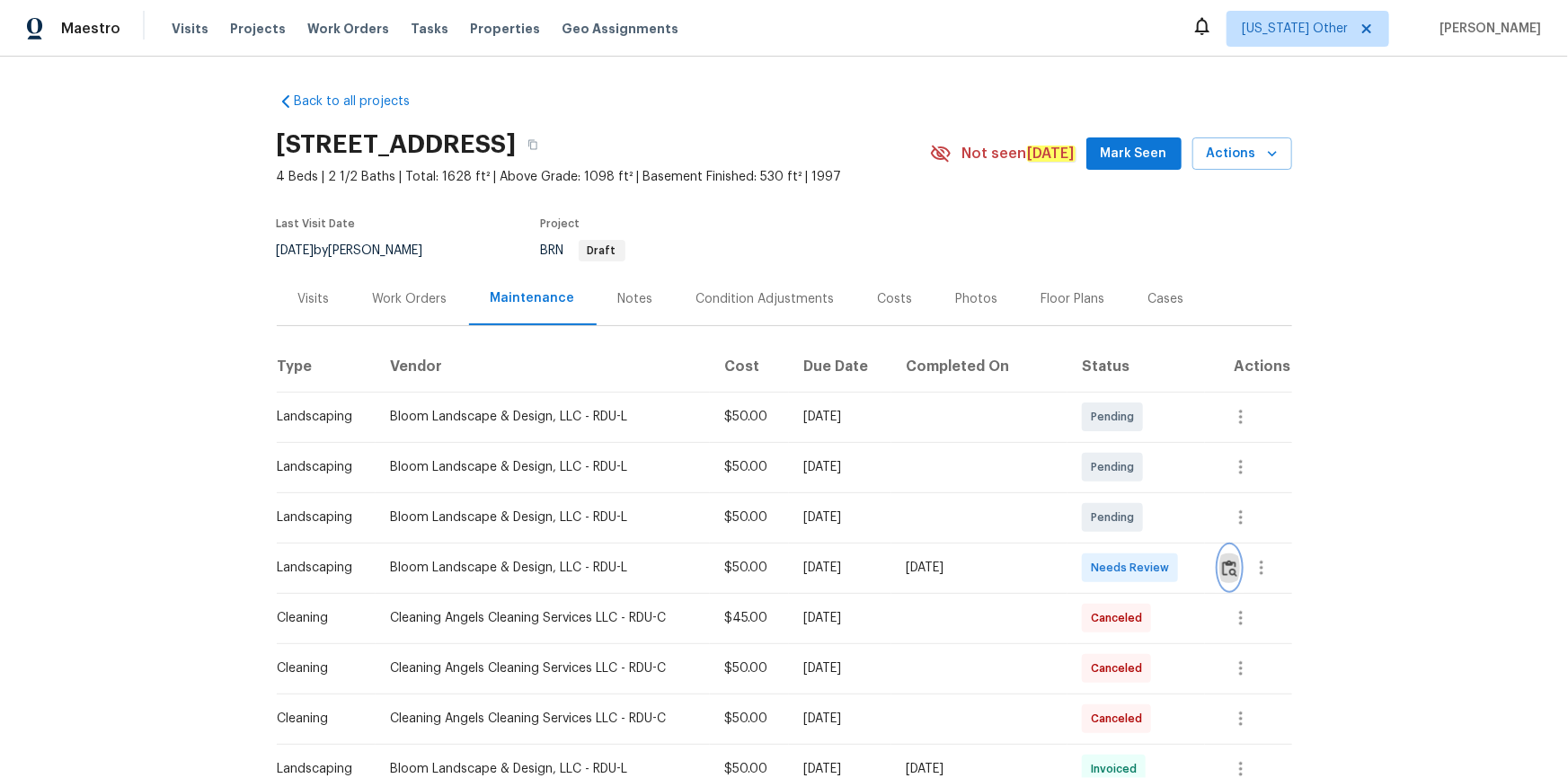
click at [1115, 523] on button "button" at bounding box center [1230, 568] width 21 height 43
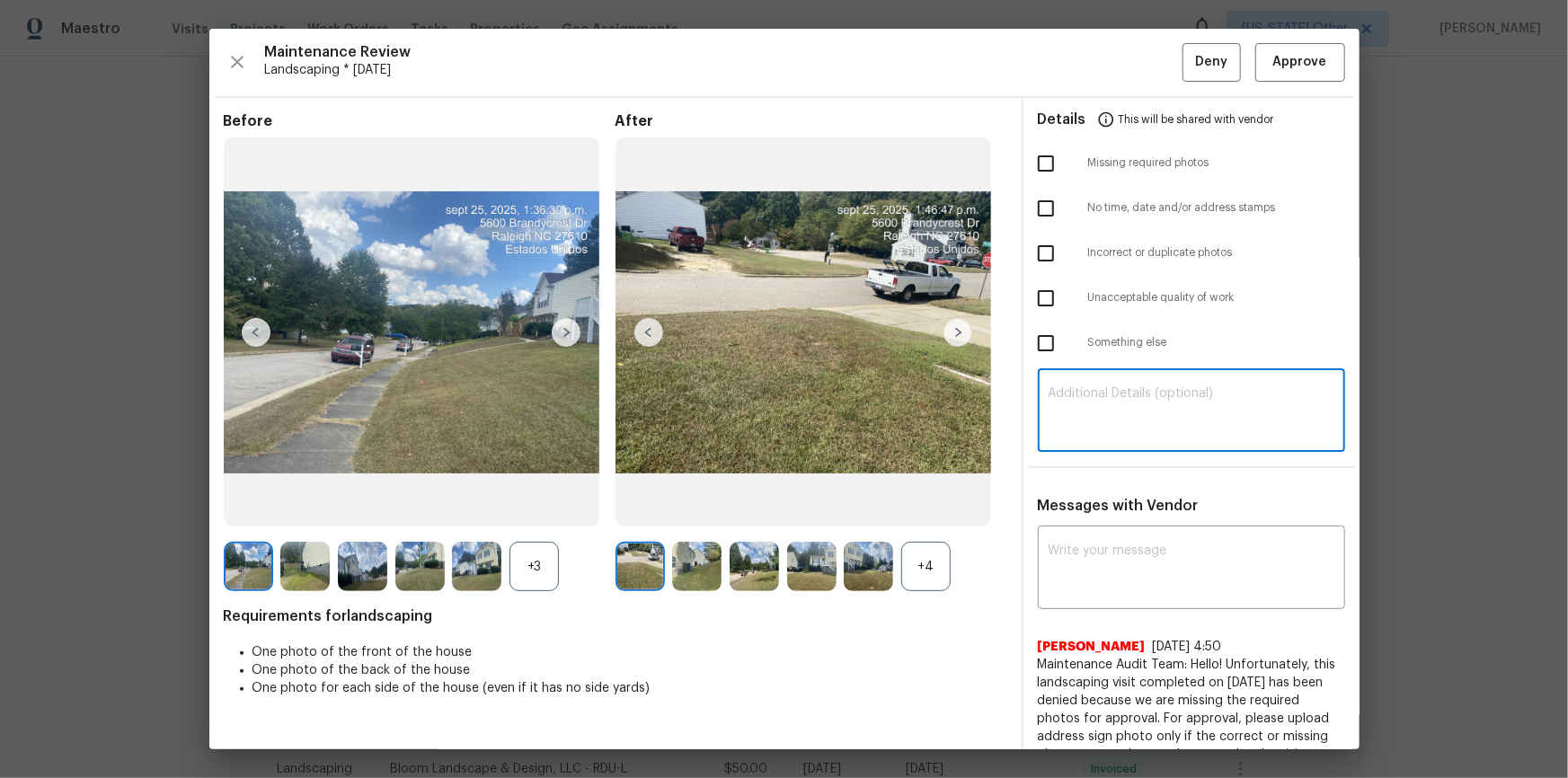
paste textarea "Maintenance Audit Team: Hello! Unfortunately, this landscaping visit completed …"
type textarea "Maintenance Audit Team: Hello! Unfortunately, this landscaping visit completed …"
click at [1109, 523] on textarea at bounding box center [1191, 569] width 286 height 50
paste textarea "Maintenance Audit Team: Hello! Unfortunately, this landscaping visit completed …"
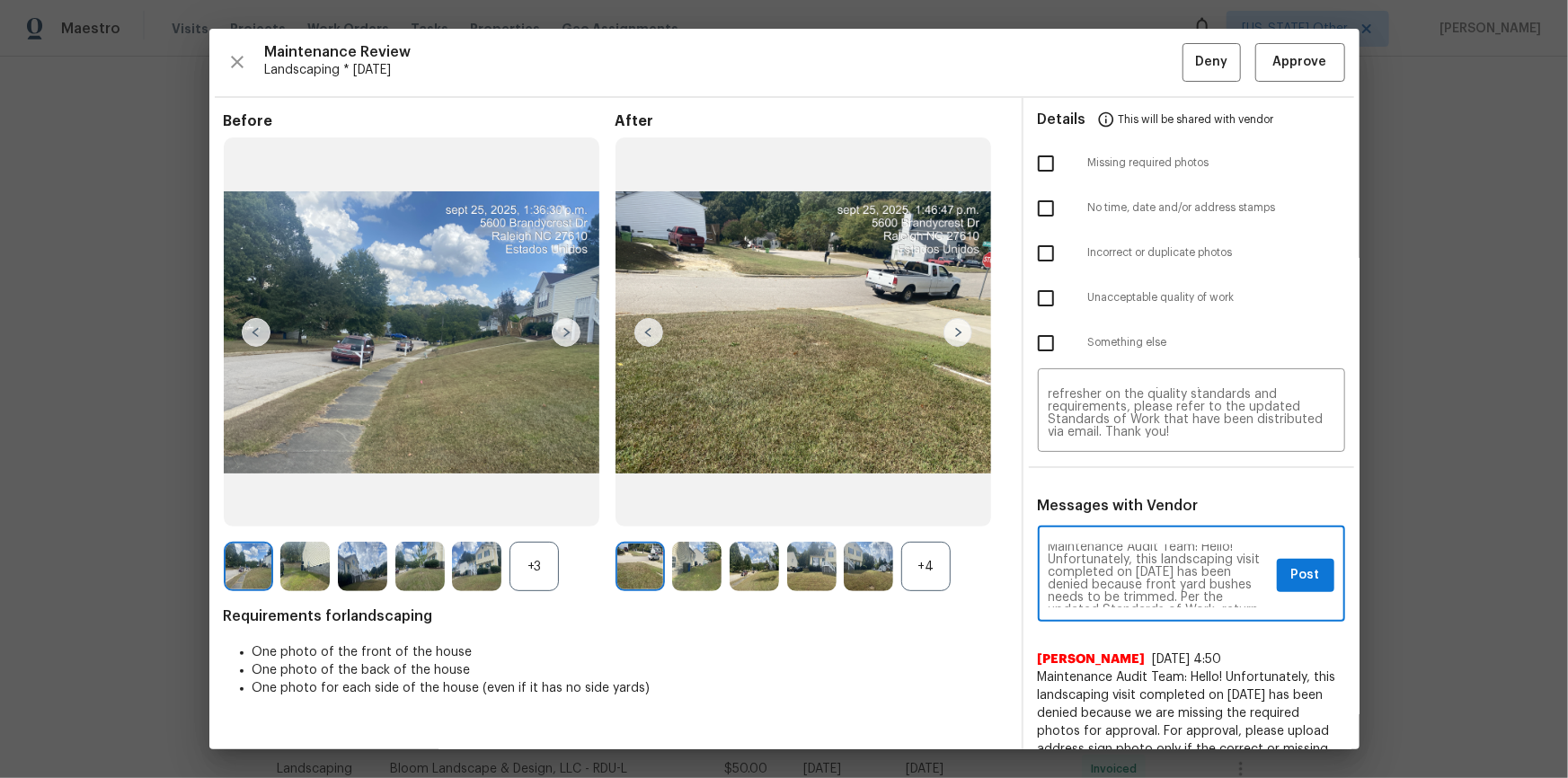
scroll to position [0, 0]
type textarea "Maintenance Audit Team: Hello! Unfortunately, this landscaping visit completed …"
drag, startPoint x: 1221, startPoint y: 583, endPoint x: 1239, endPoint y: 602, distance: 26.2
click at [1115, 523] on textarea "Maintenance Audit Team: Hello! Unfortunately, this landscaping visit completed …" at bounding box center [1159, 576] width 221 height 63
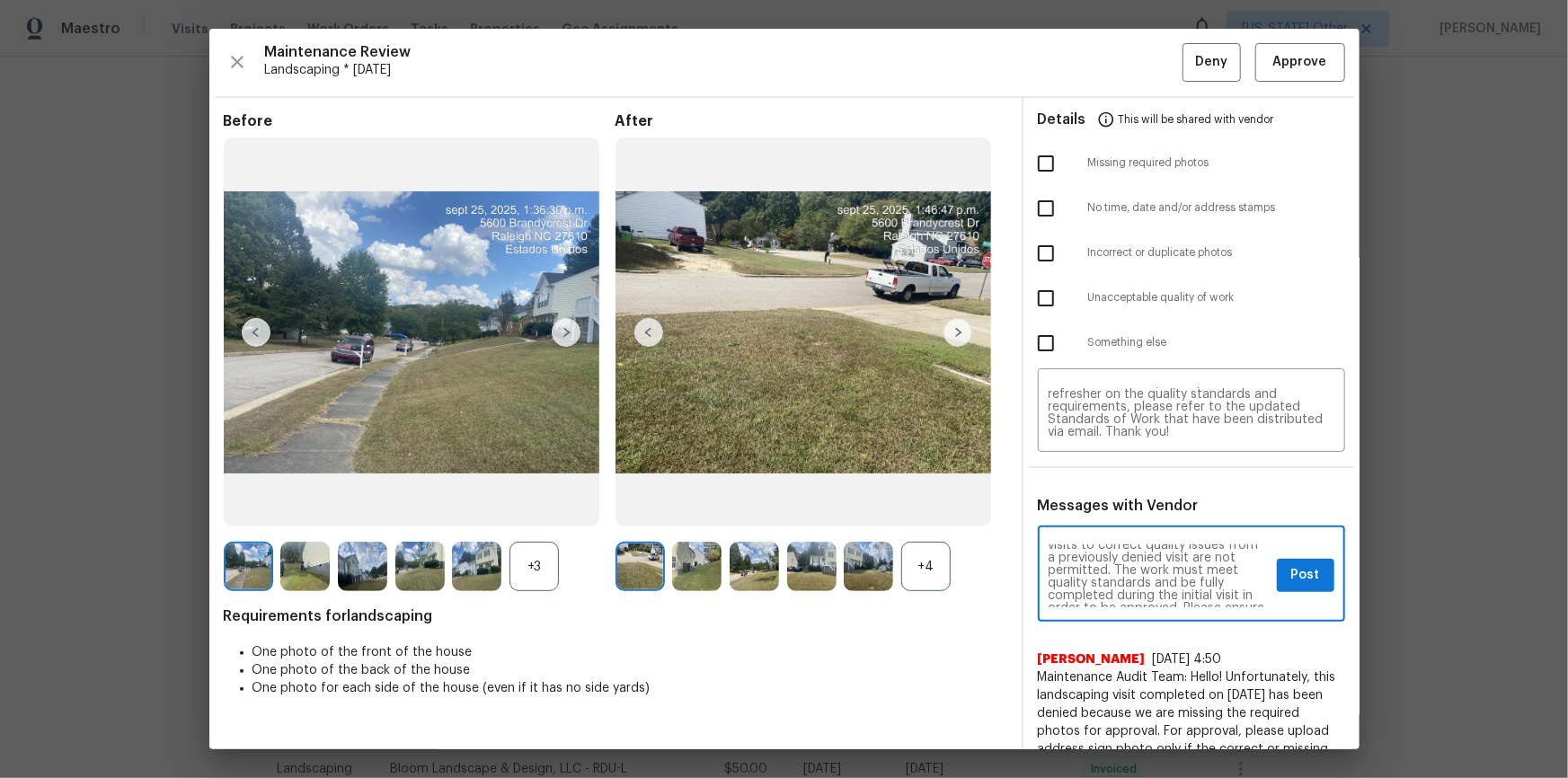
drag, startPoint x: 1036, startPoint y: 292, endPoint x: 1064, endPoint y: 313, distance: 35.0
click at [1037, 295] on input "checkbox" at bounding box center [1046, 298] width 38 height 38
checkbox input "true"
click at [1115, 523] on span "Post" at bounding box center [1305, 576] width 29 height 23
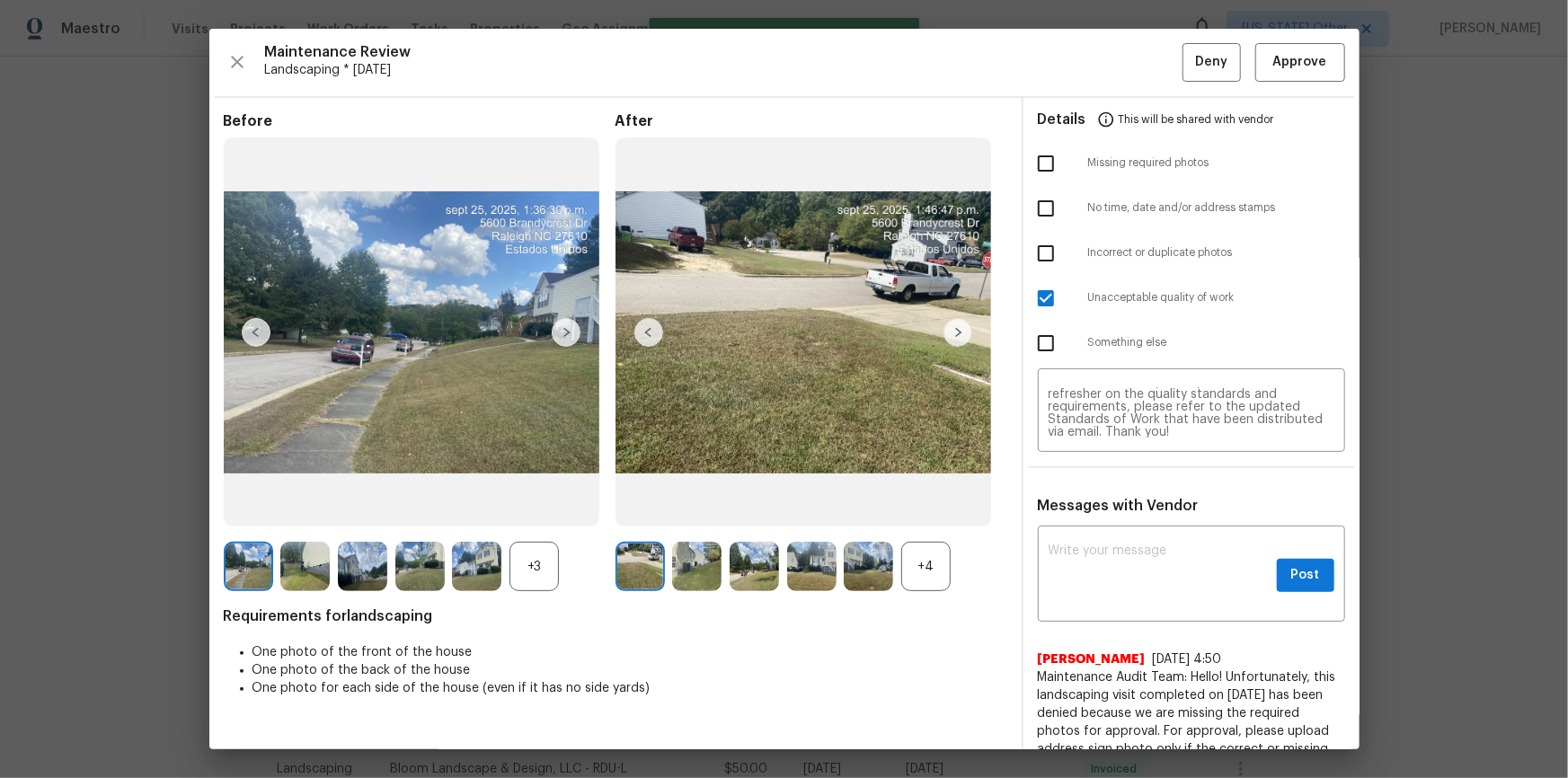
scroll to position [0, 0]
click at [1115, 78] on button "Deny" at bounding box center [1211, 62] width 58 height 39
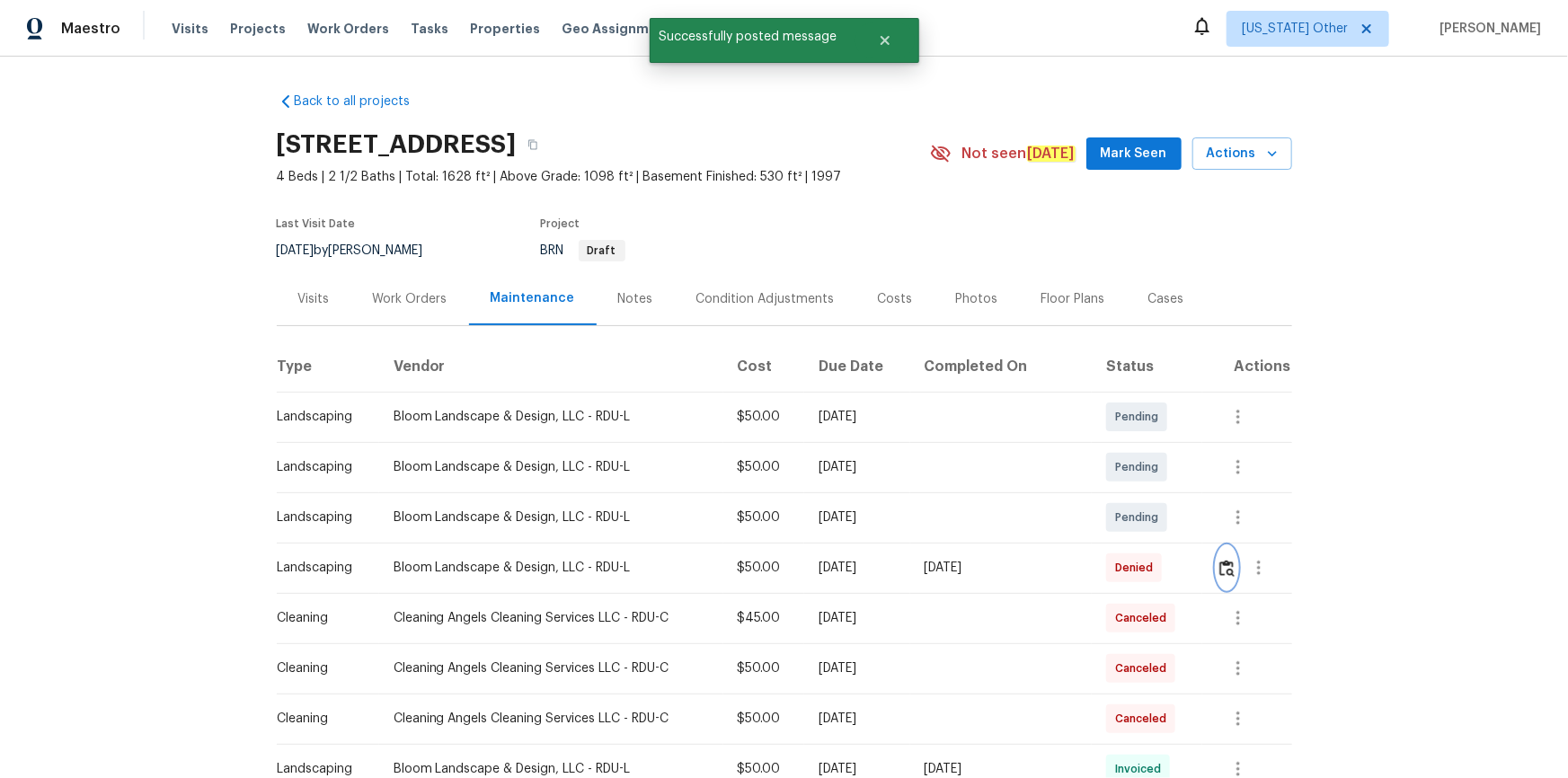
click at [1115, 523] on img "button" at bounding box center [1227, 569] width 15 height 17
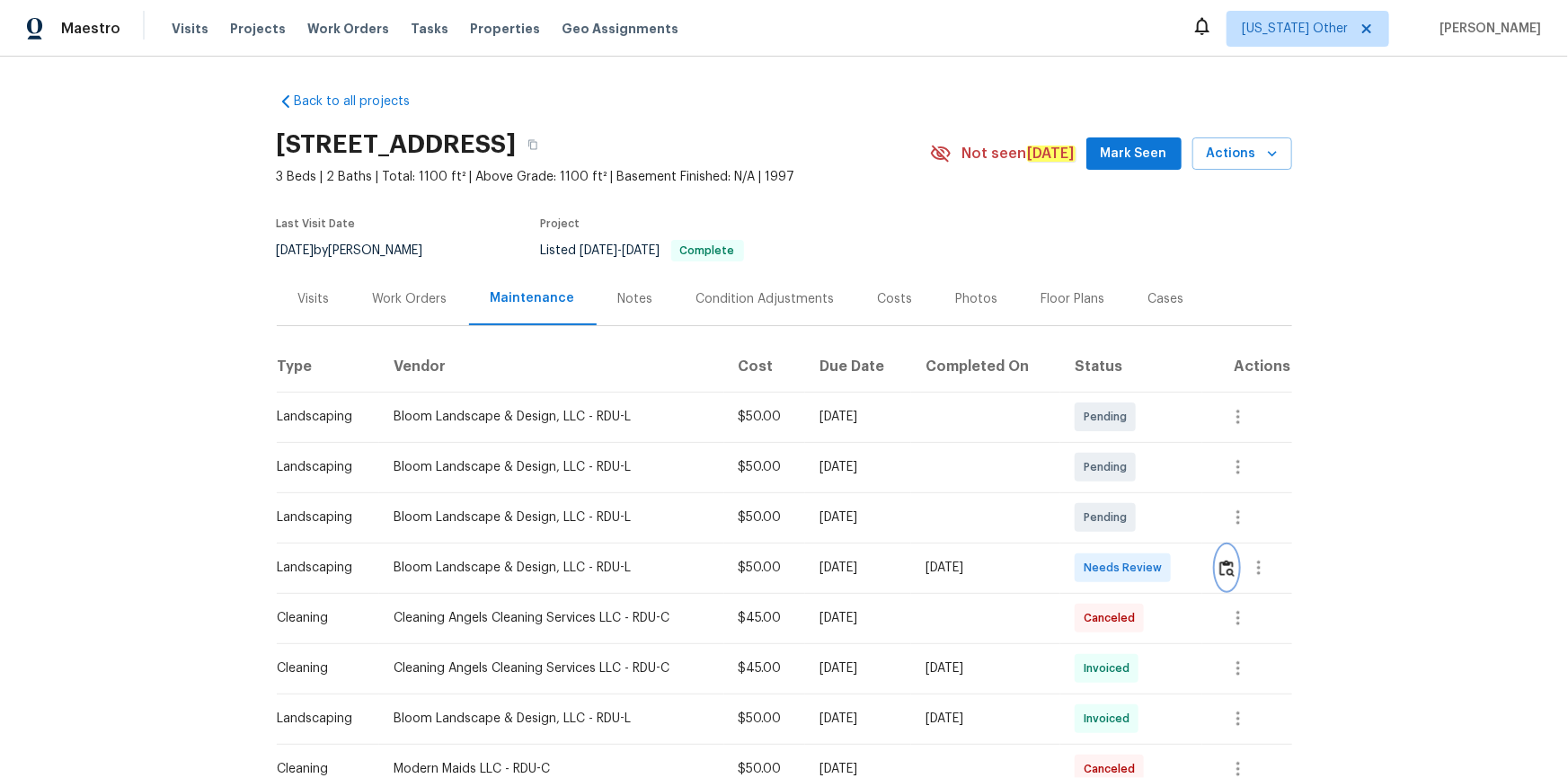
click at [1115, 523] on img "button" at bounding box center [1227, 569] width 15 height 17
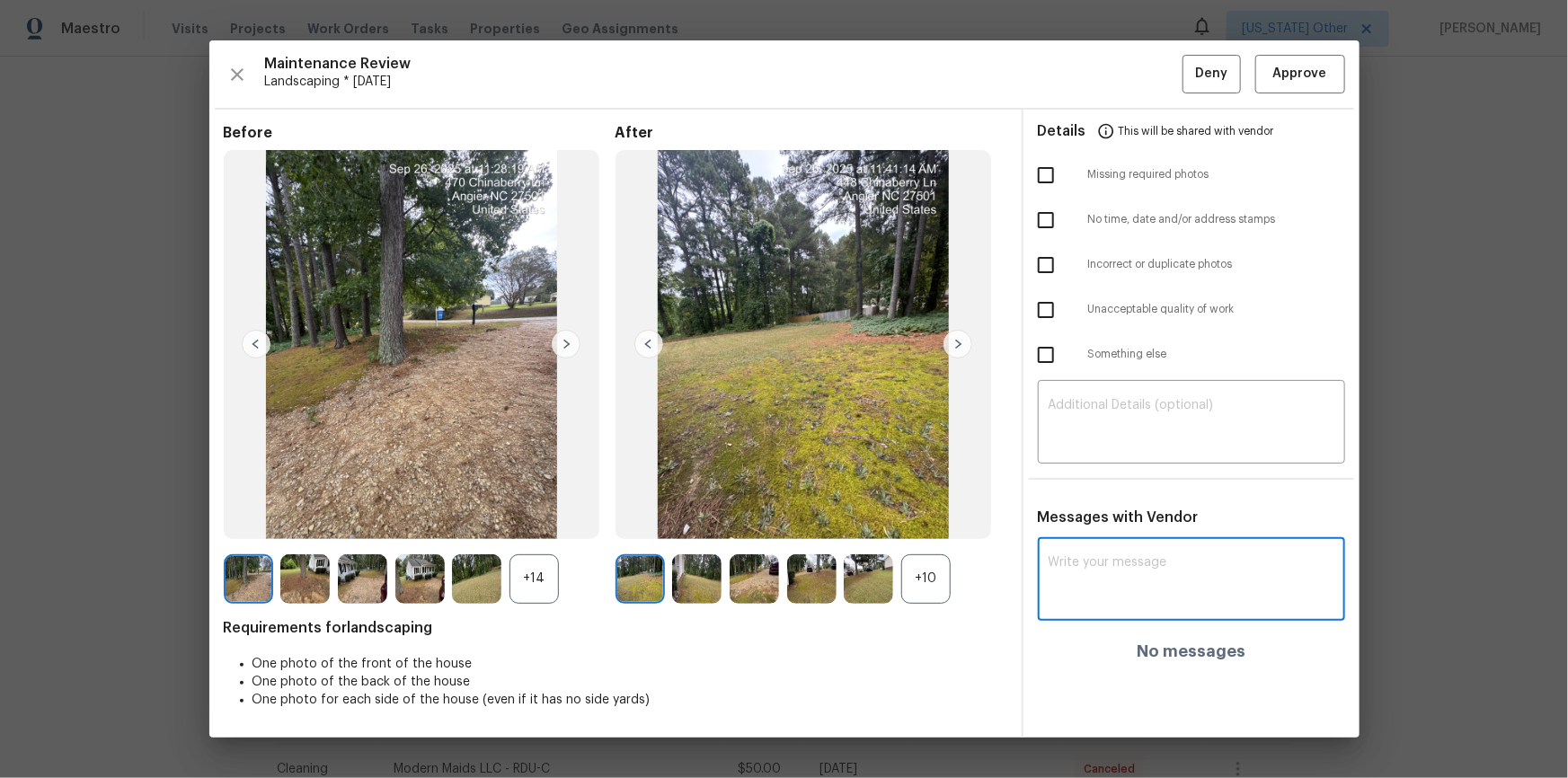
click at [1115, 523] on textarea at bounding box center [1191, 581] width 286 height 50
paste textarea "Maintenance Audit Team: Hello! After further review the visit has been approved…"
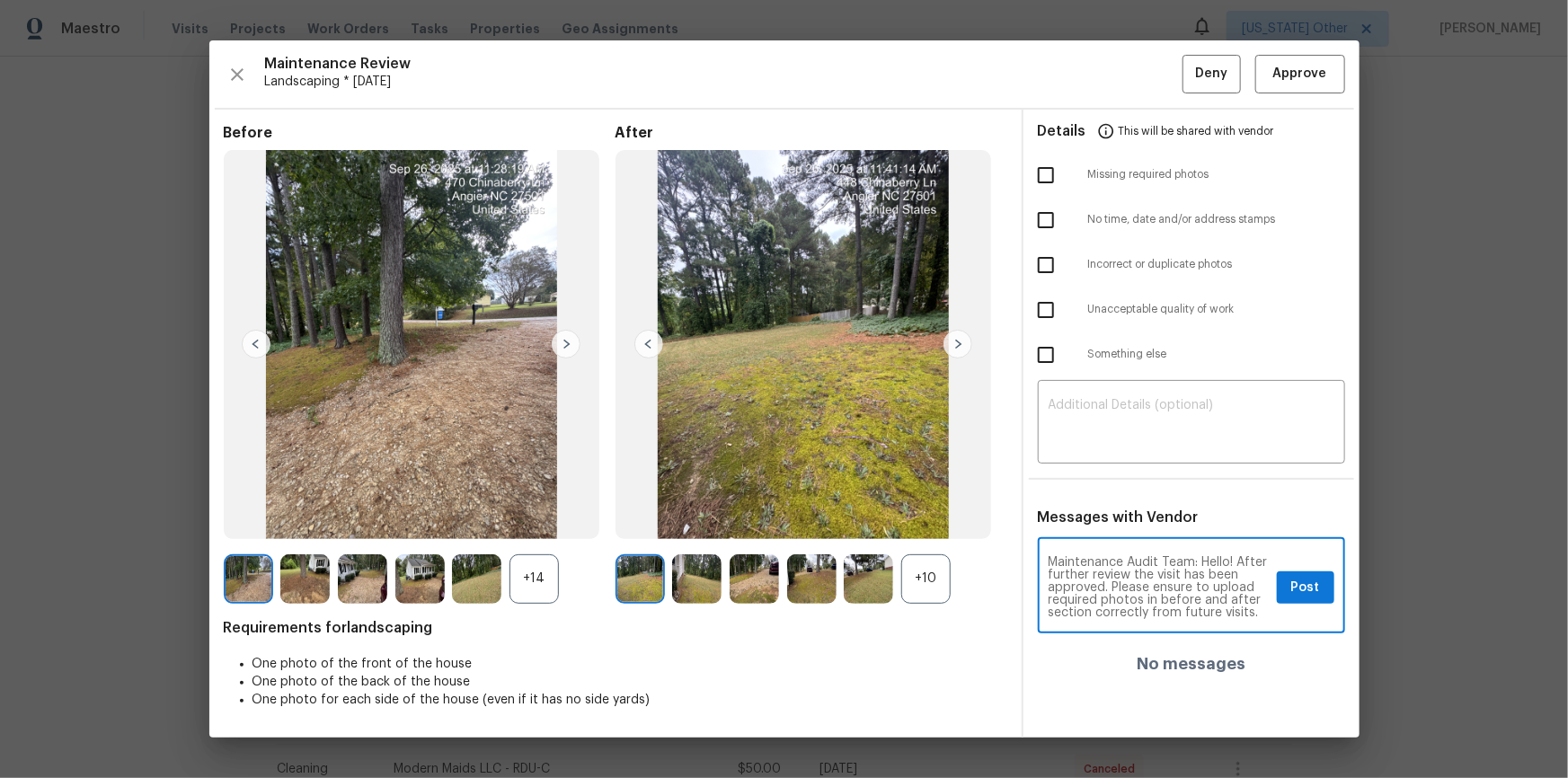
scroll to position [11, 0]
type textarea "Maintenance Audit Team: Hello! After further review the visit has been approved…"
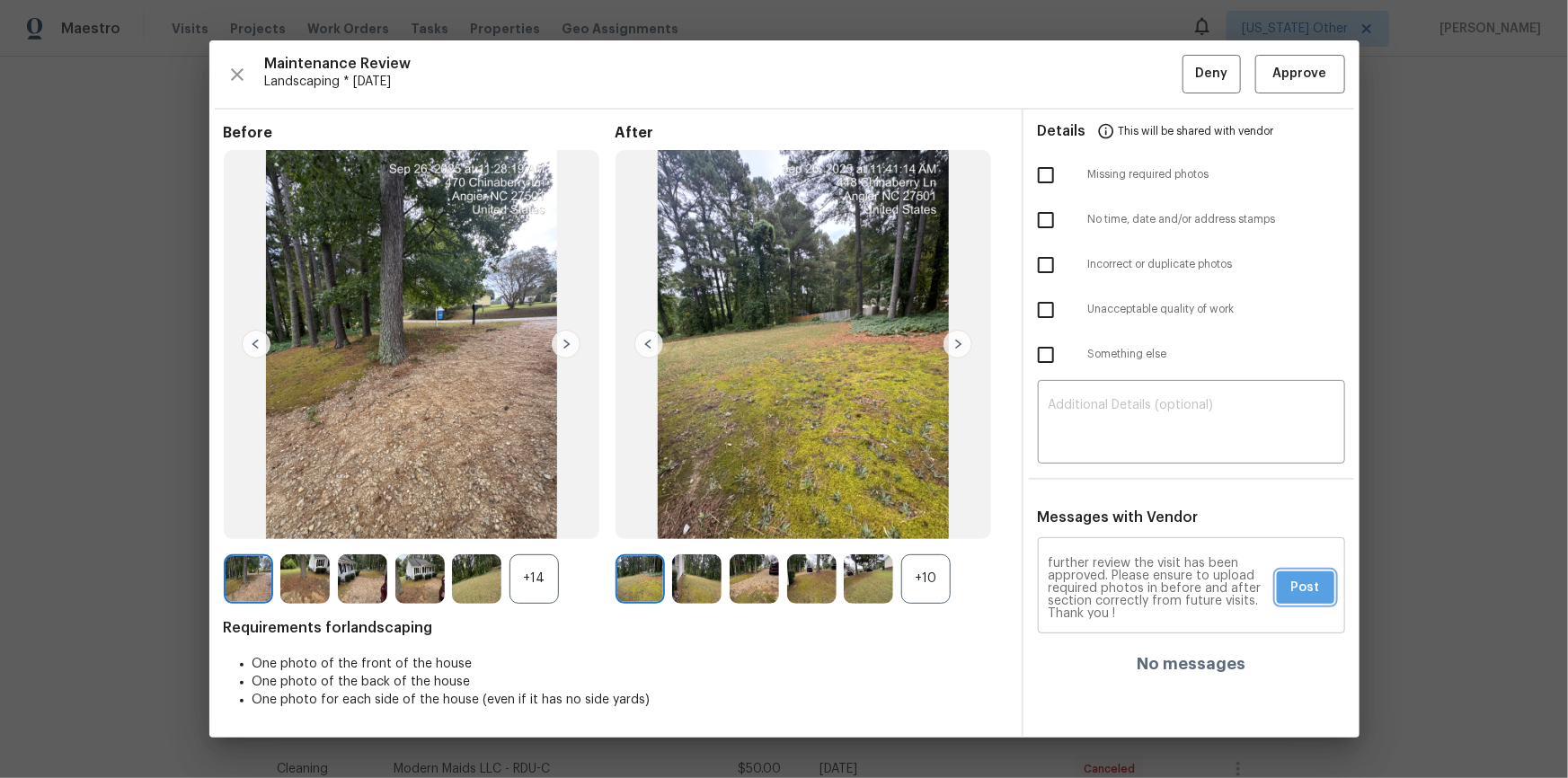
click at [1115, 523] on span "Post" at bounding box center [1305, 588] width 29 height 23
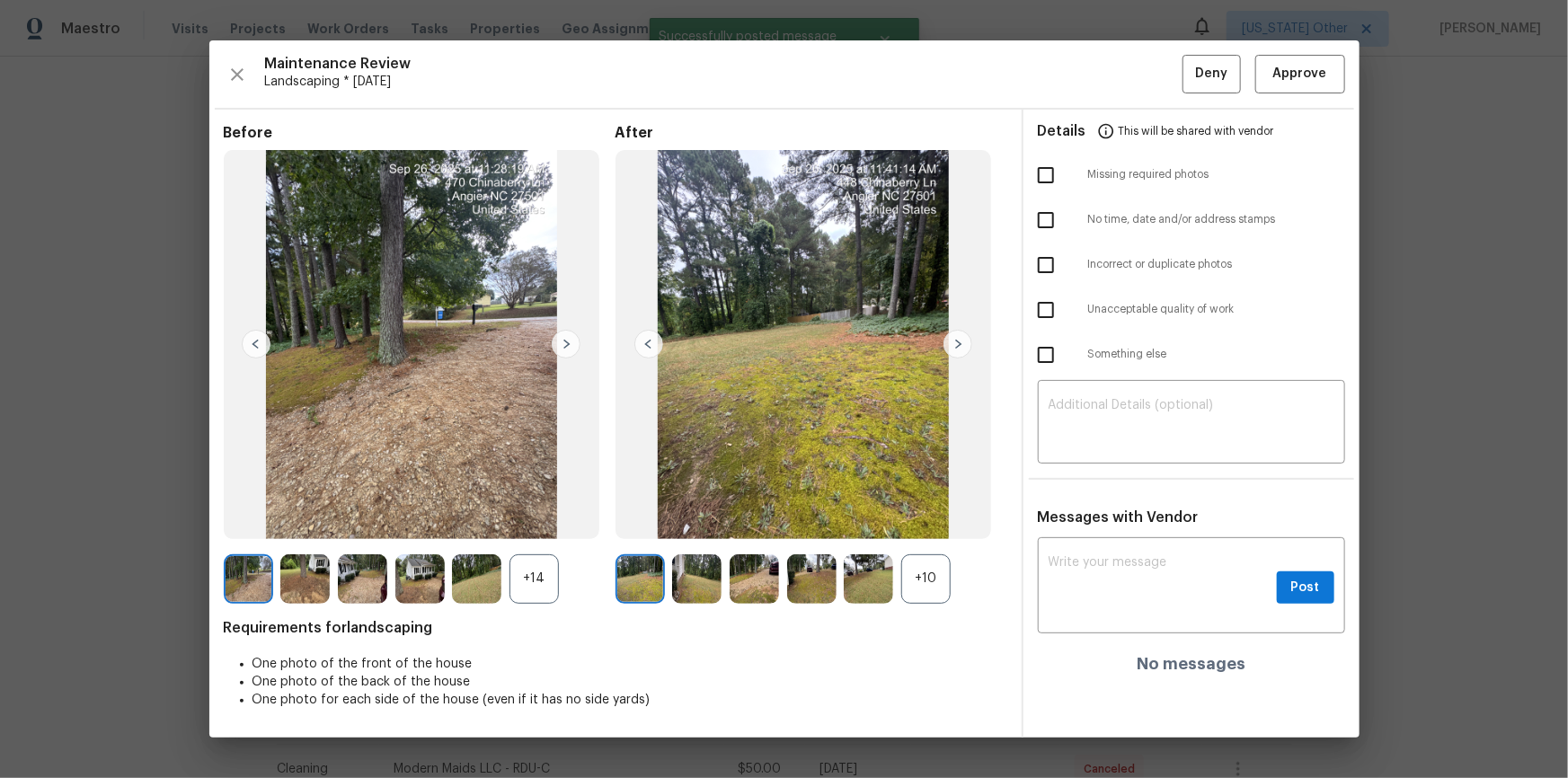
scroll to position [0, 0]
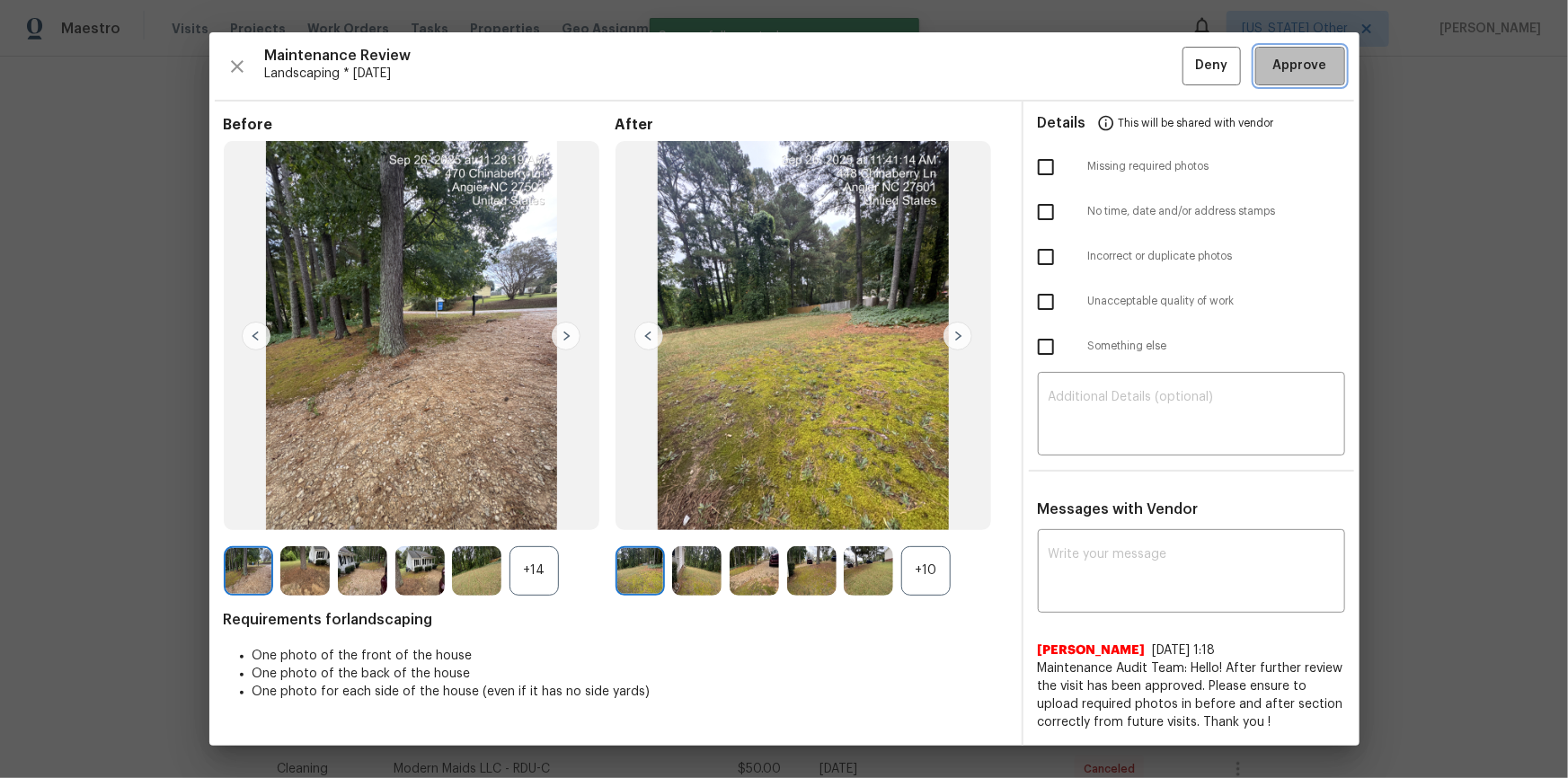
click at [1115, 79] on button "Approve" at bounding box center [1300, 66] width 89 height 39
